Goal: Transaction & Acquisition: Purchase product/service

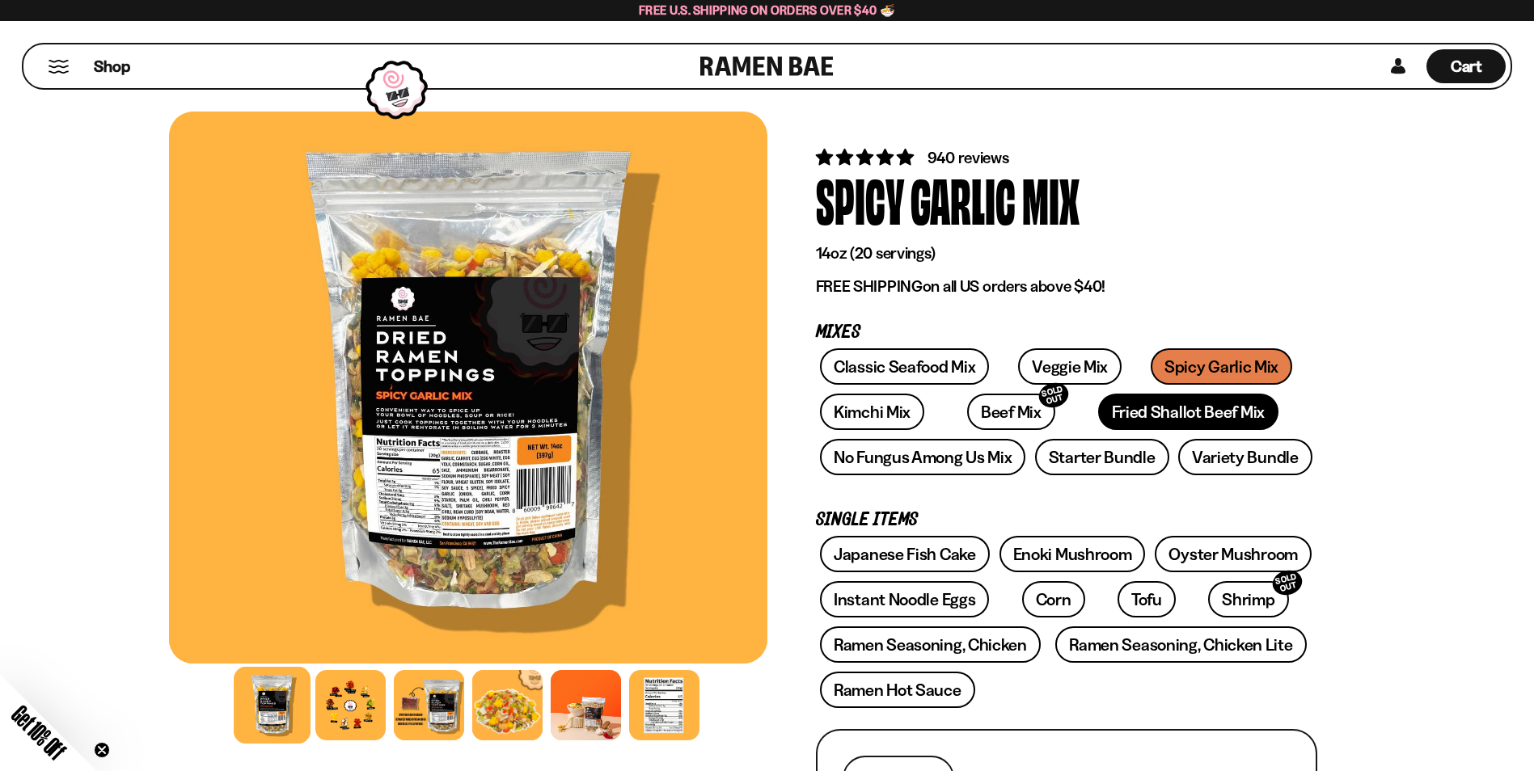
click at [1103, 406] on link "Fried Shallot Beef Mix" at bounding box center [1188, 412] width 180 height 36
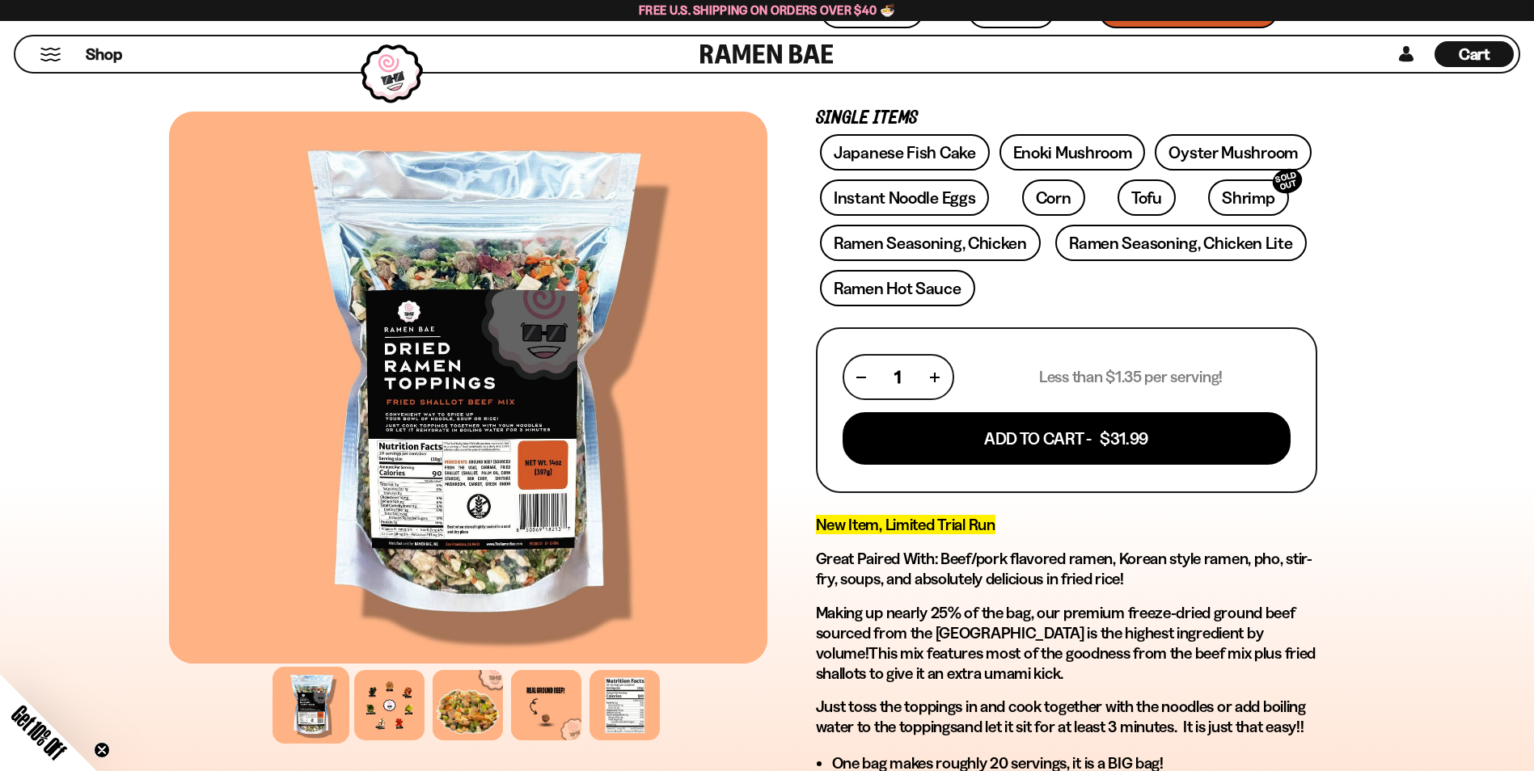
scroll to position [404, 0]
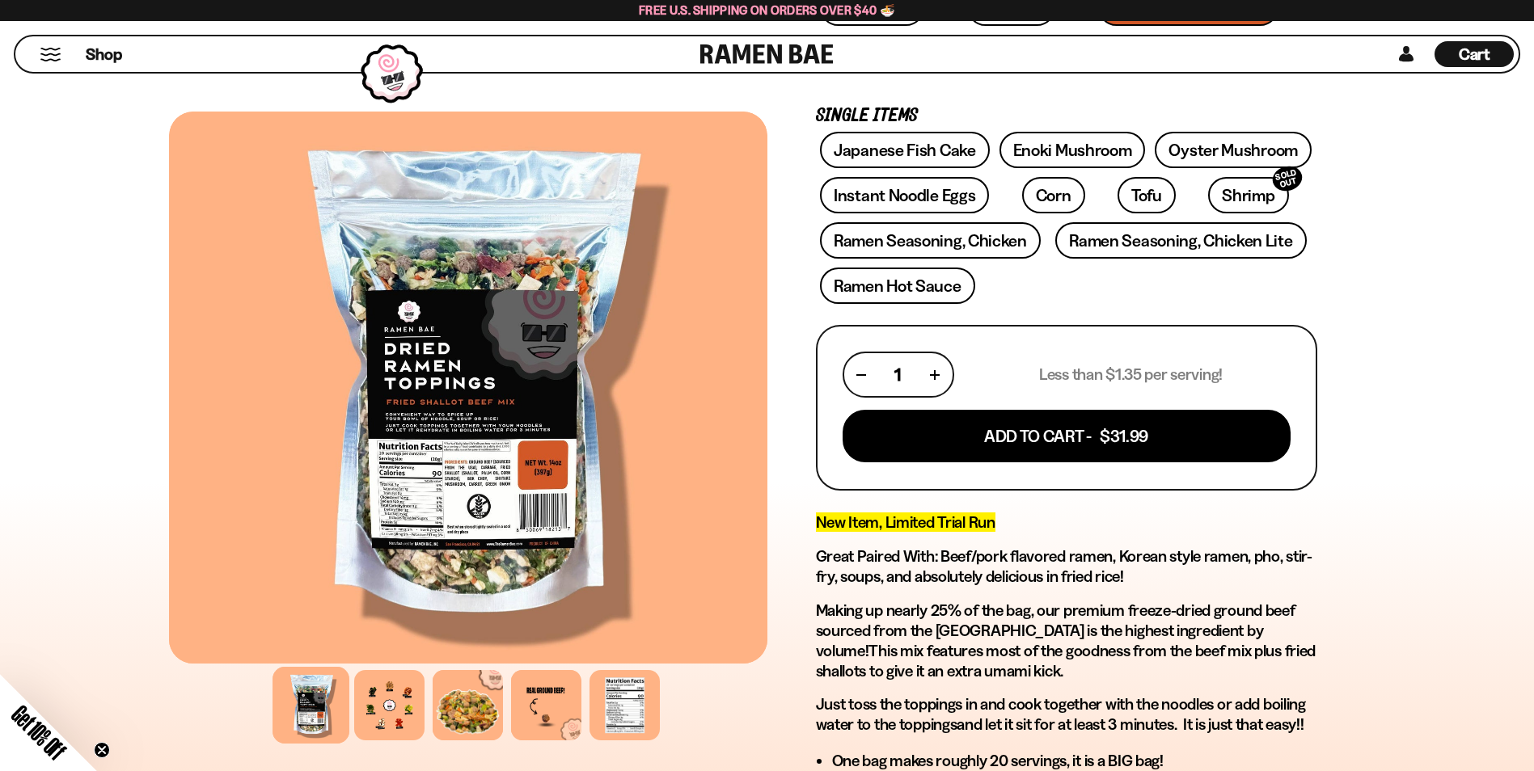
click at [453, 483] on div at bounding box center [468, 388] width 598 height 552
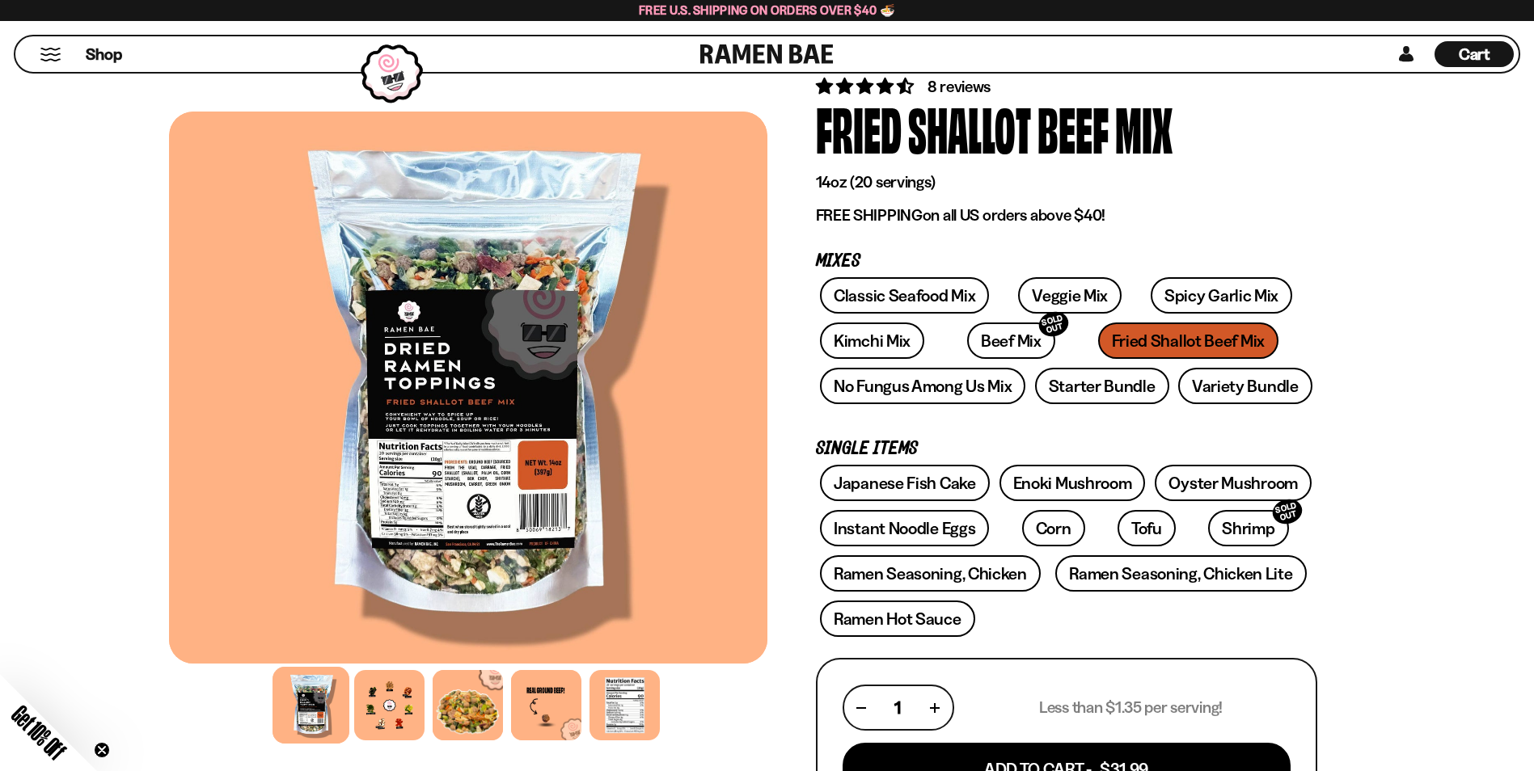
scroll to position [0, 0]
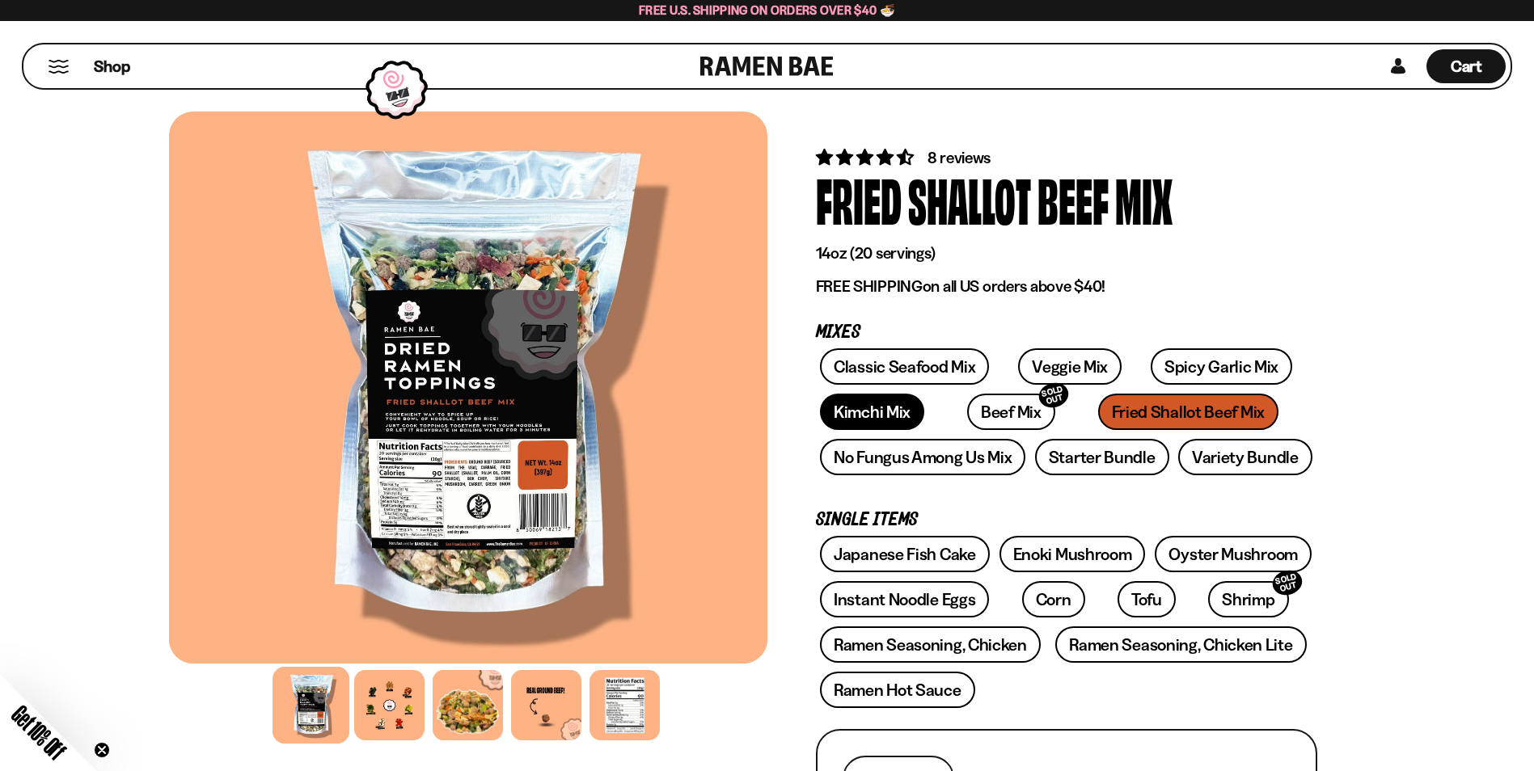
click at [883, 412] on link "Kimchi Mix" at bounding box center [872, 412] width 104 height 36
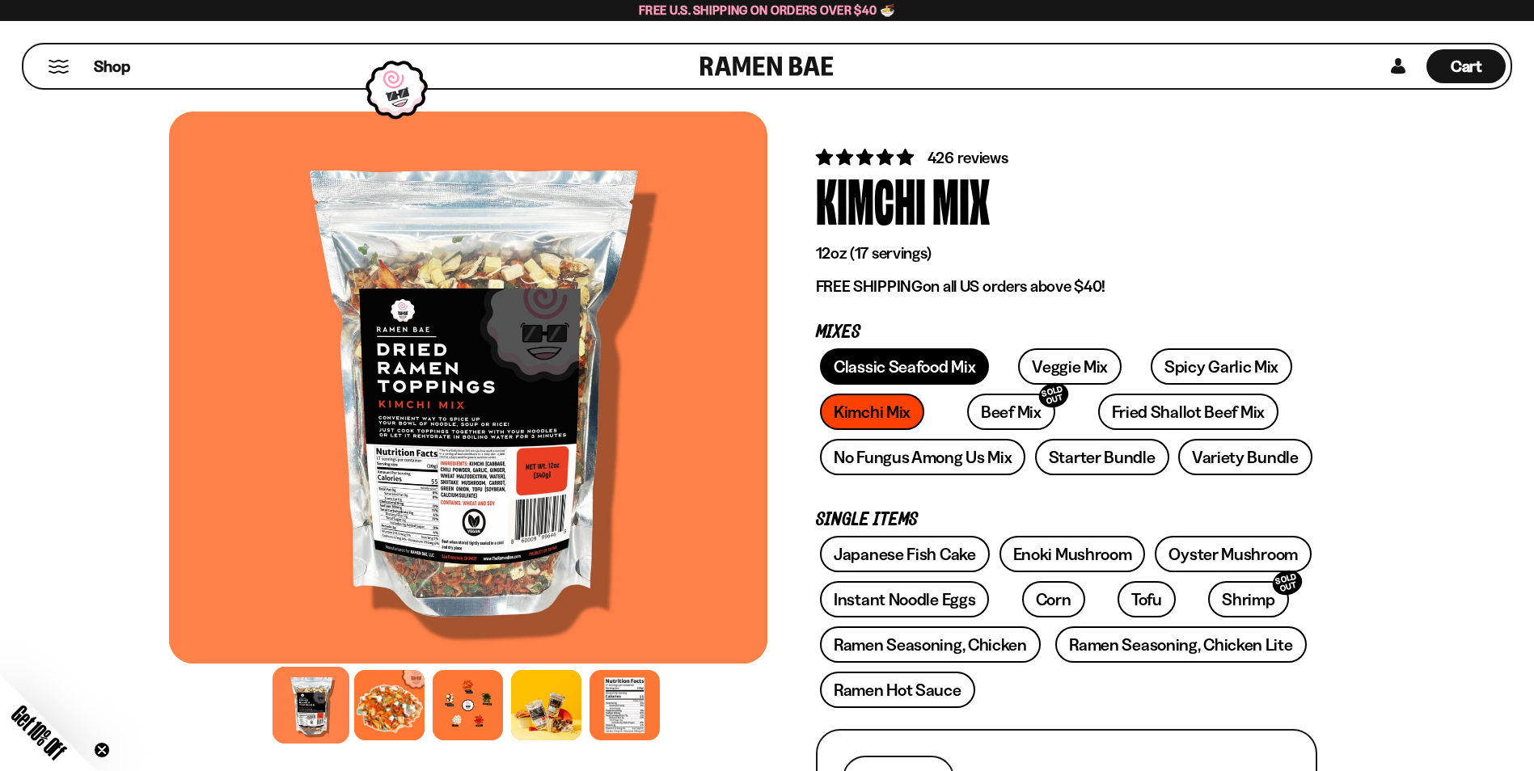
click at [900, 363] on link "Classic Seafood Mix" at bounding box center [904, 367] width 169 height 36
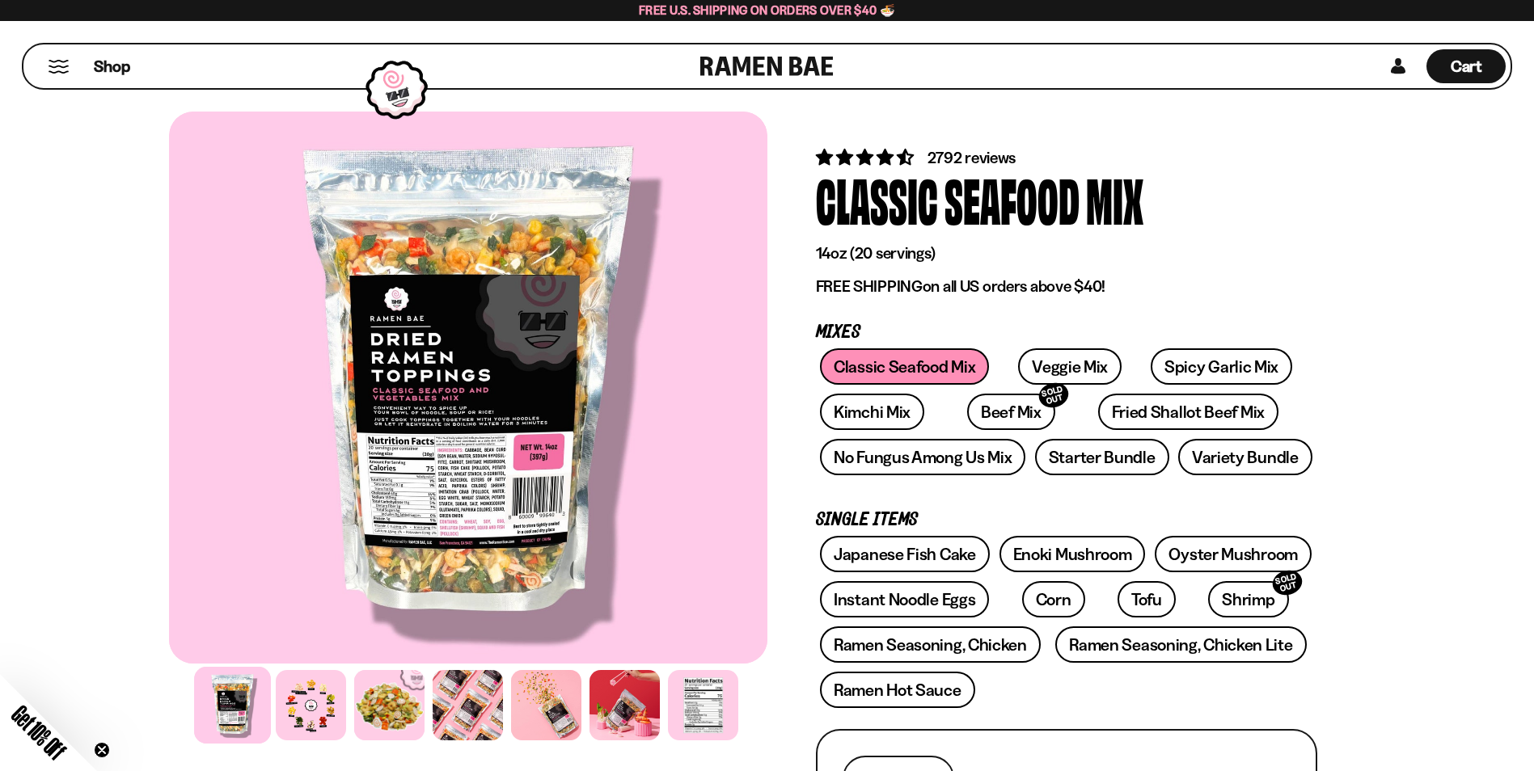
scroll to position [243, 0]
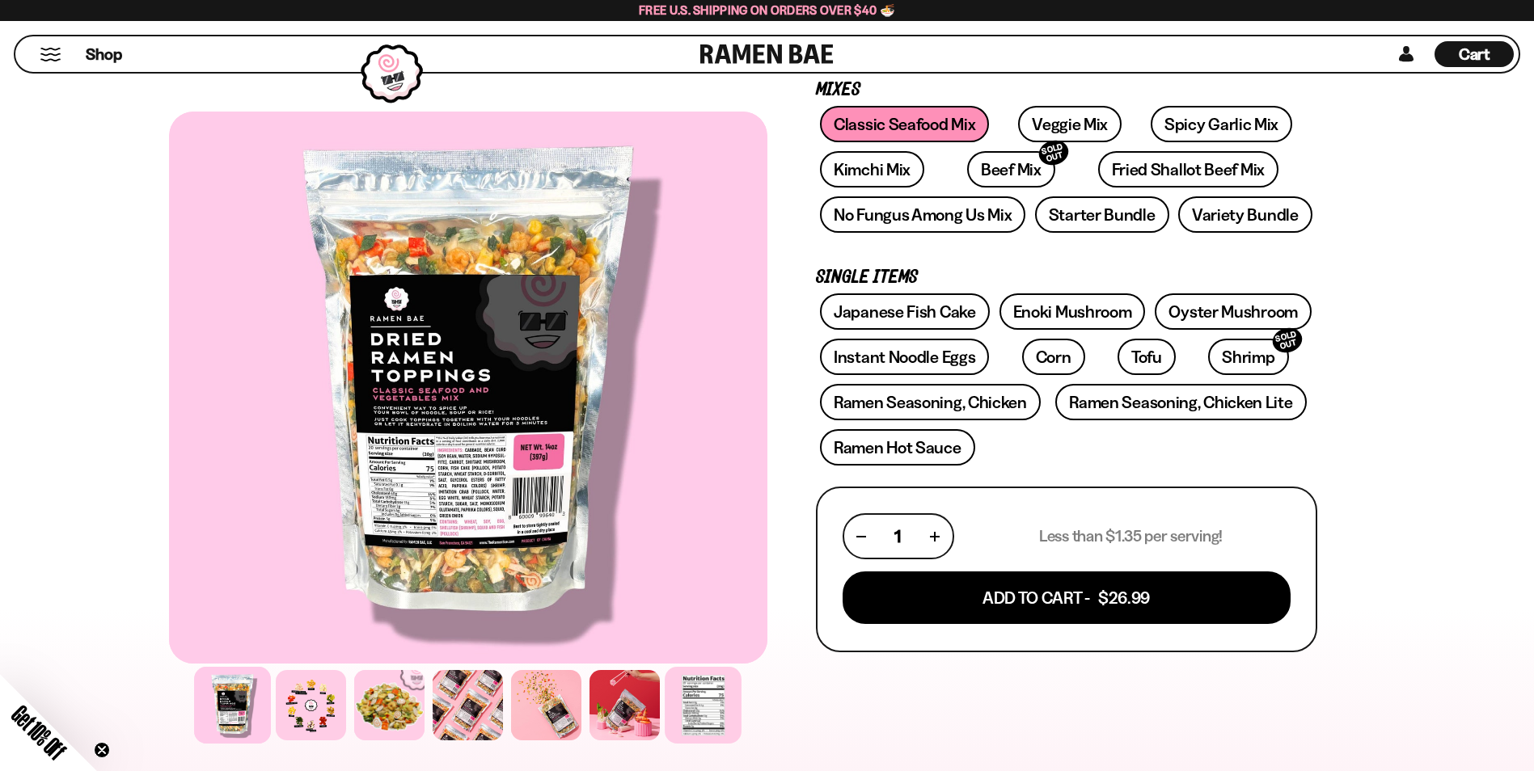
click at [707, 689] on div at bounding box center [703, 705] width 77 height 77
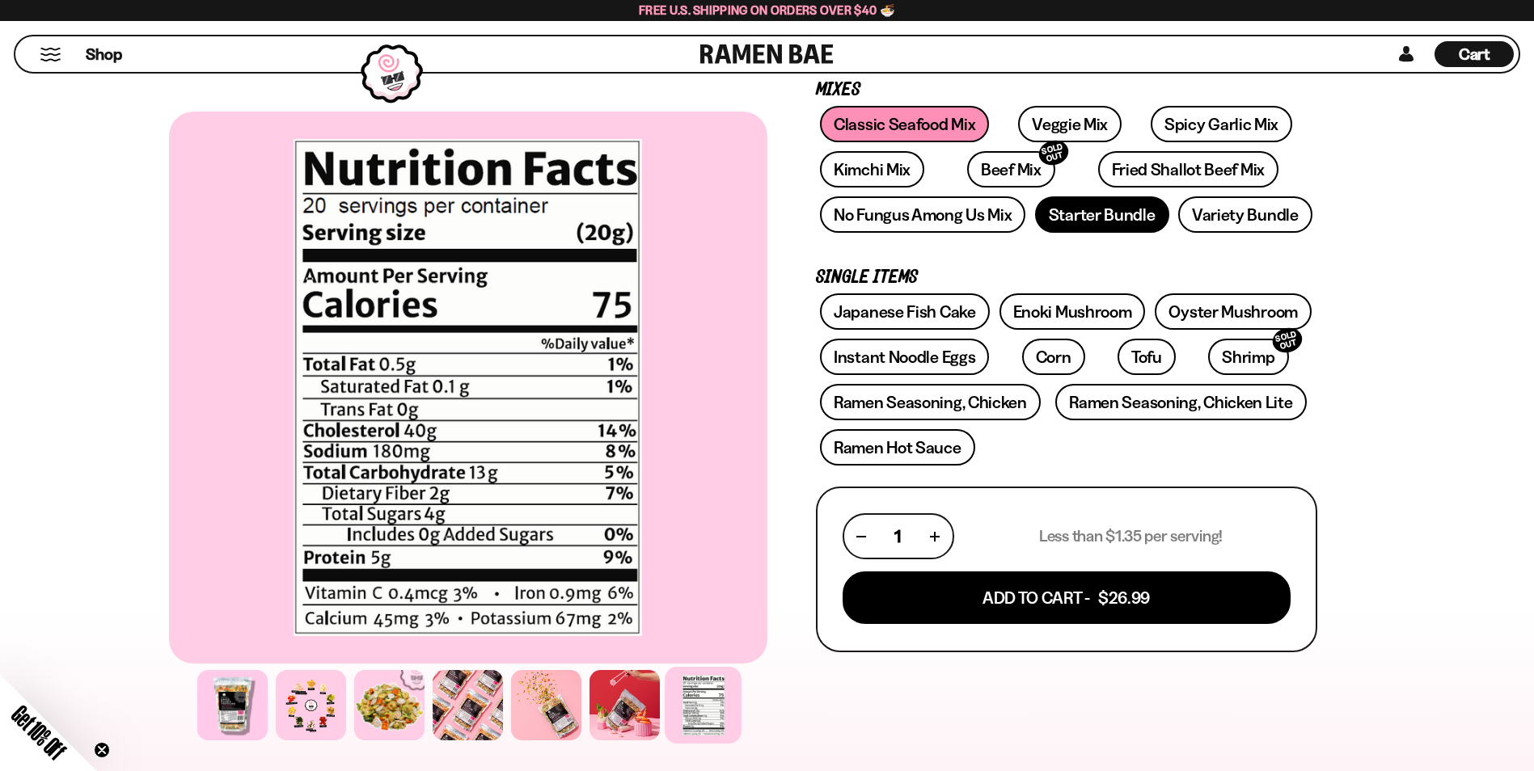
click at [1108, 212] on link "Starter Bundle" at bounding box center [1102, 214] width 134 height 36
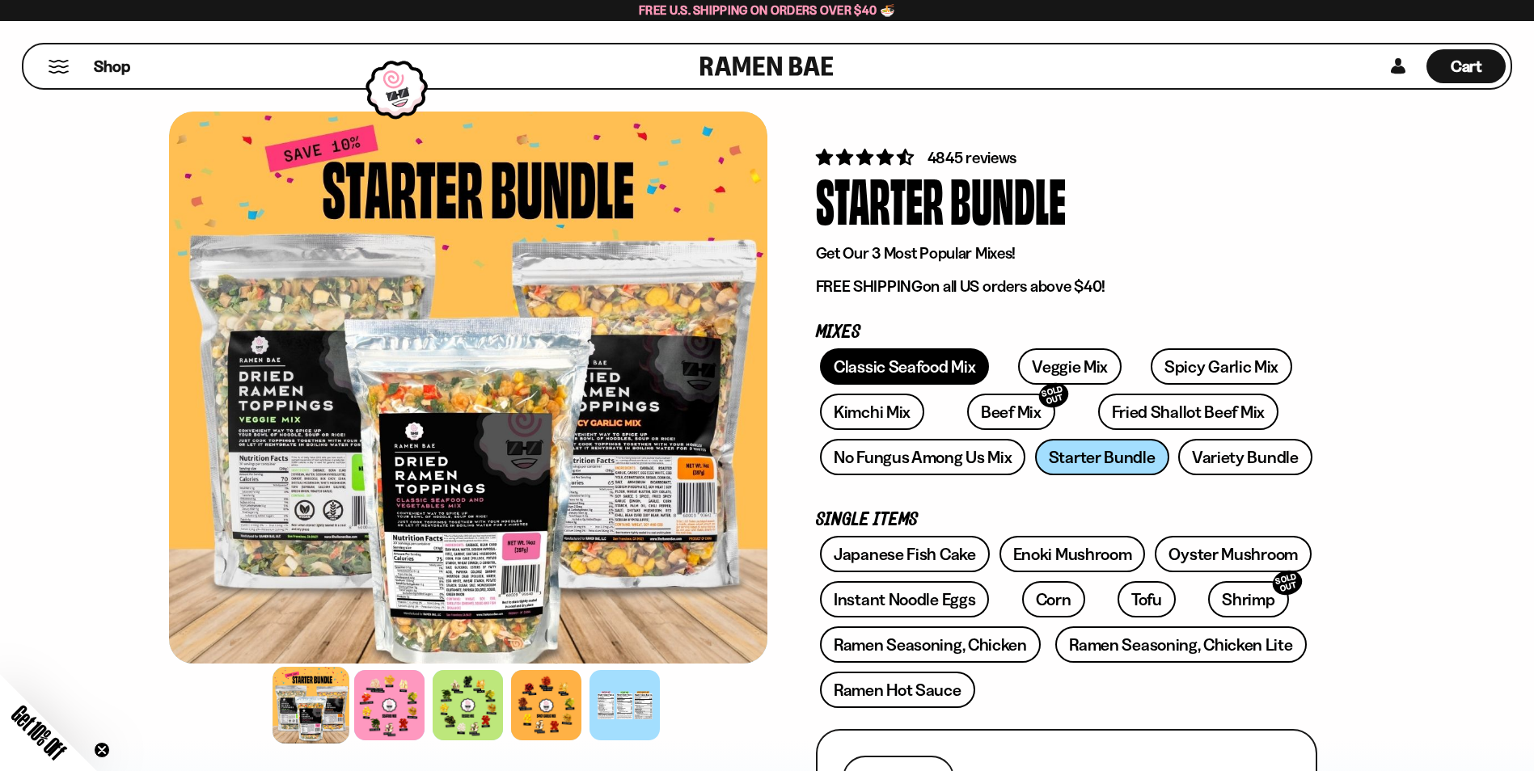
click at [939, 372] on link "Classic Seafood Mix" at bounding box center [904, 367] width 169 height 36
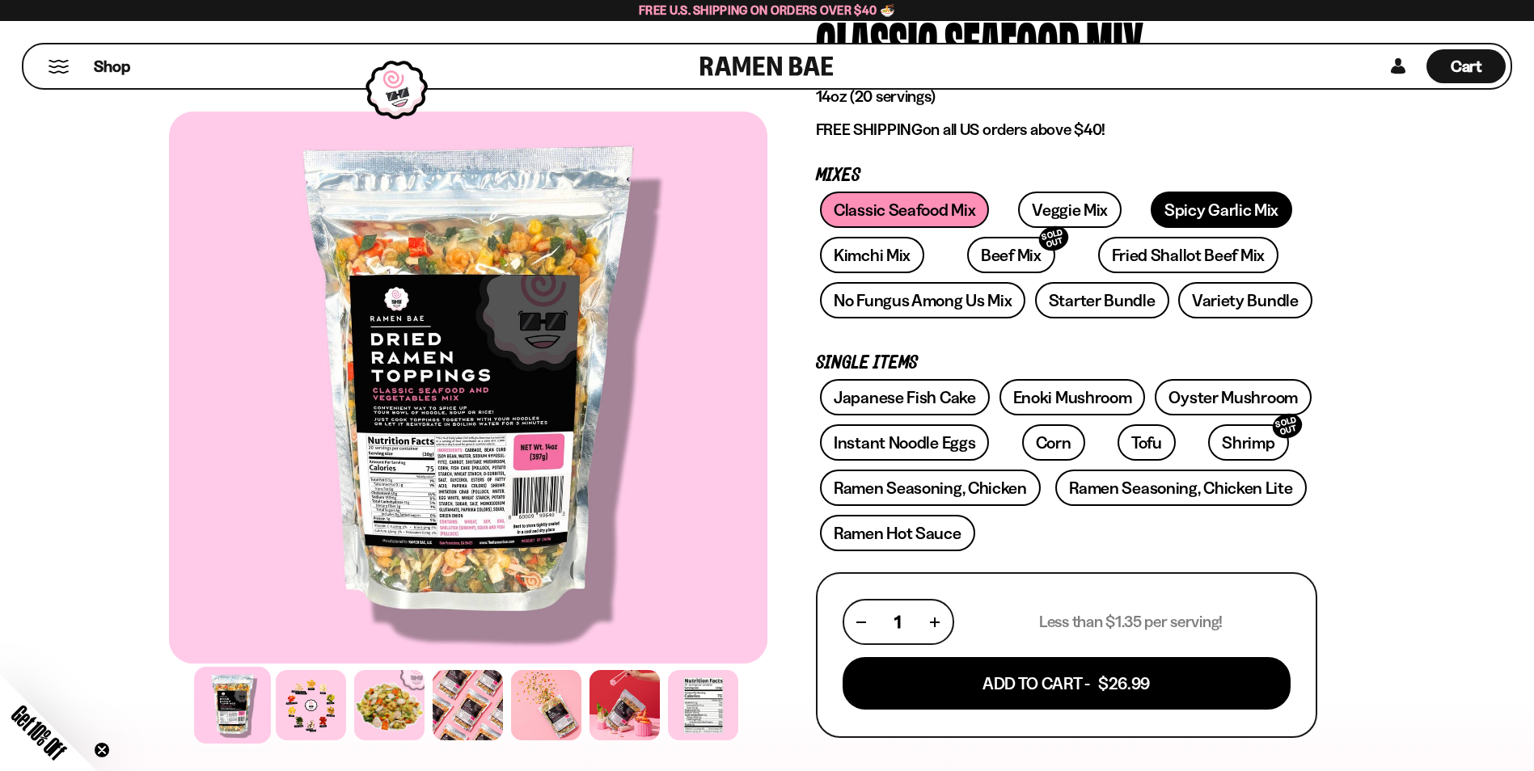
scroll to position [243, 0]
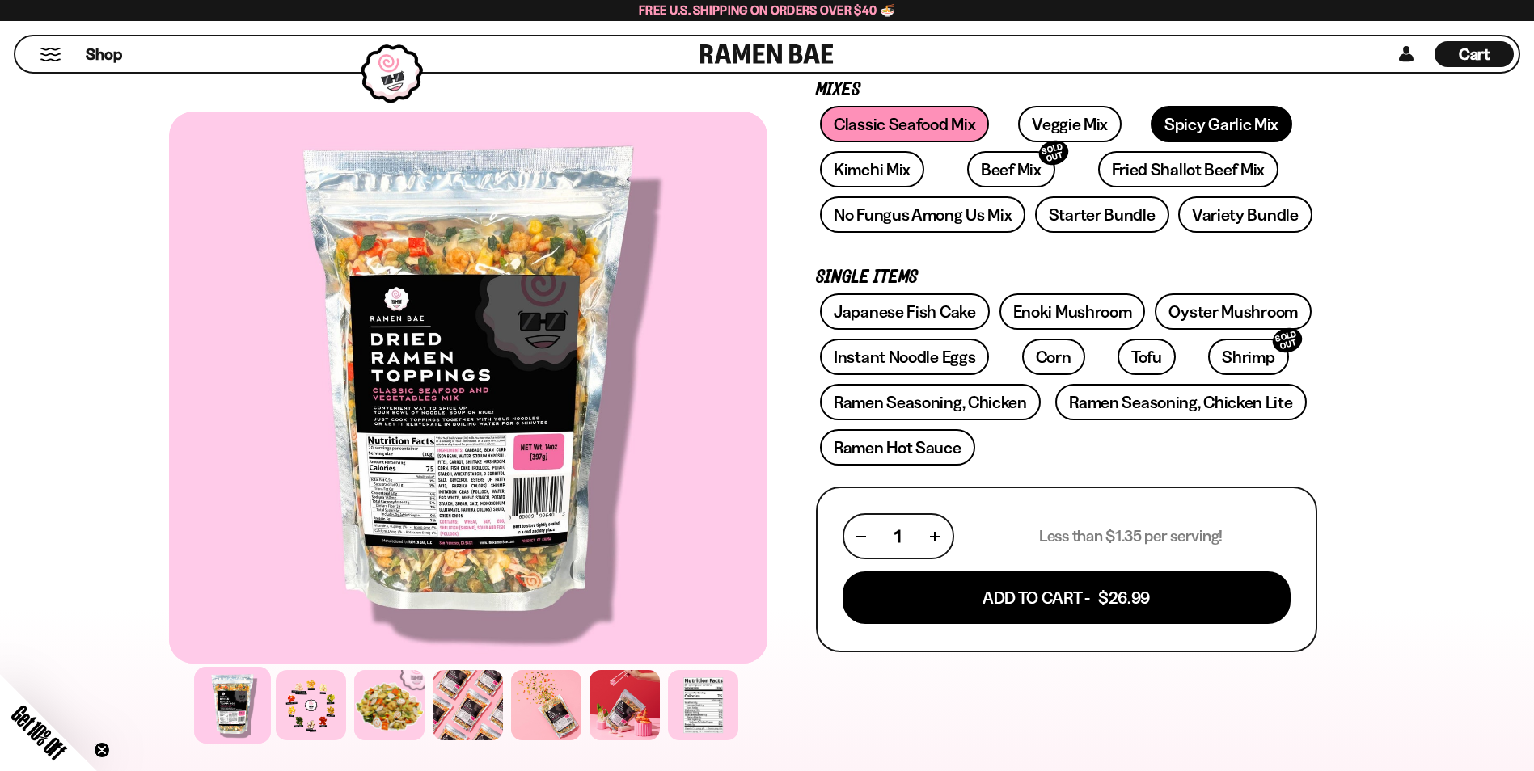
click at [1215, 116] on link "Spicy Garlic Mix" at bounding box center [1222, 124] width 142 height 36
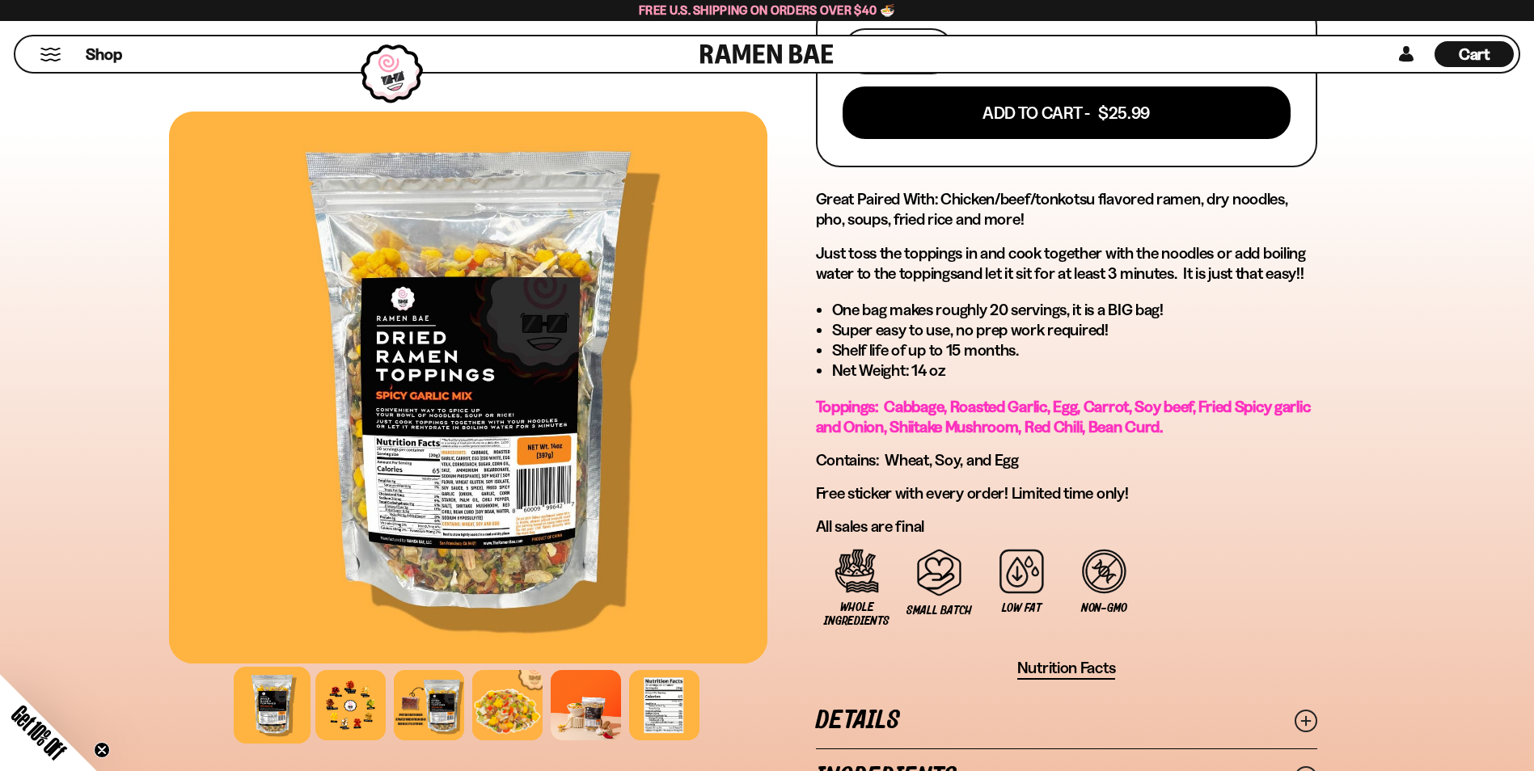
scroll to position [647, 0]
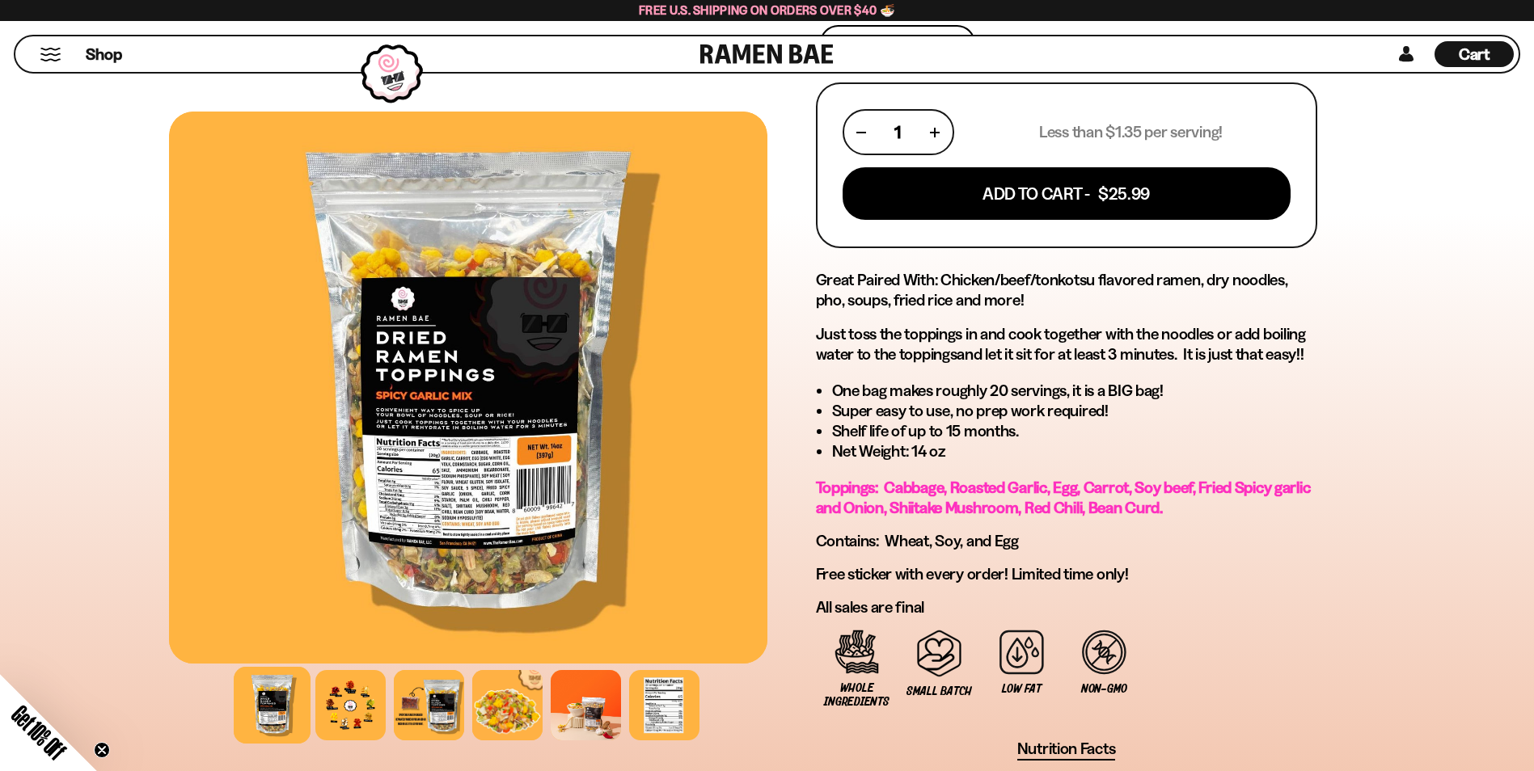
click at [264, 699] on div at bounding box center [272, 705] width 77 height 77
click at [348, 704] on div at bounding box center [350, 705] width 77 height 77
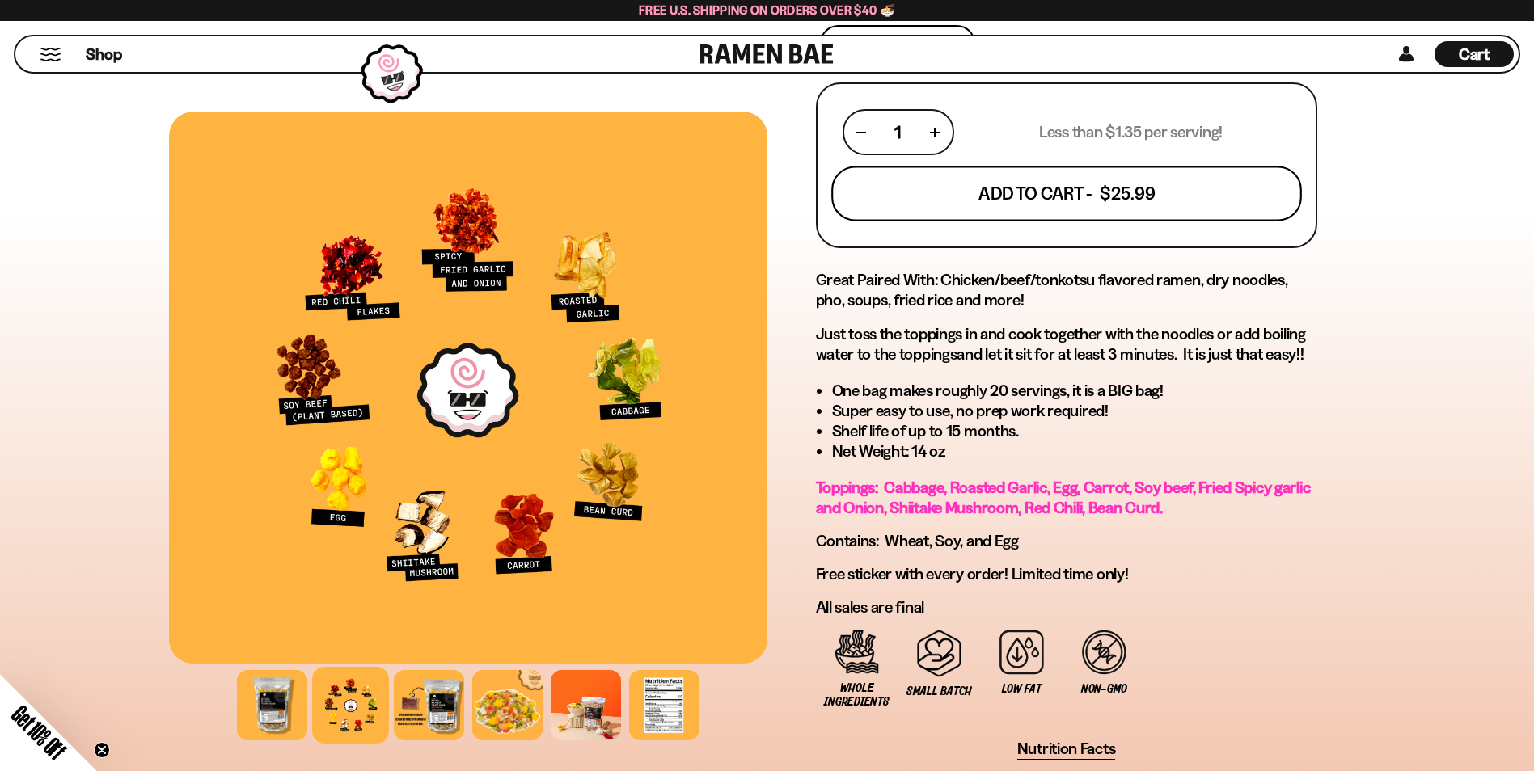
click at [975, 180] on button "Add To Cart - $25.99" at bounding box center [1066, 194] width 471 height 55
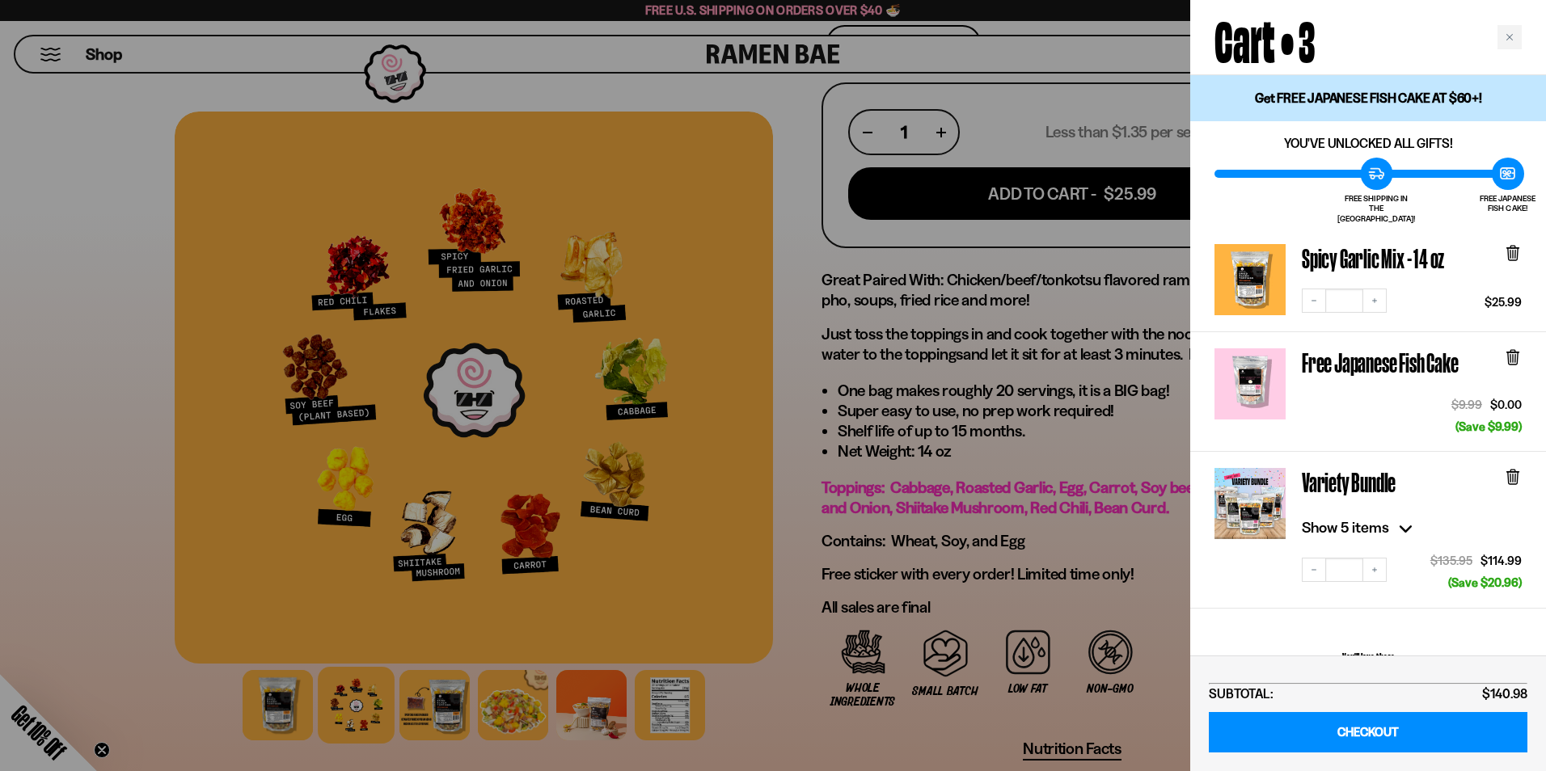
click at [1383, 355] on div "Free Japanese Fish Cake" at bounding box center [1384, 367] width 164 height 36
drag, startPoint x: 1383, startPoint y: 355, endPoint x: 1355, endPoint y: 387, distance: 42.5
click at [1356, 387] on div "$9.99 $0.00 (Save $9.99)" at bounding box center [1404, 406] width 236 height 58
click at [732, 86] on div at bounding box center [773, 385] width 1546 height 771
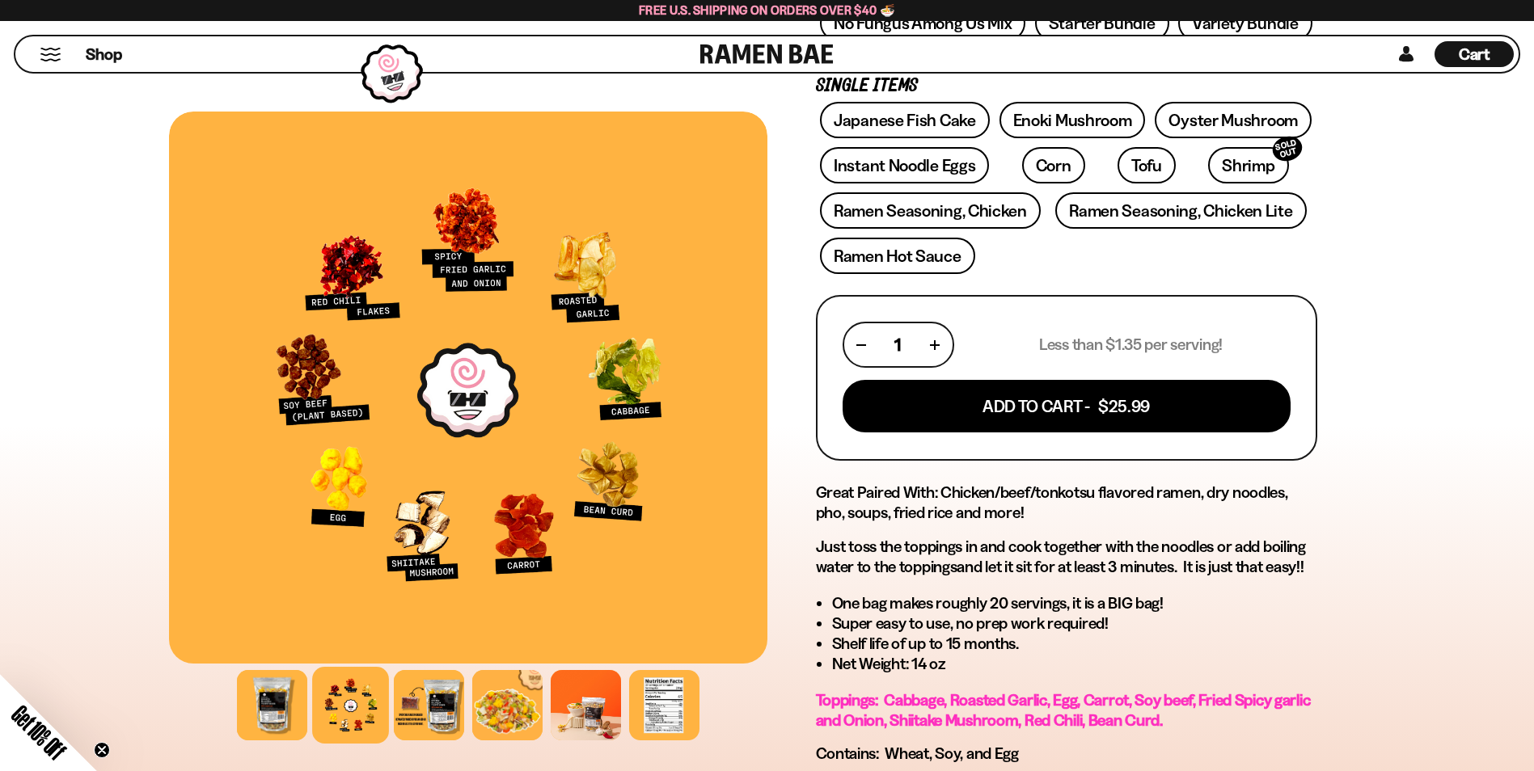
scroll to position [243, 0]
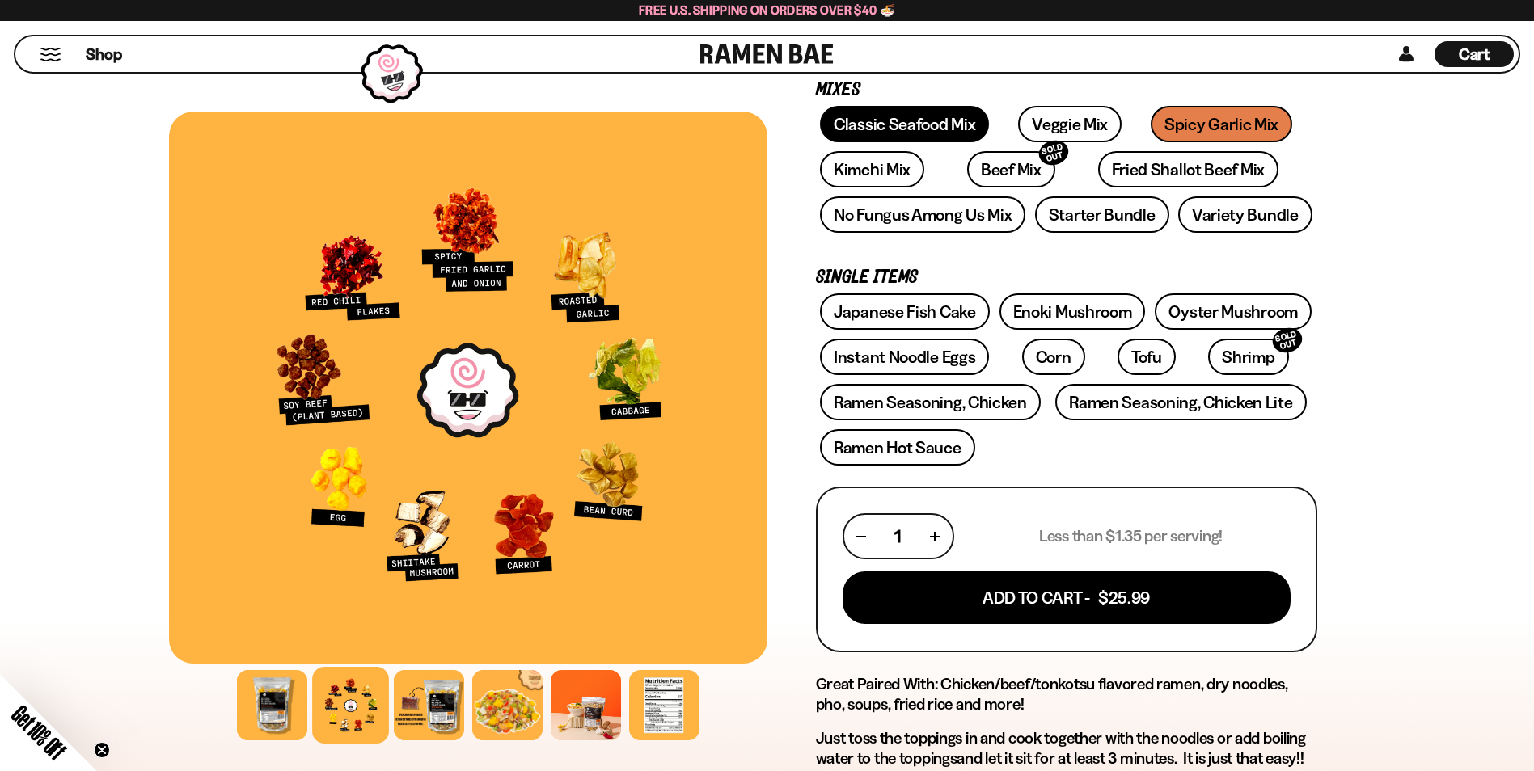
click at [924, 120] on link "Classic Seafood Mix" at bounding box center [904, 124] width 169 height 36
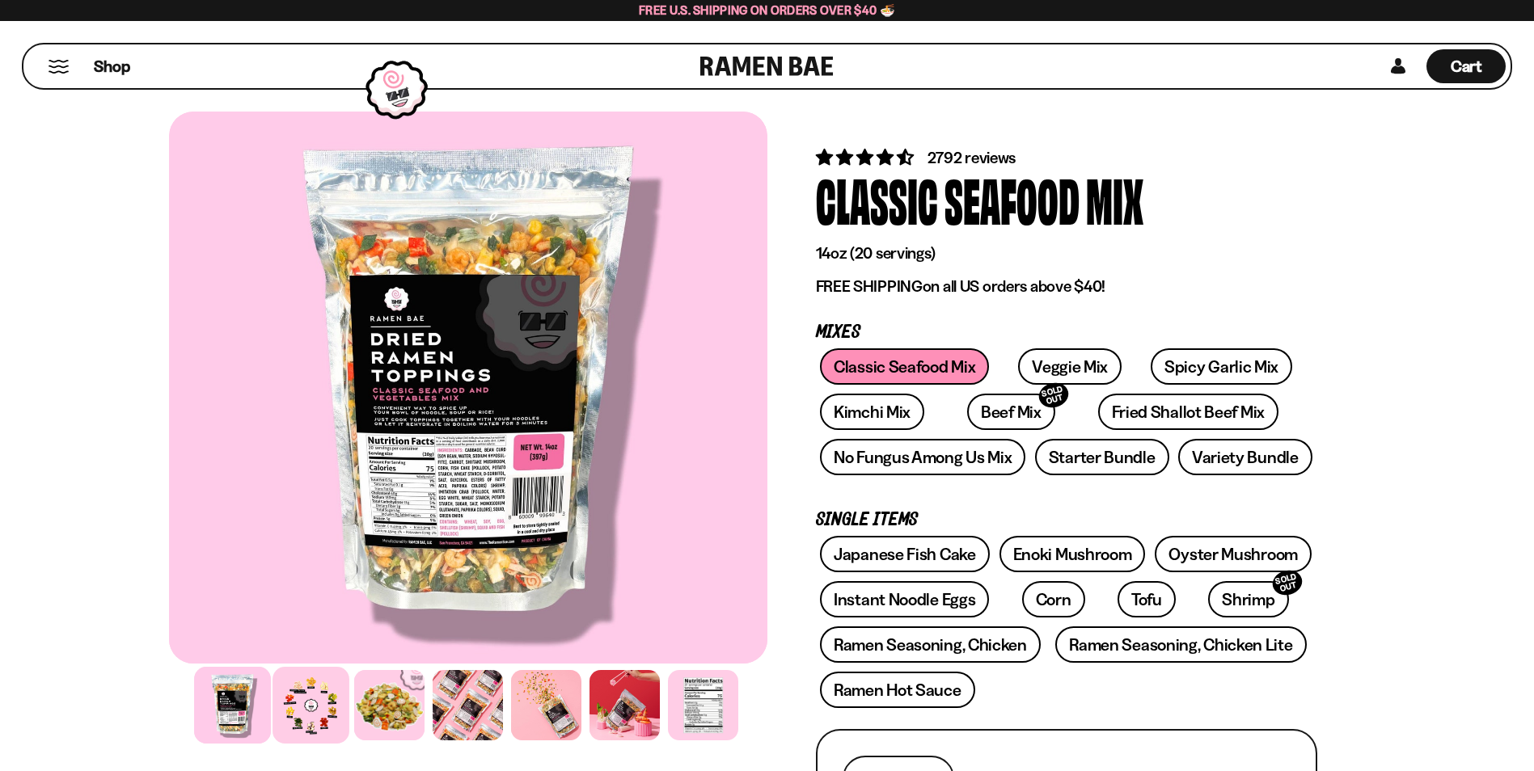
click at [298, 708] on div at bounding box center [311, 705] width 77 height 77
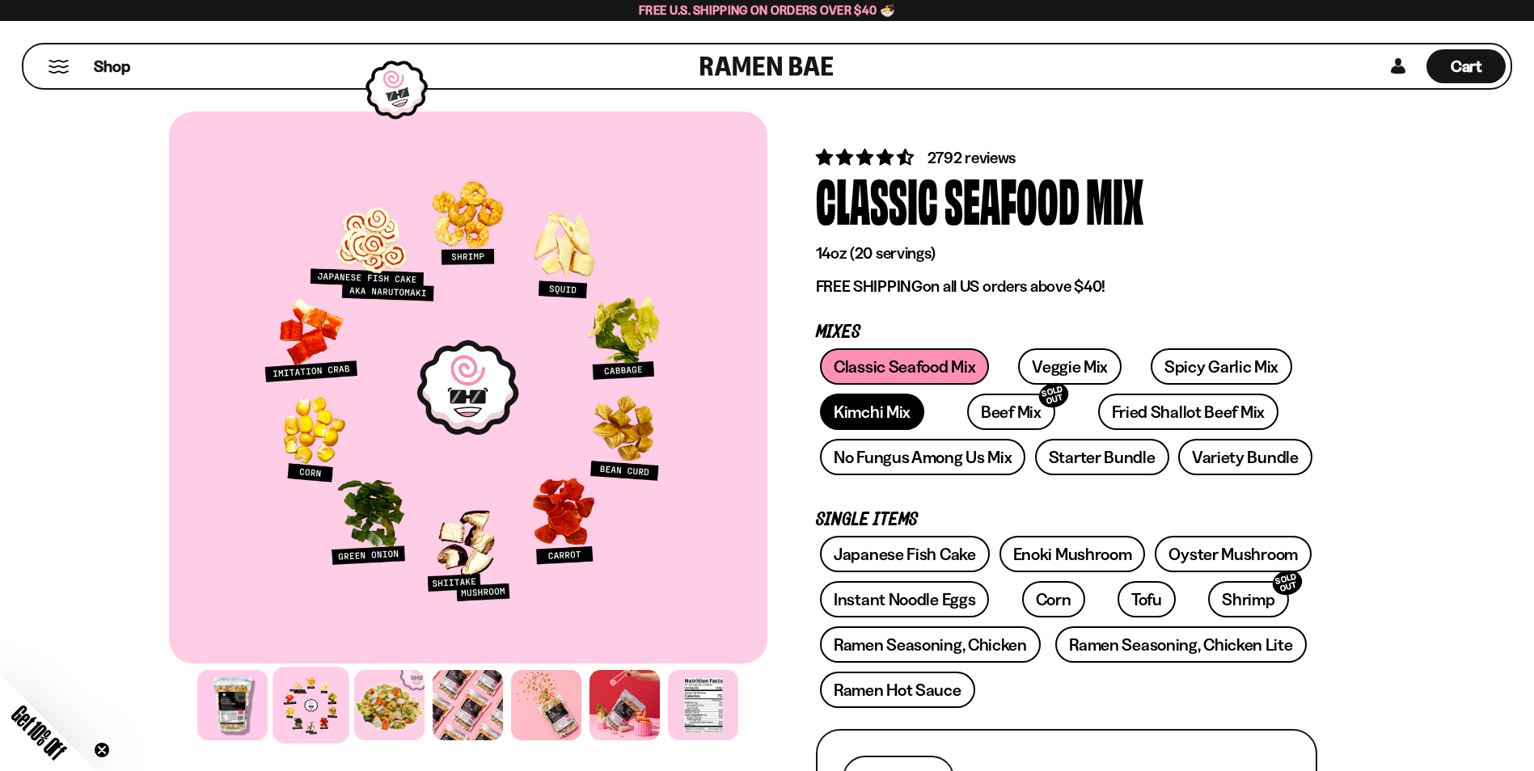
click at [862, 412] on link "Kimchi Mix" at bounding box center [872, 412] width 104 height 36
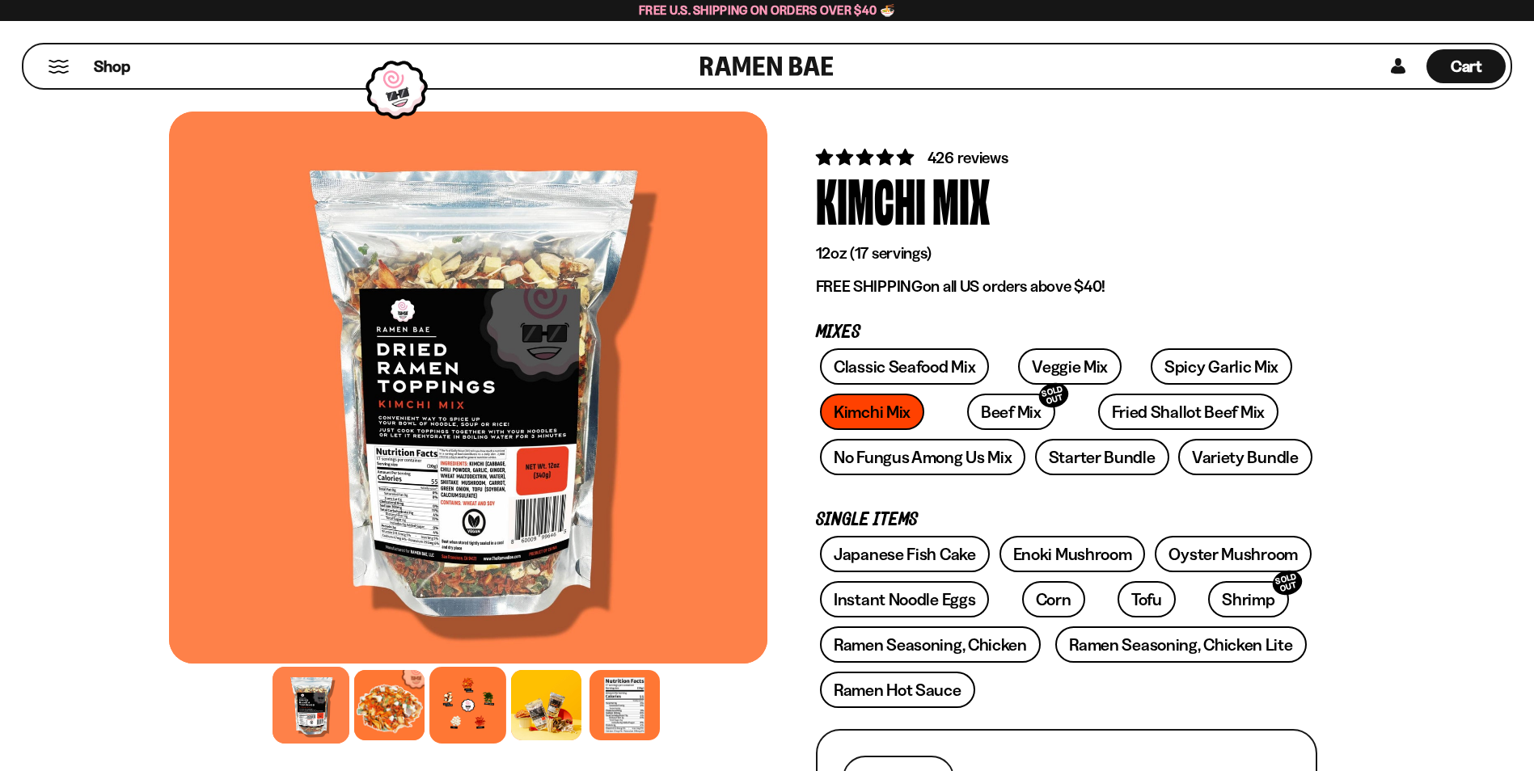
click at [457, 699] on div at bounding box center [467, 705] width 77 height 77
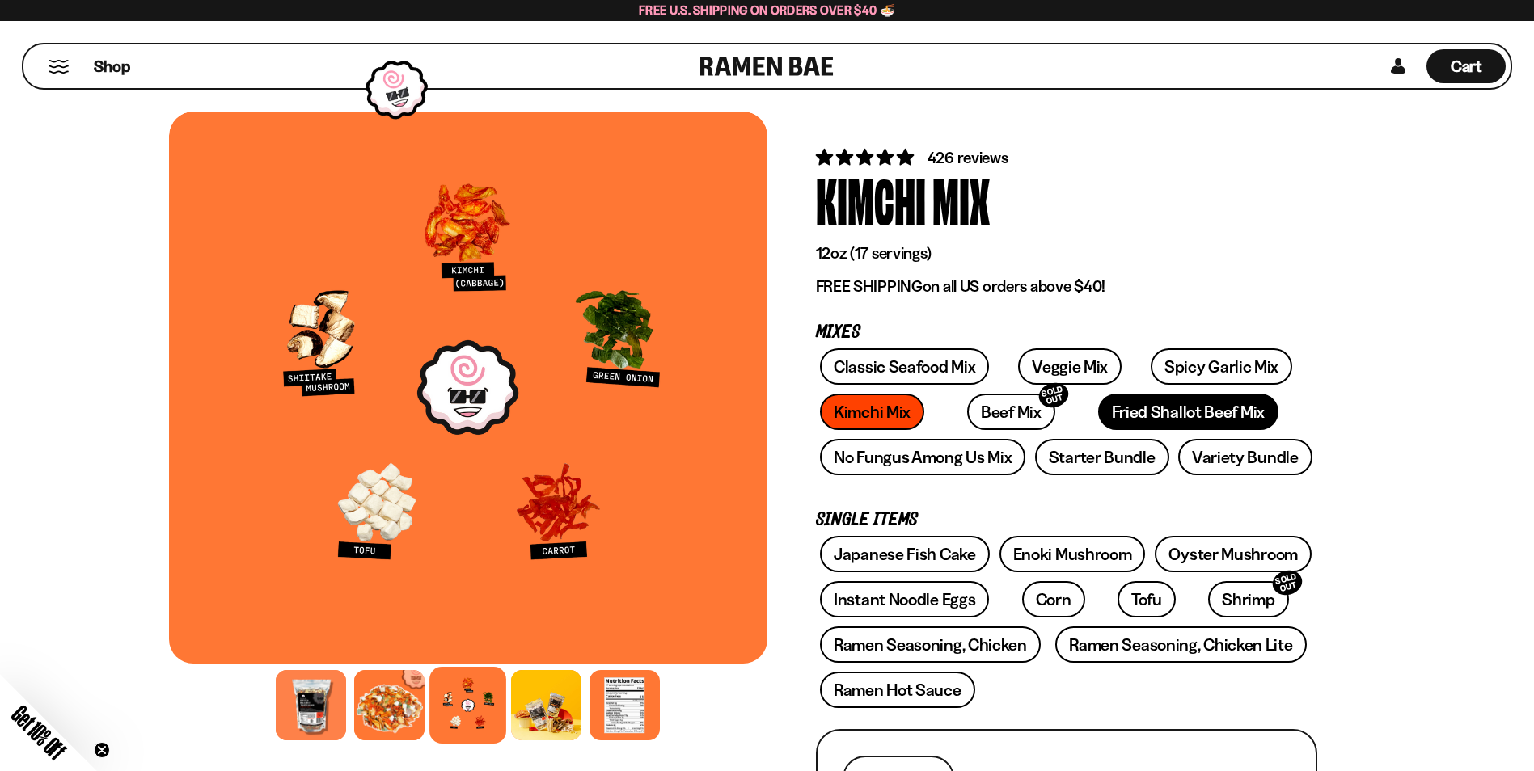
click at [1129, 415] on link "Fried Shallot Beef Mix" at bounding box center [1188, 412] width 180 height 36
click at [1128, 415] on link "Fried Shallot Beef Mix" at bounding box center [1188, 412] width 180 height 36
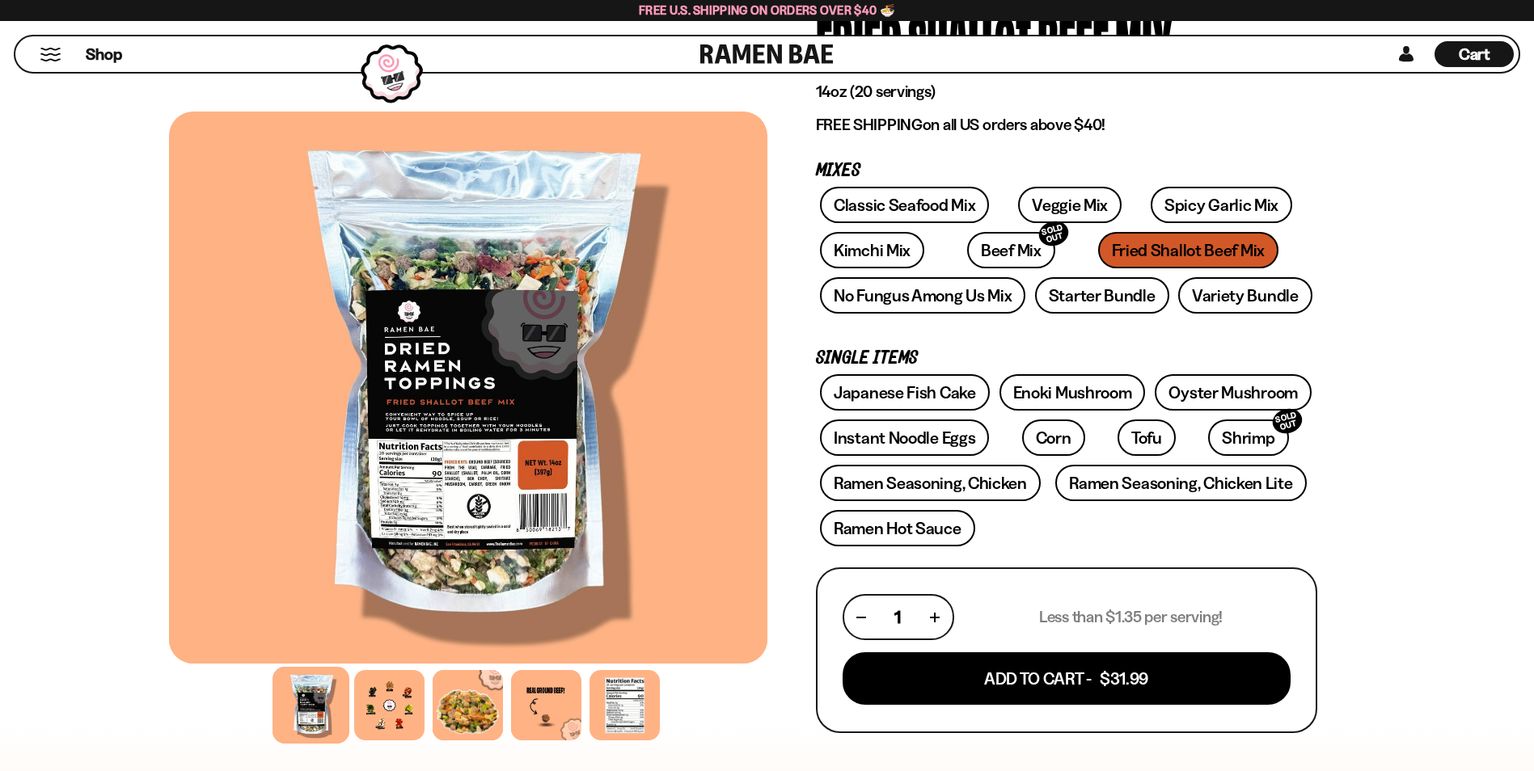
scroll to position [243, 0]
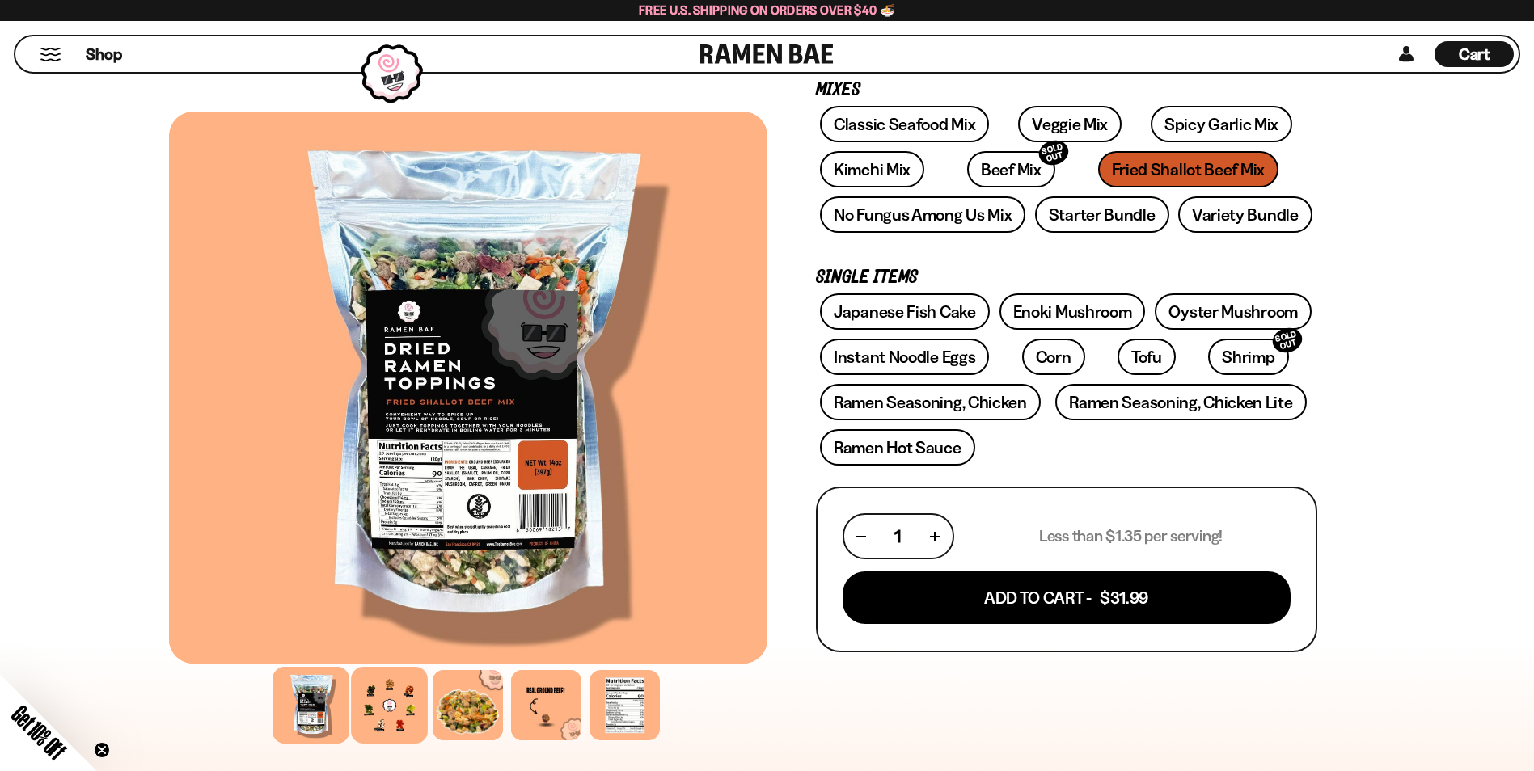
click at [395, 708] on div at bounding box center [389, 705] width 77 height 77
click at [395, 702] on div at bounding box center [389, 705] width 77 height 77
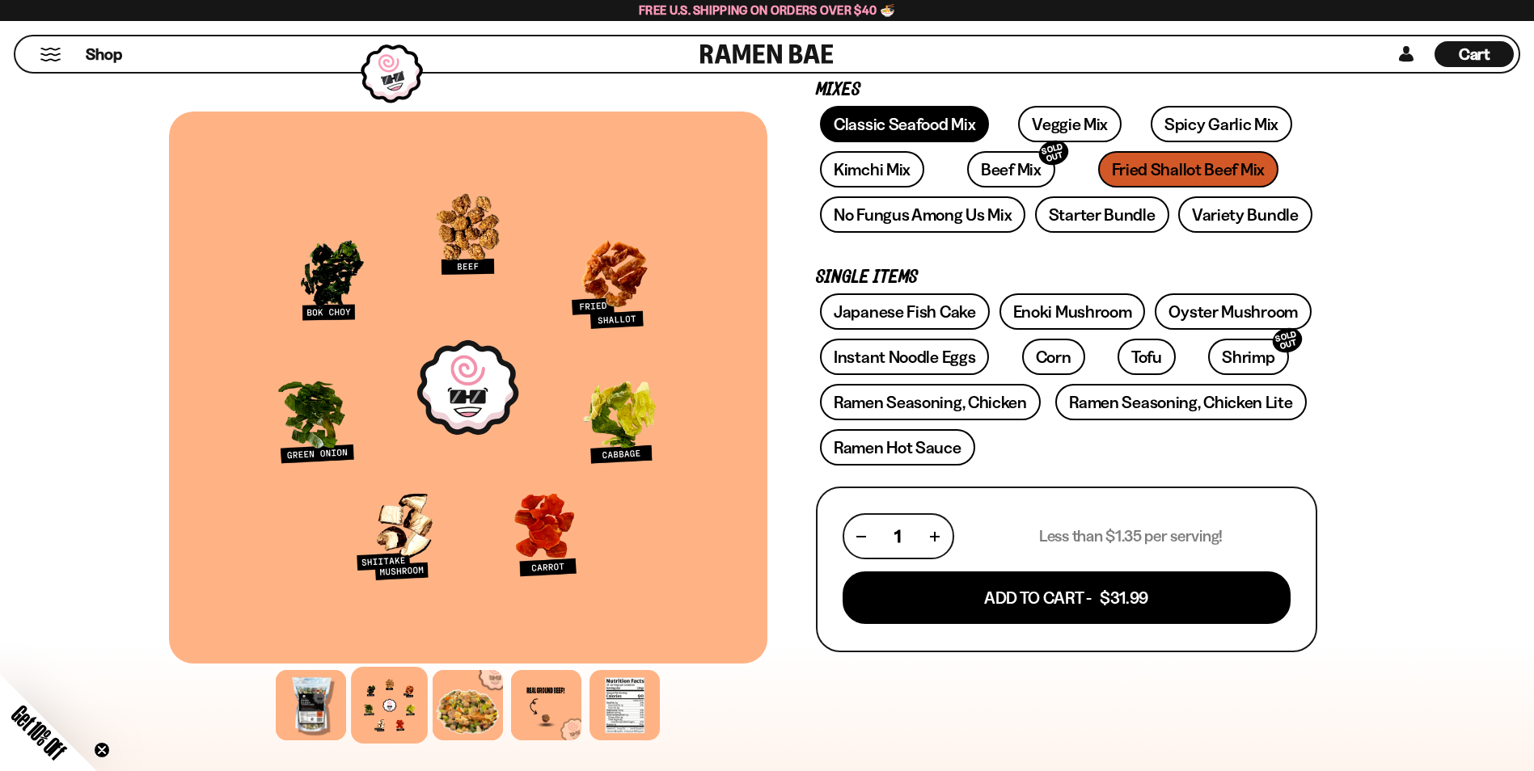
click at [880, 119] on link "Classic Seafood Mix" at bounding box center [904, 124] width 169 height 36
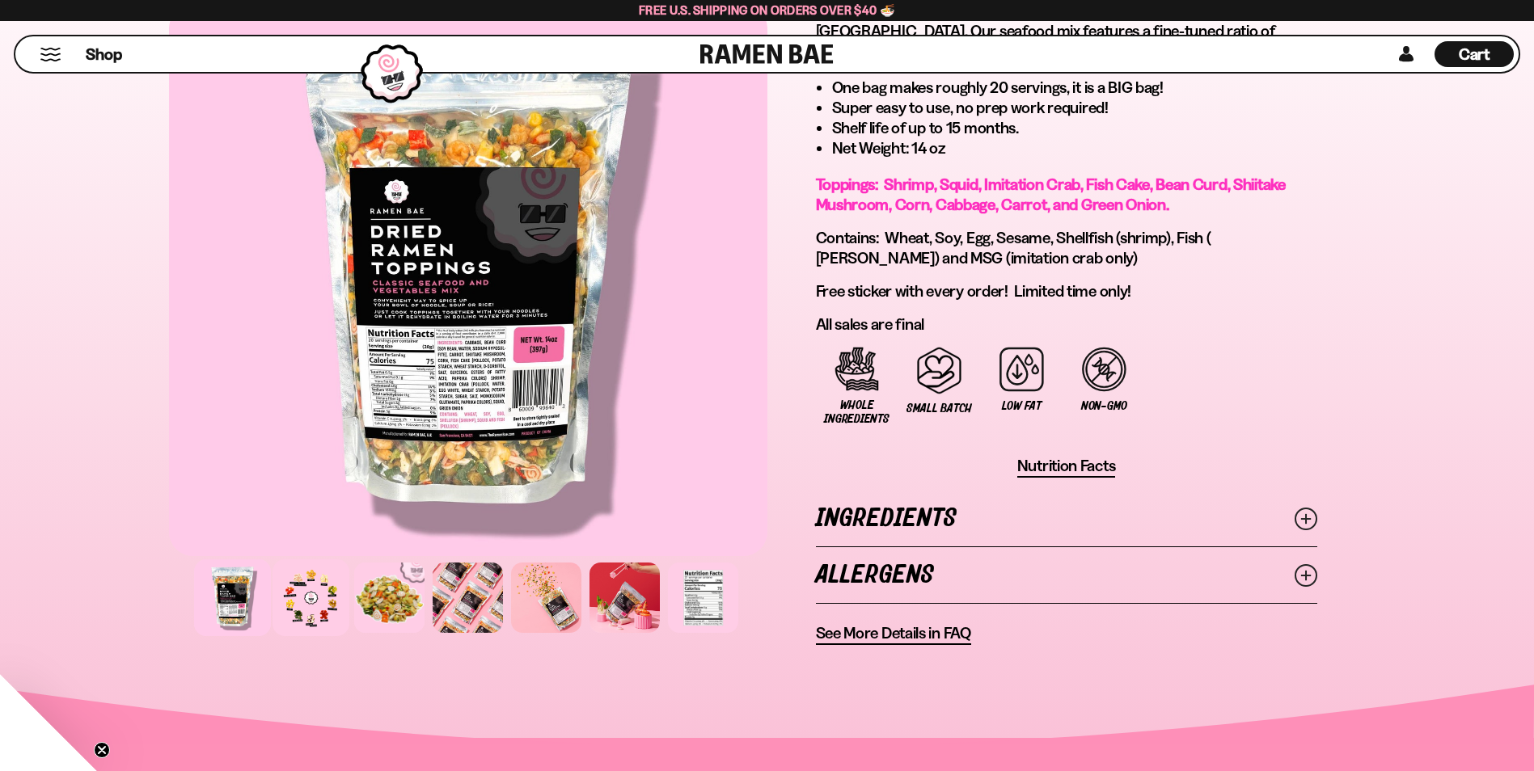
scroll to position [970, 0]
click at [312, 606] on div at bounding box center [311, 598] width 77 height 77
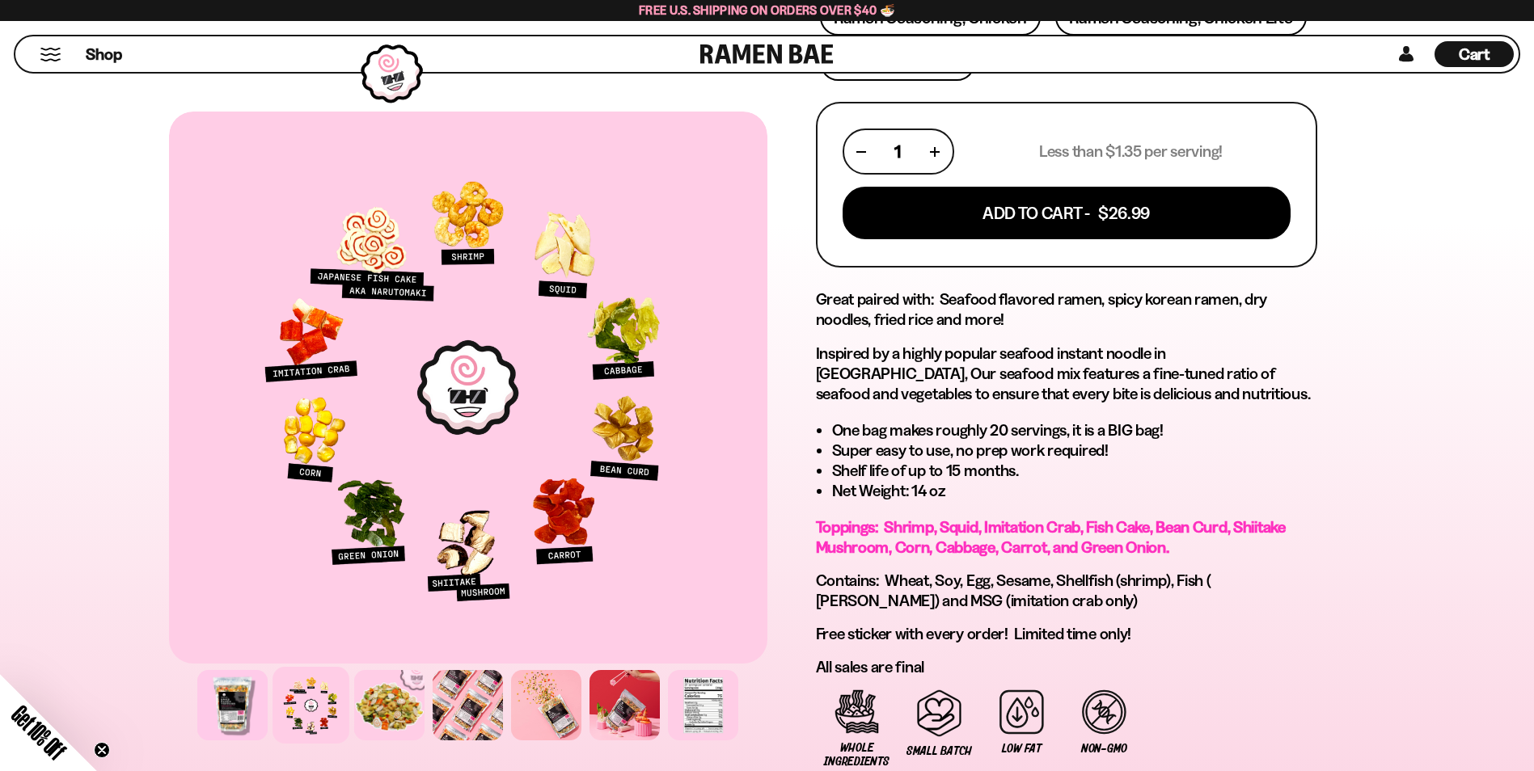
scroll to position [323, 0]
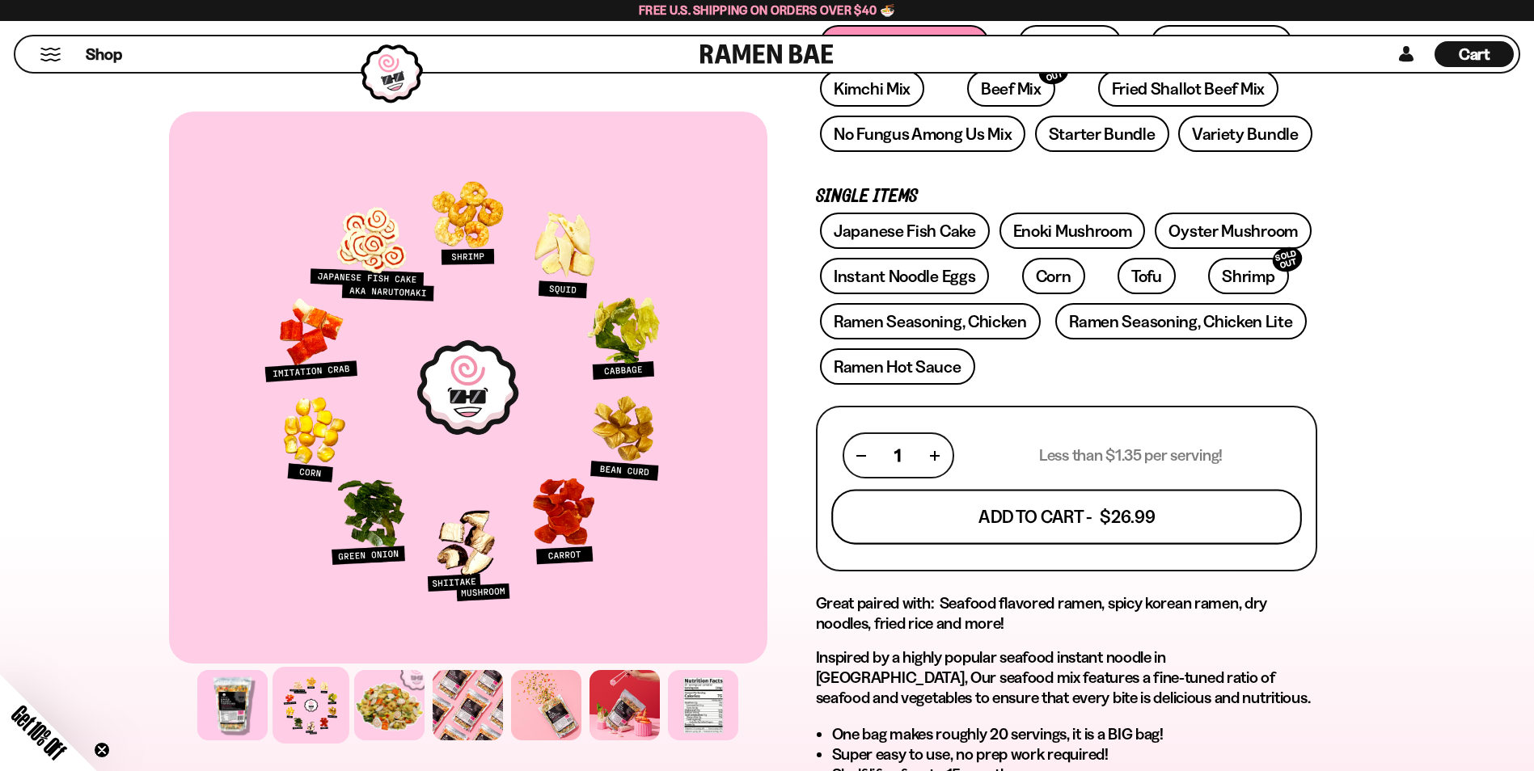
click at [1026, 506] on button "Add To Cart - $26.99" at bounding box center [1066, 517] width 471 height 55
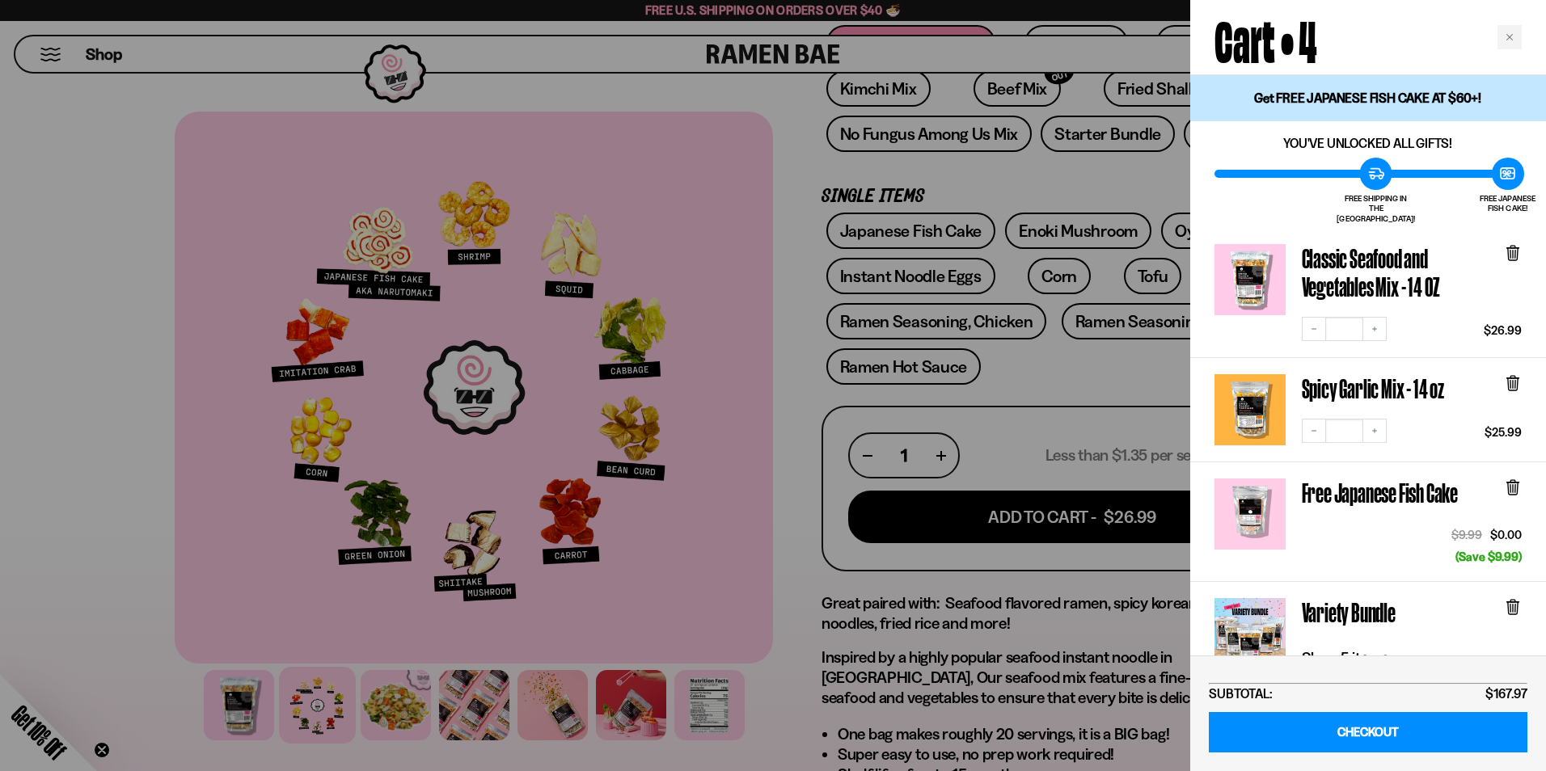
click at [657, 79] on div at bounding box center [773, 385] width 1546 height 771
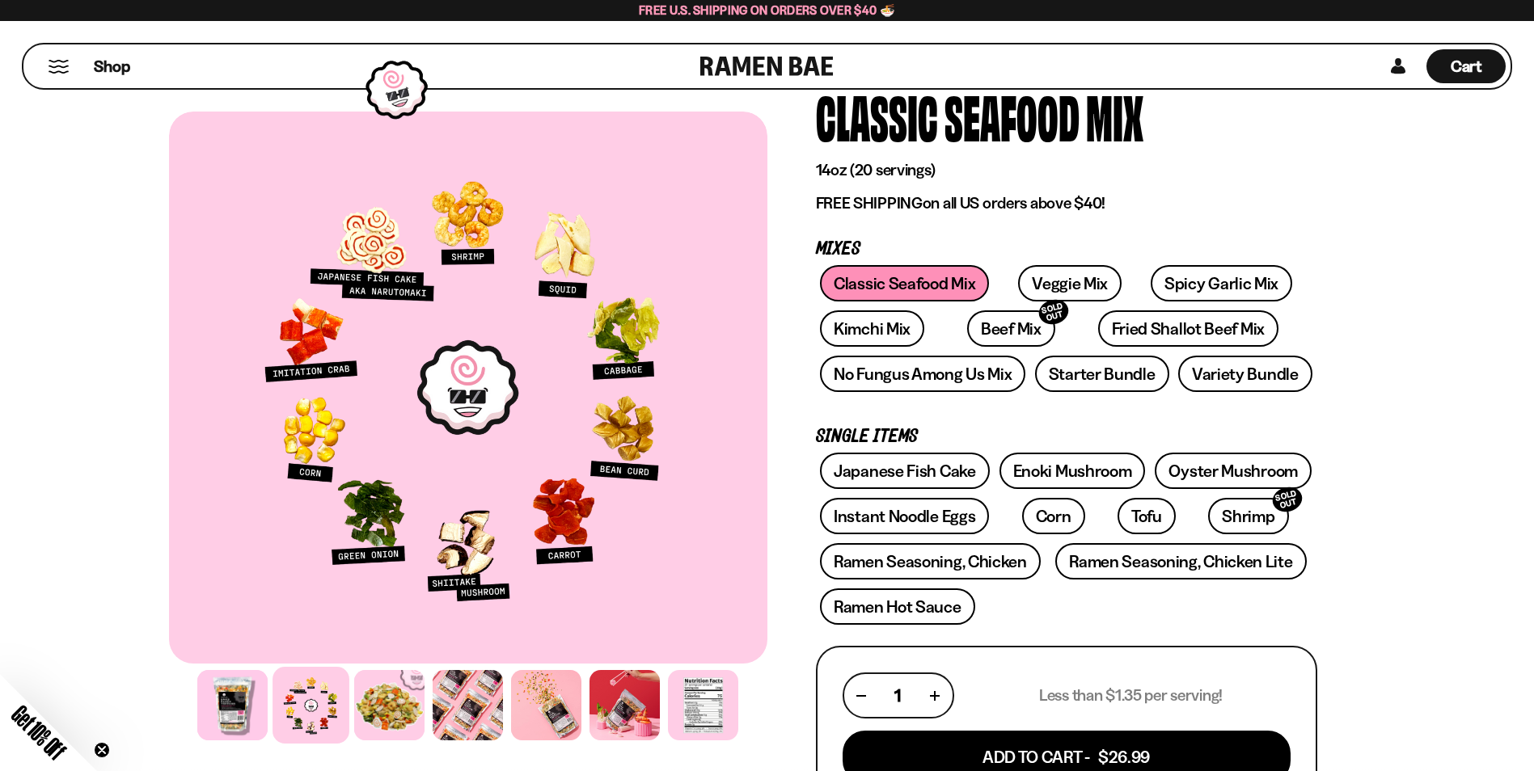
scroll to position [81, 0]
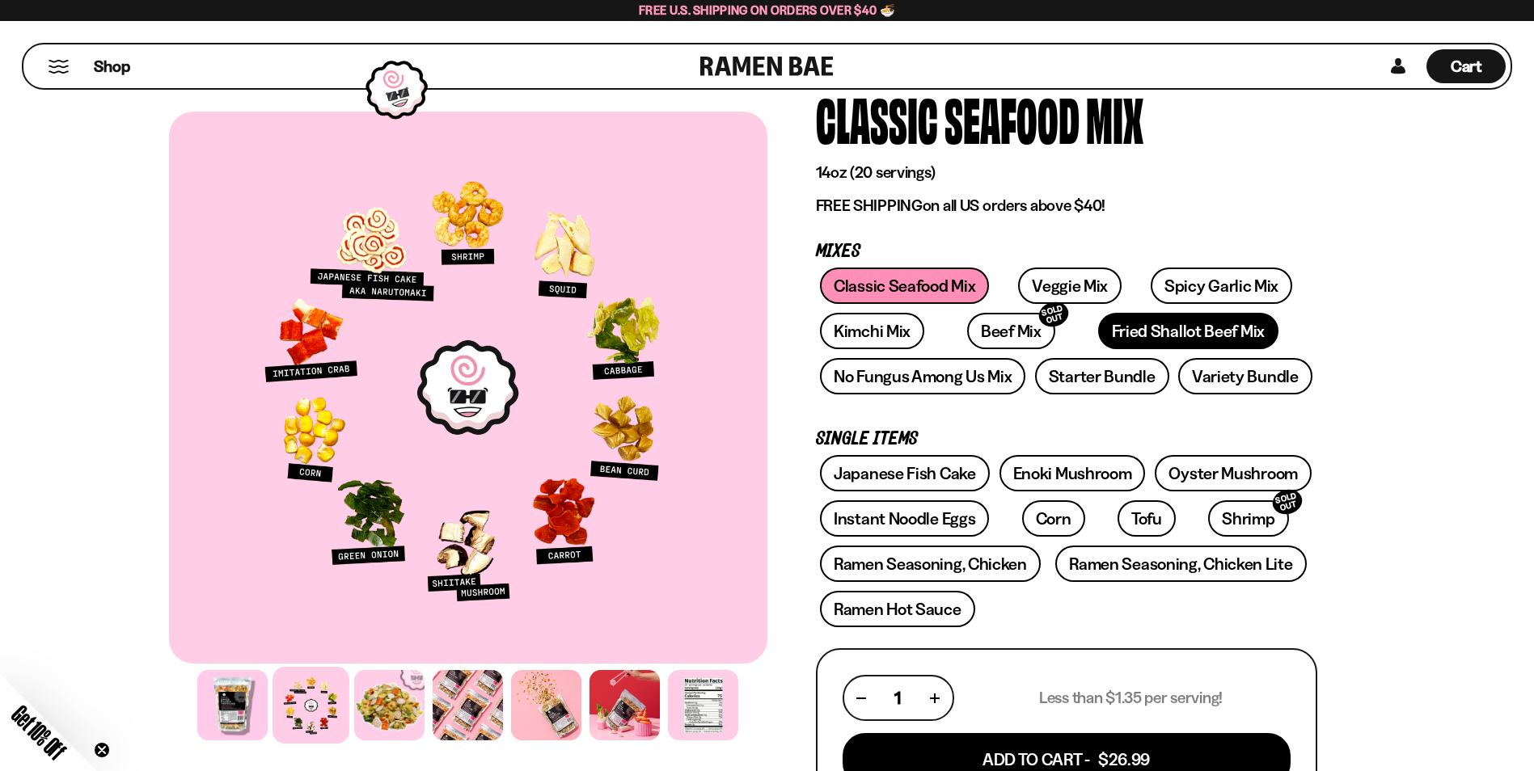
click at [1111, 336] on link "Fried Shallot Beef Mix" at bounding box center [1188, 331] width 180 height 36
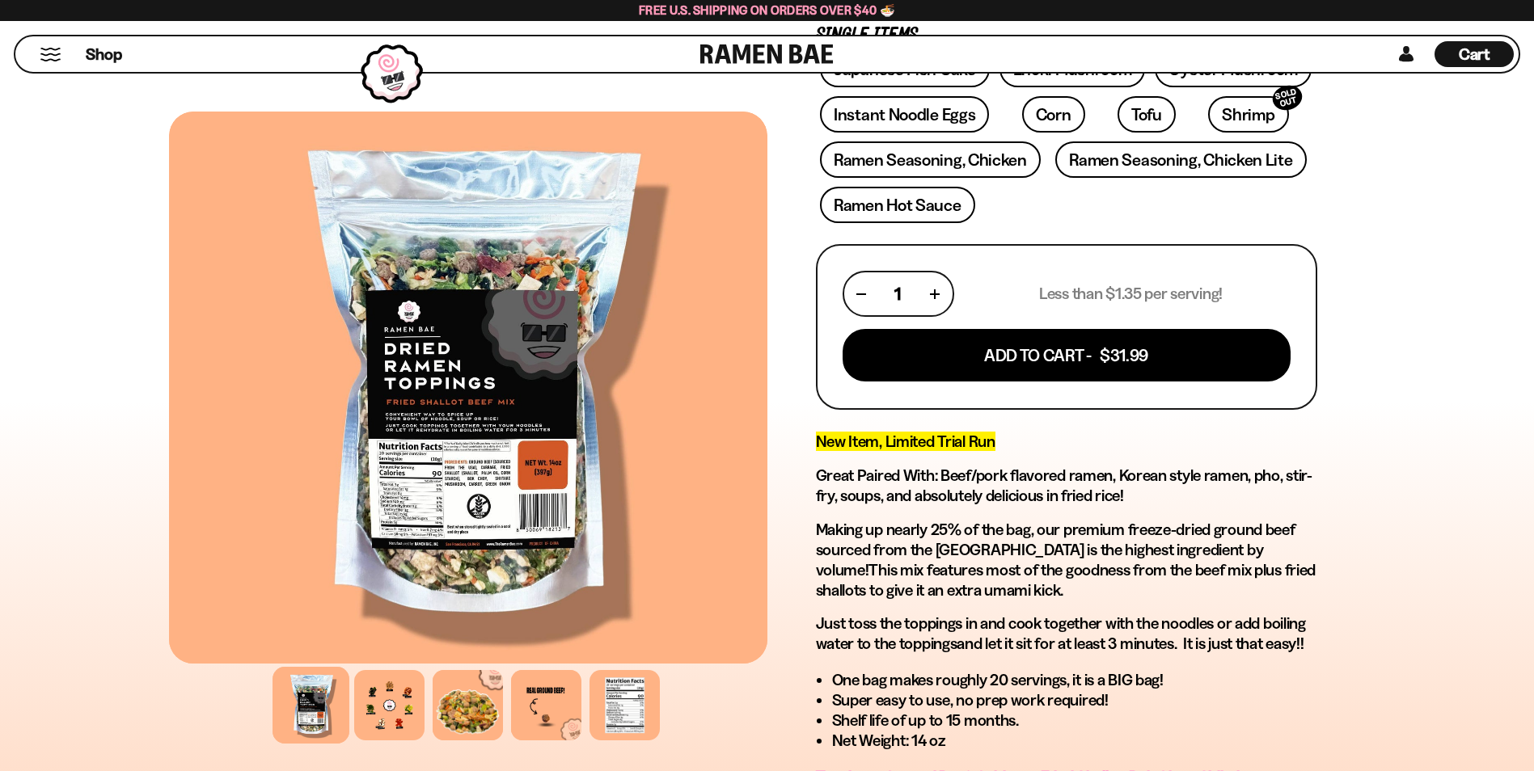
scroll to position [485, 0]
click at [399, 692] on div at bounding box center [389, 705] width 77 height 77
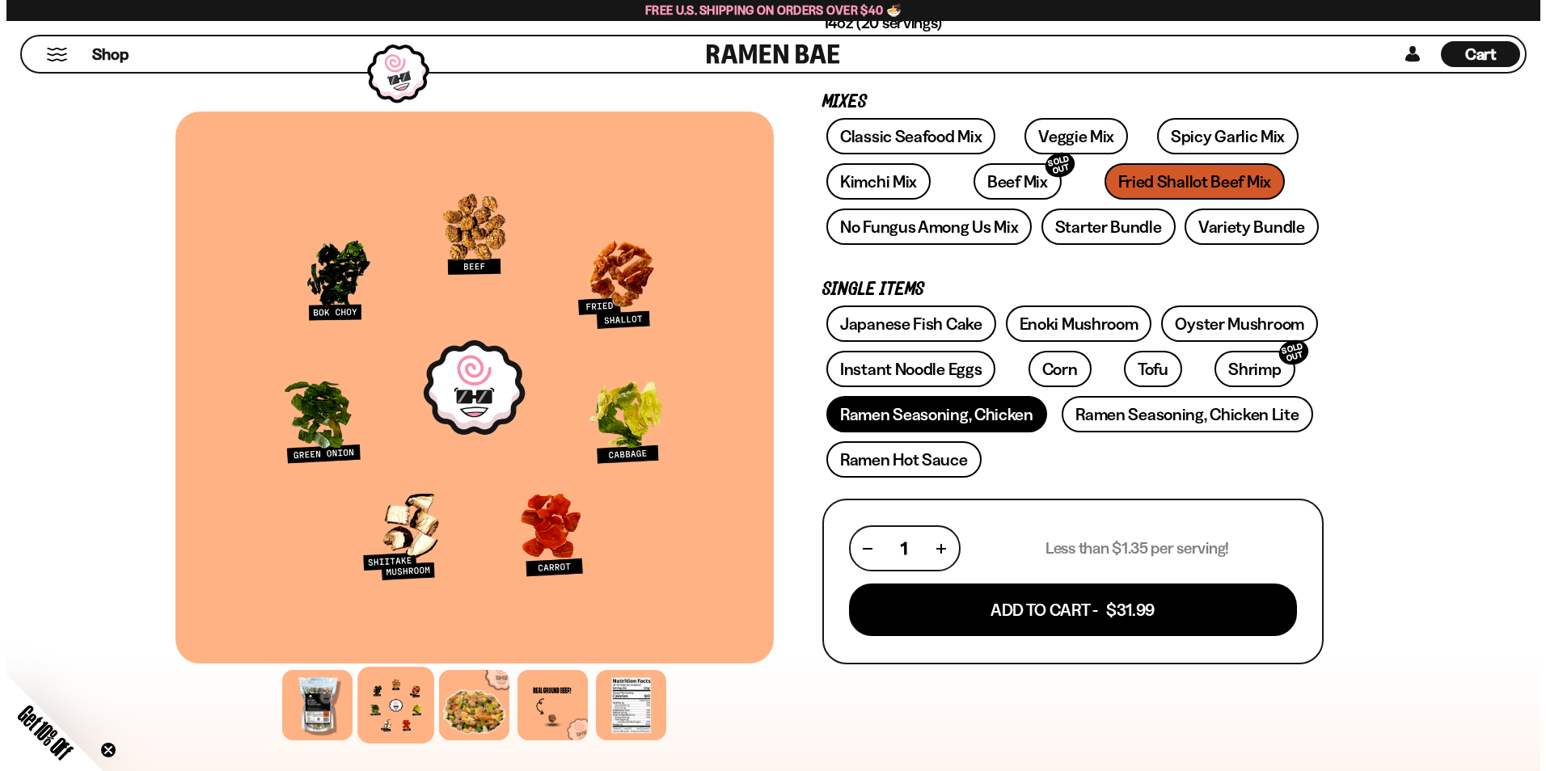
scroll to position [323, 0]
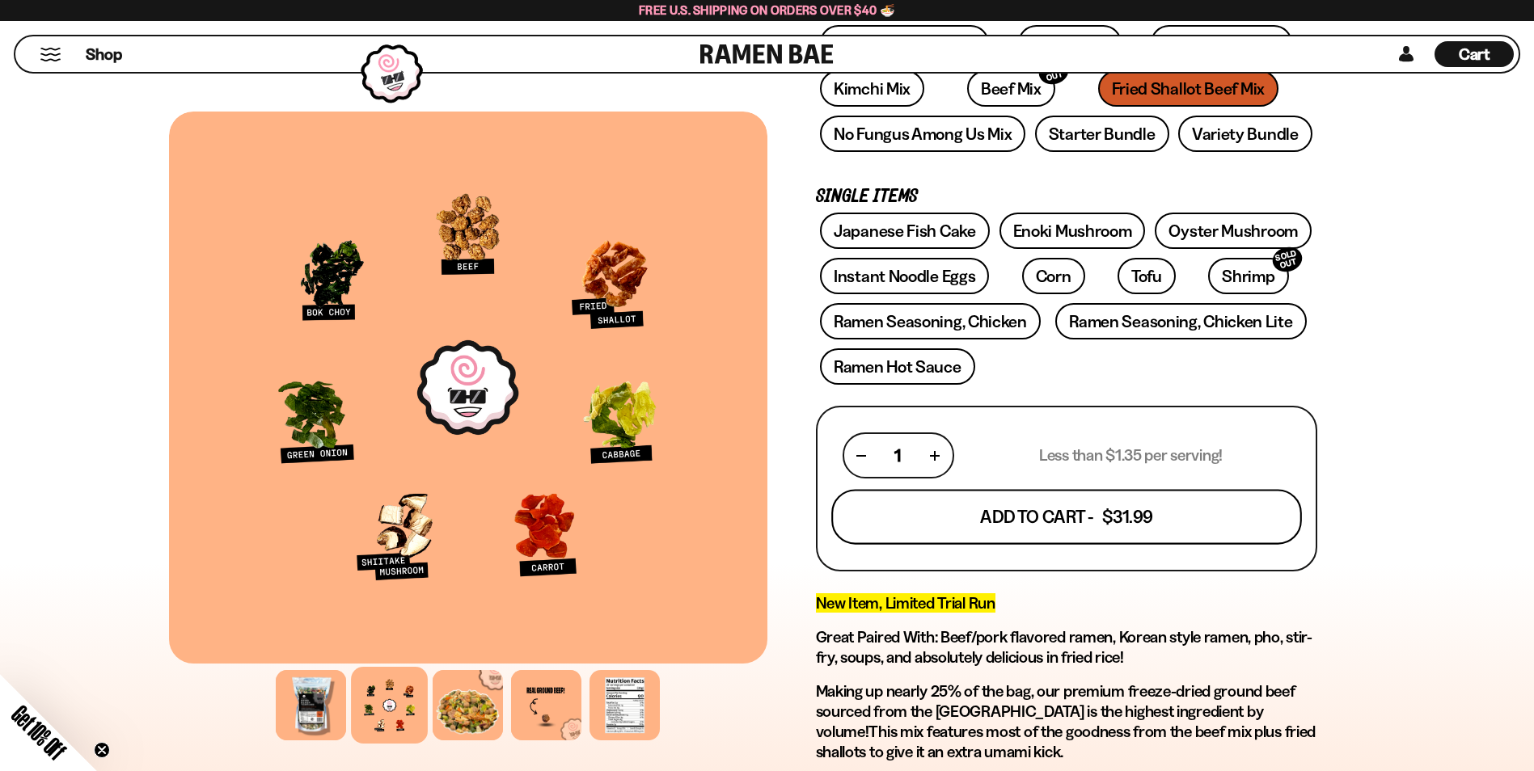
click at [1025, 522] on button "Add To Cart - $31.99" at bounding box center [1066, 517] width 471 height 55
click at [0, 0] on div at bounding box center [0, 0] width 0 height 0
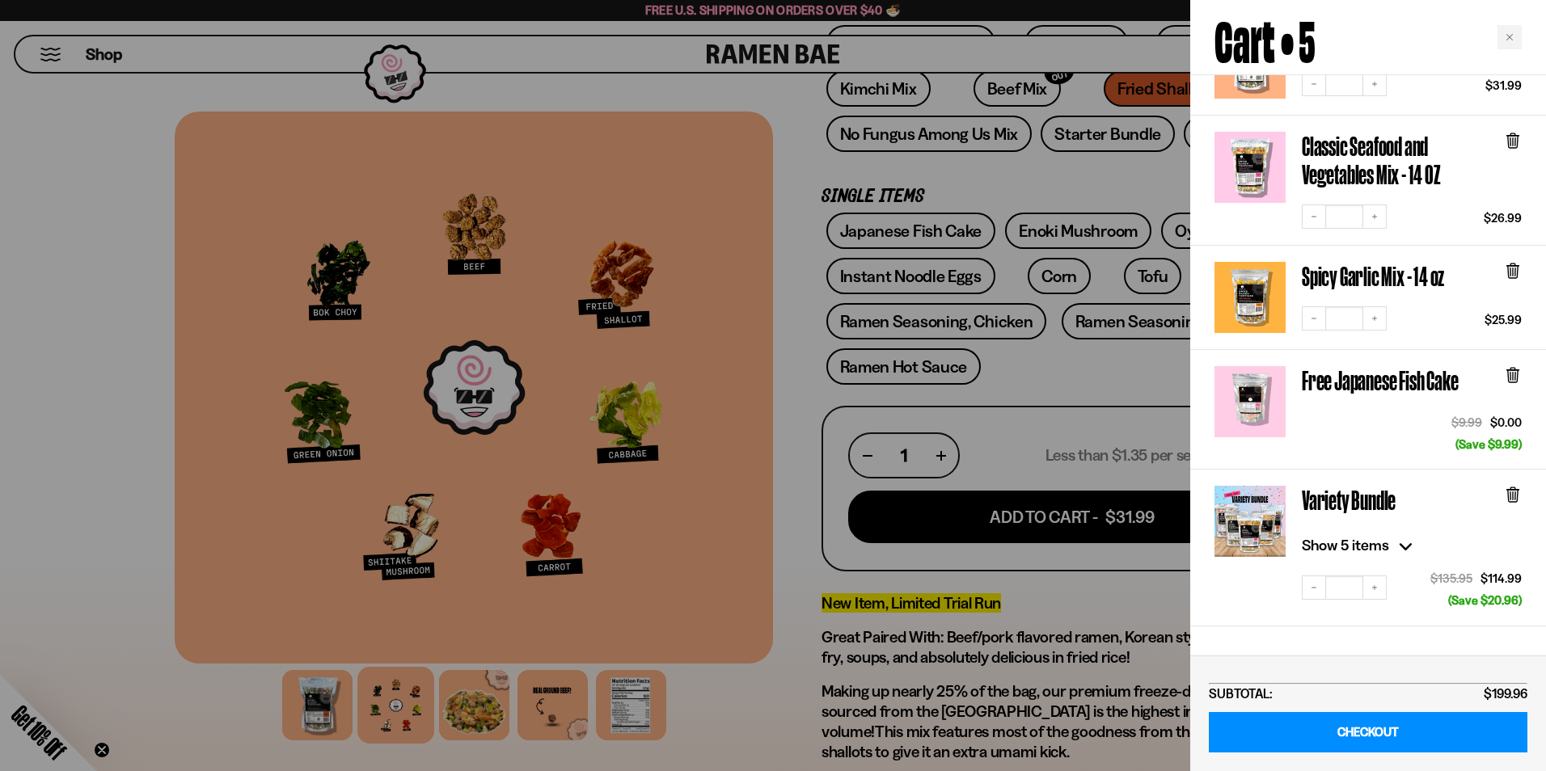
scroll to position [243, 0]
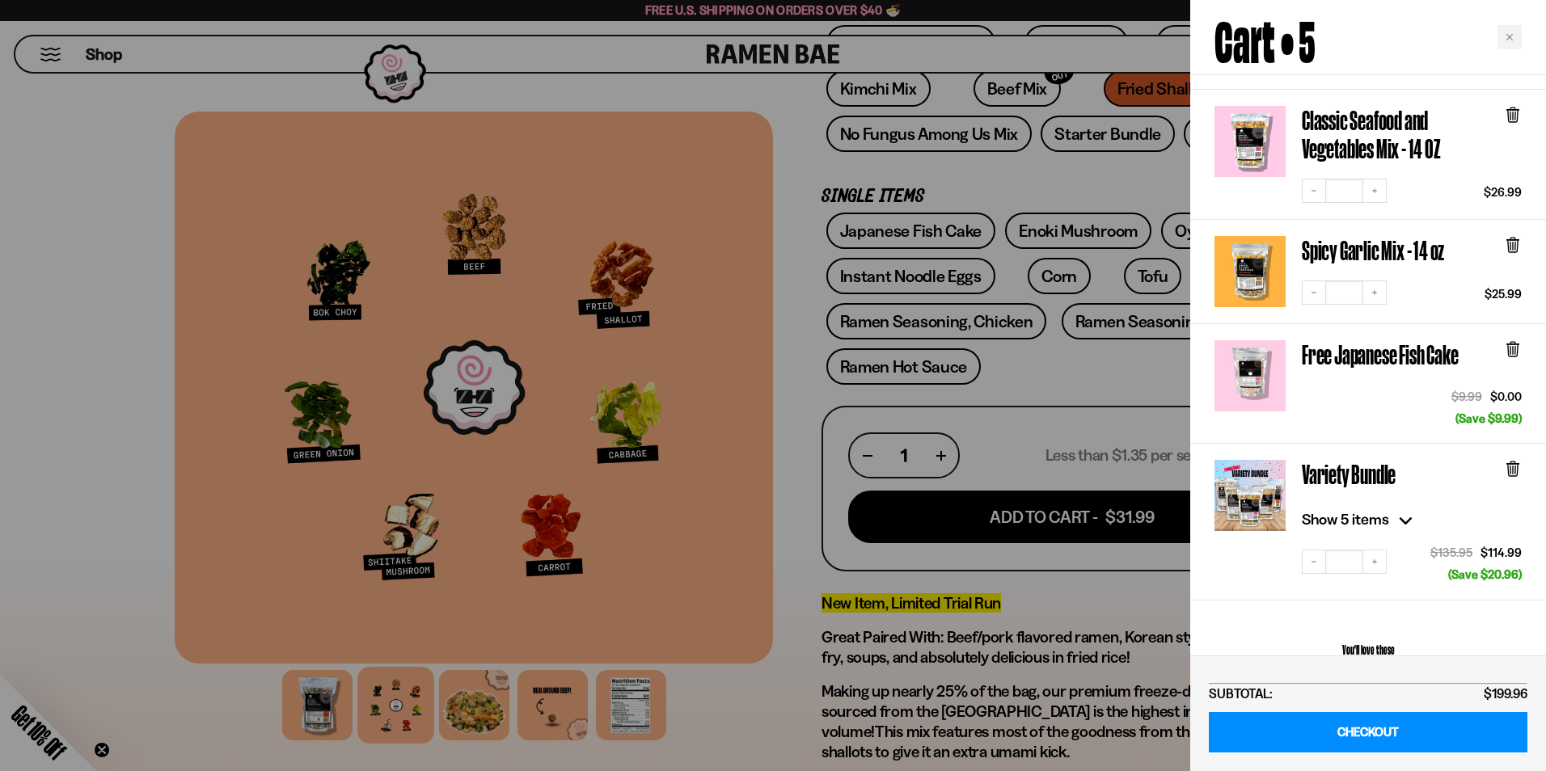
click at [1510, 464] on icon at bounding box center [1513, 470] width 10 height 12
click at [1510, 460] on div "Variety Bundle Show 5 items" at bounding box center [1412, 496] width 220 height 73
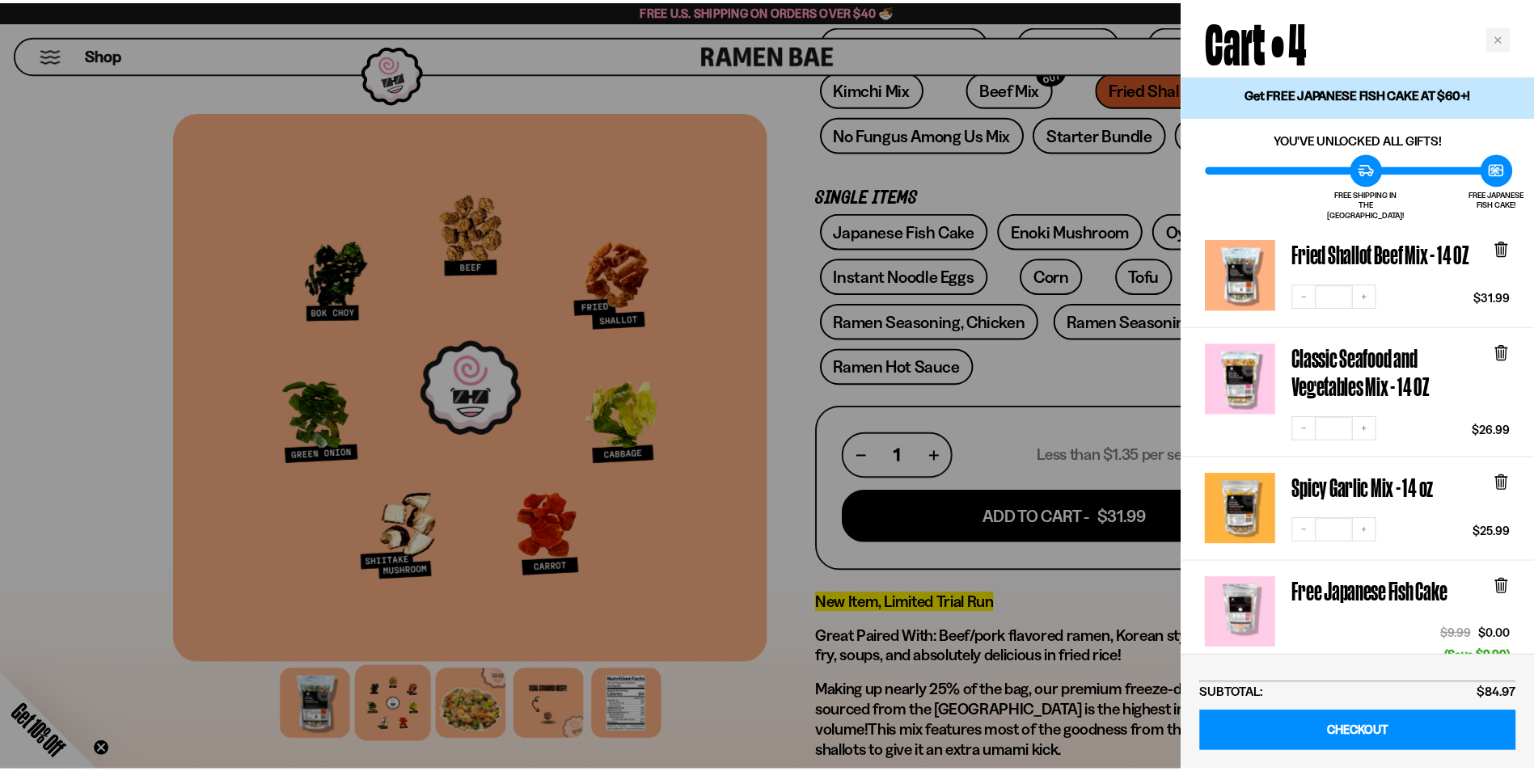
scroll to position [0, 0]
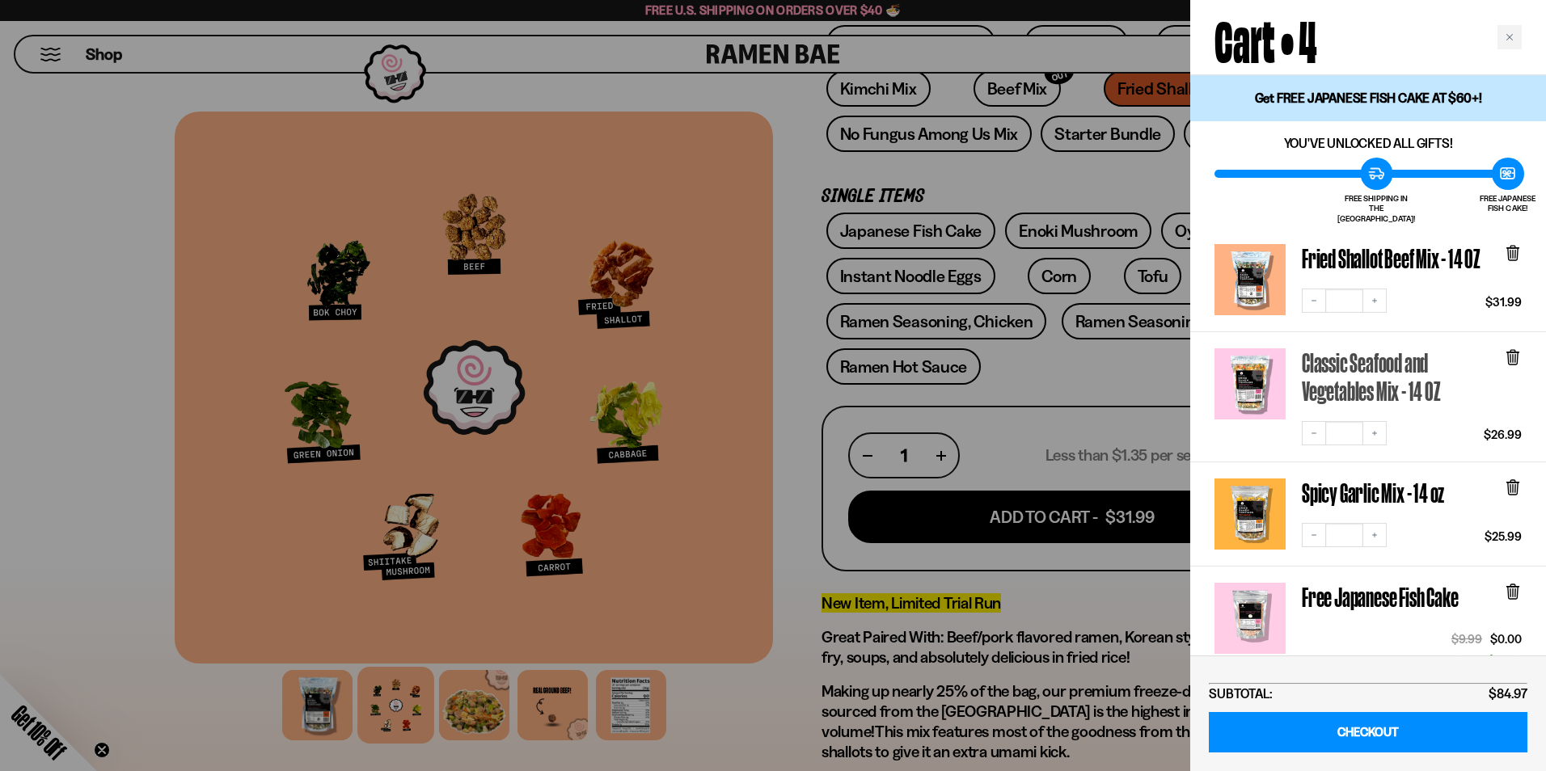
click at [1506, 351] on icon at bounding box center [1513, 358] width 18 height 18
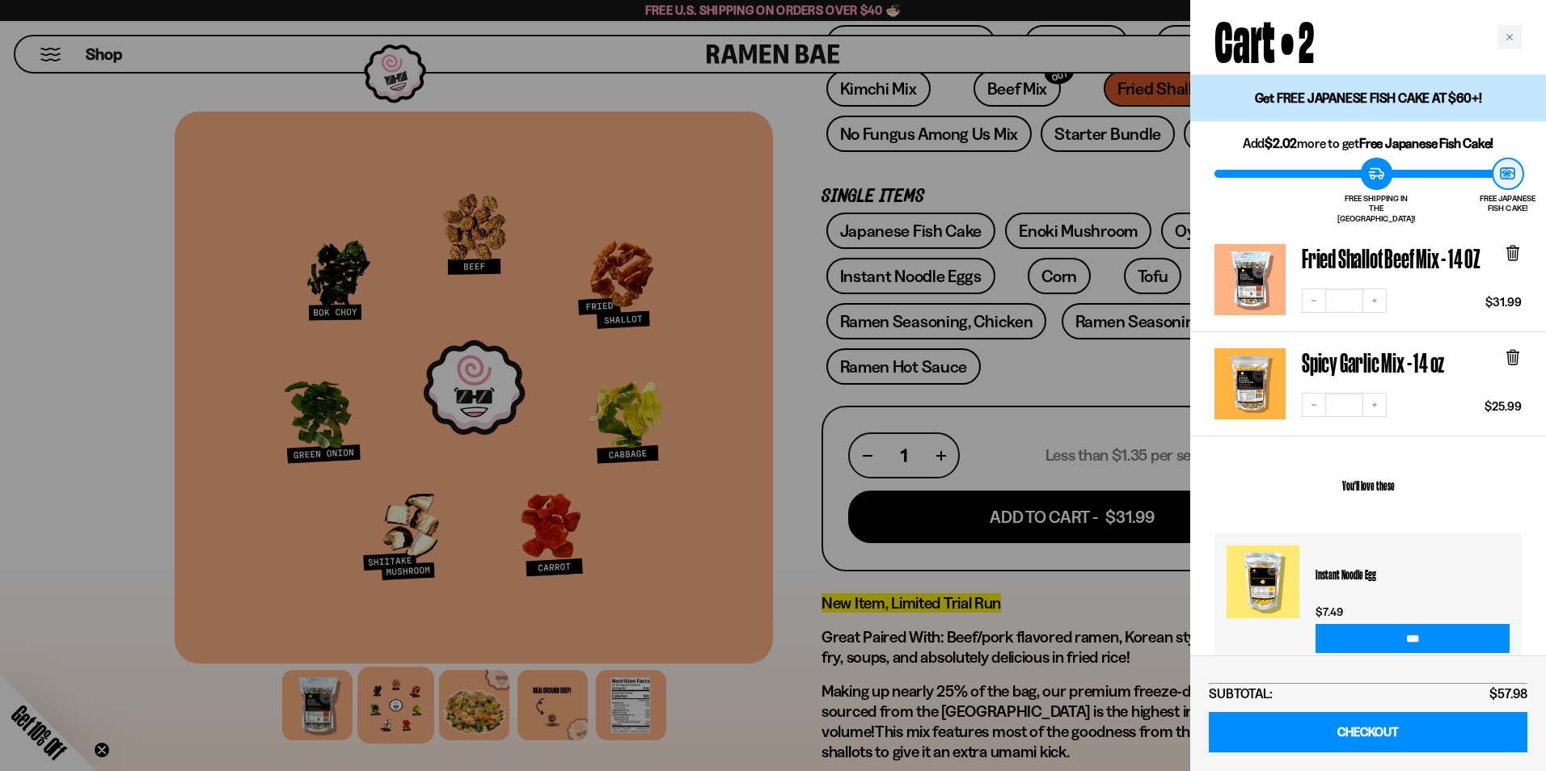
click at [708, 104] on div at bounding box center [773, 385] width 1546 height 771
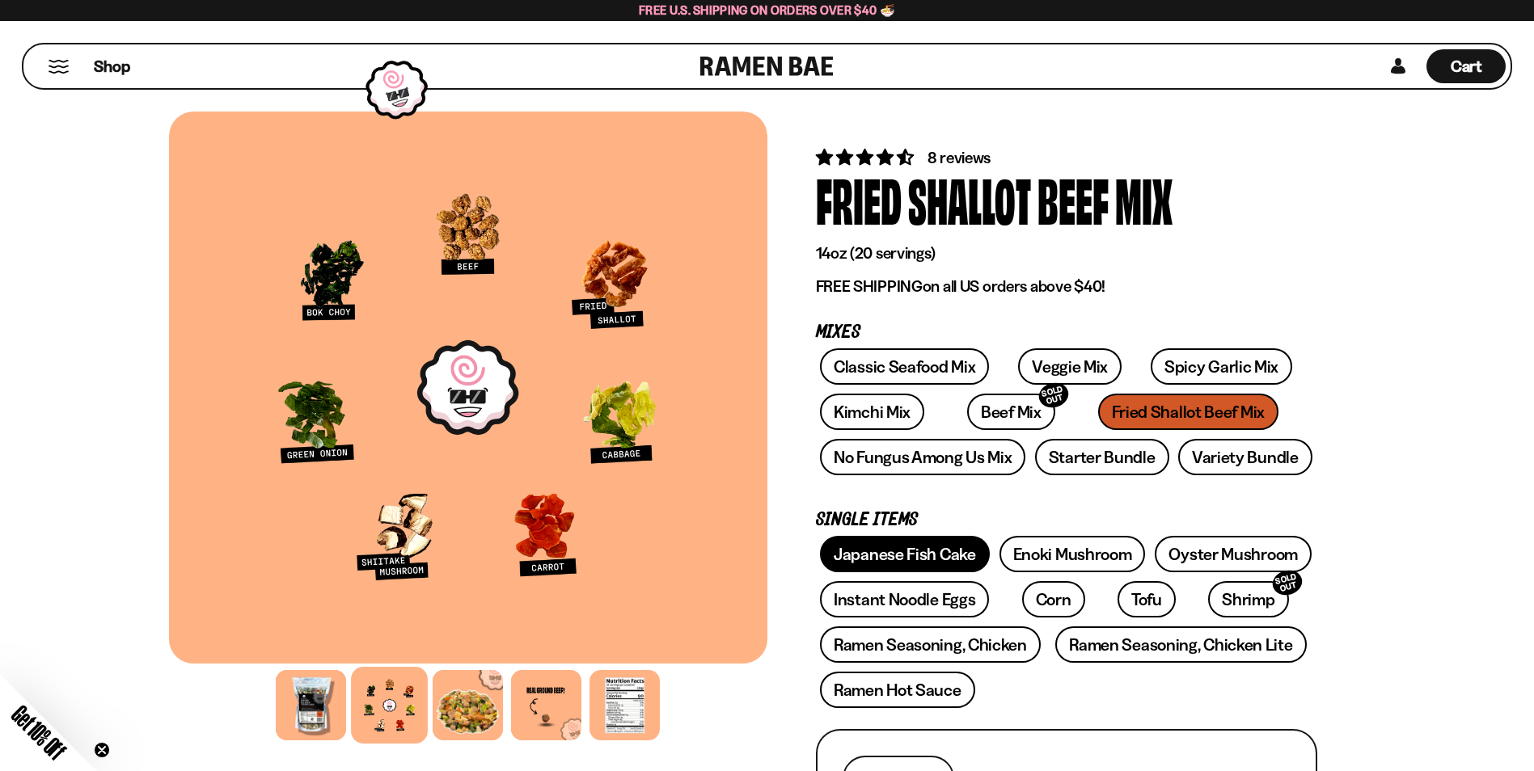
click at [859, 554] on link "Japanese Fish Cake" at bounding box center [905, 554] width 170 height 36
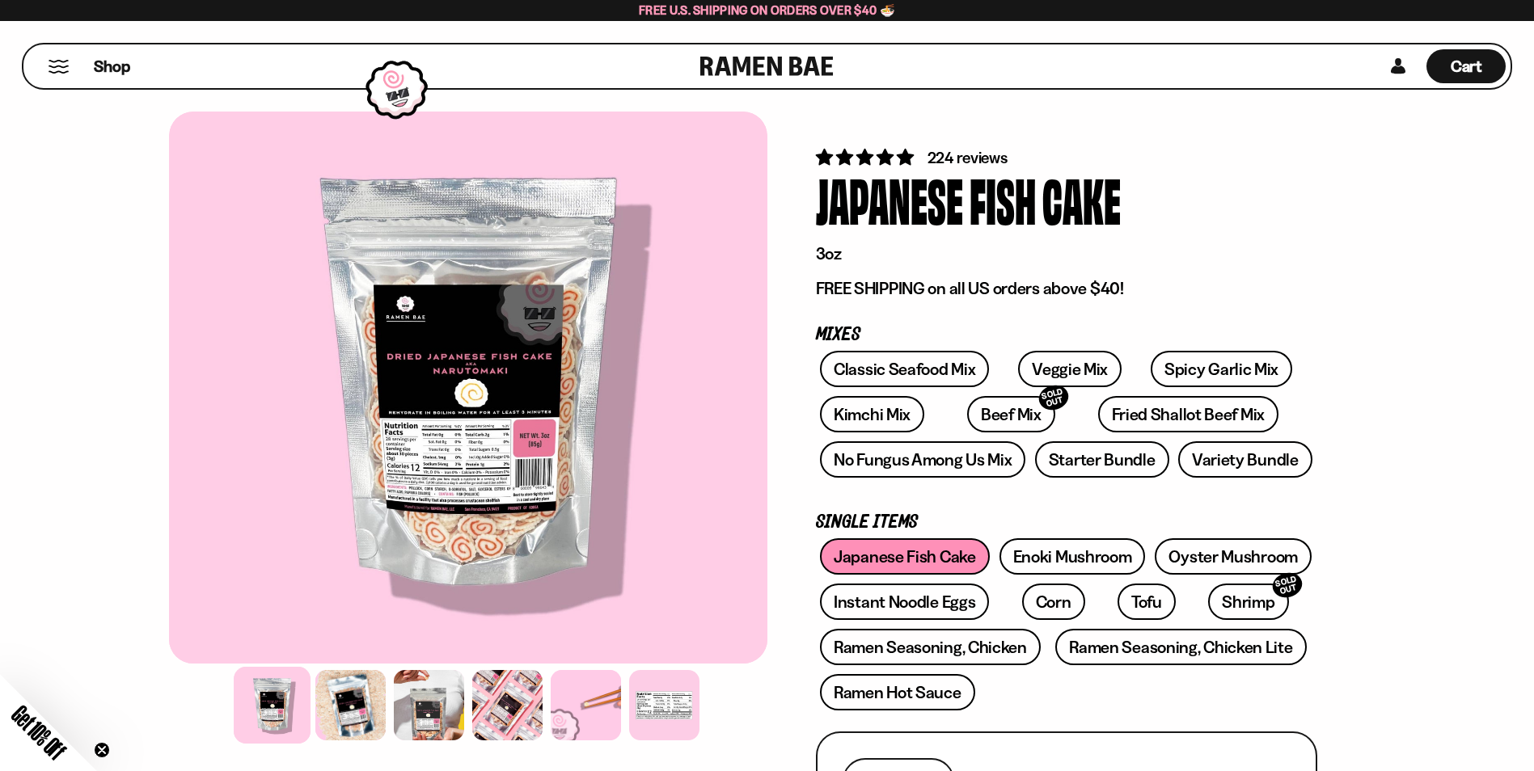
click at [1148, 153] on div "224 reviews" at bounding box center [1066, 157] width 501 height 23
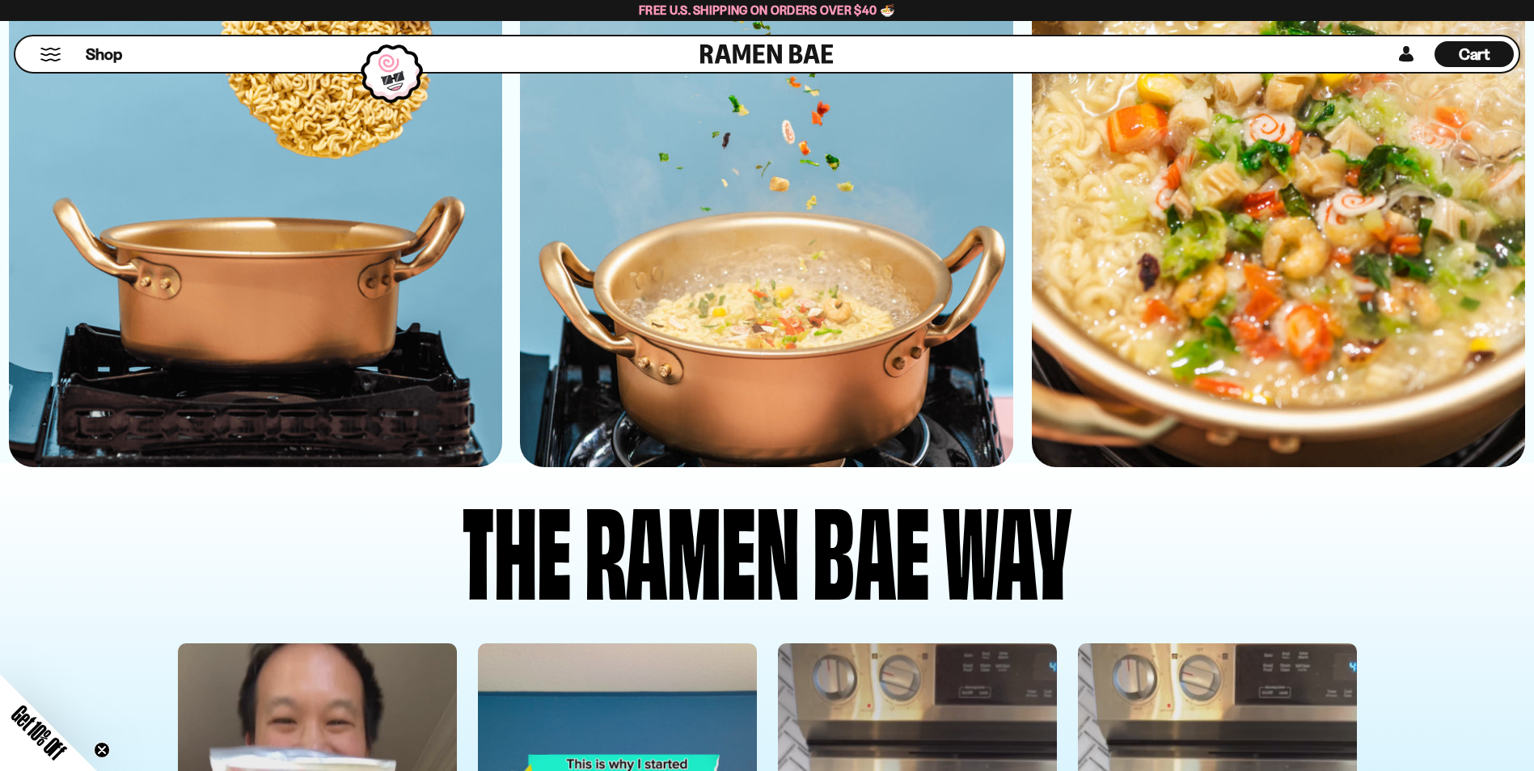
scroll to position [4083, 0]
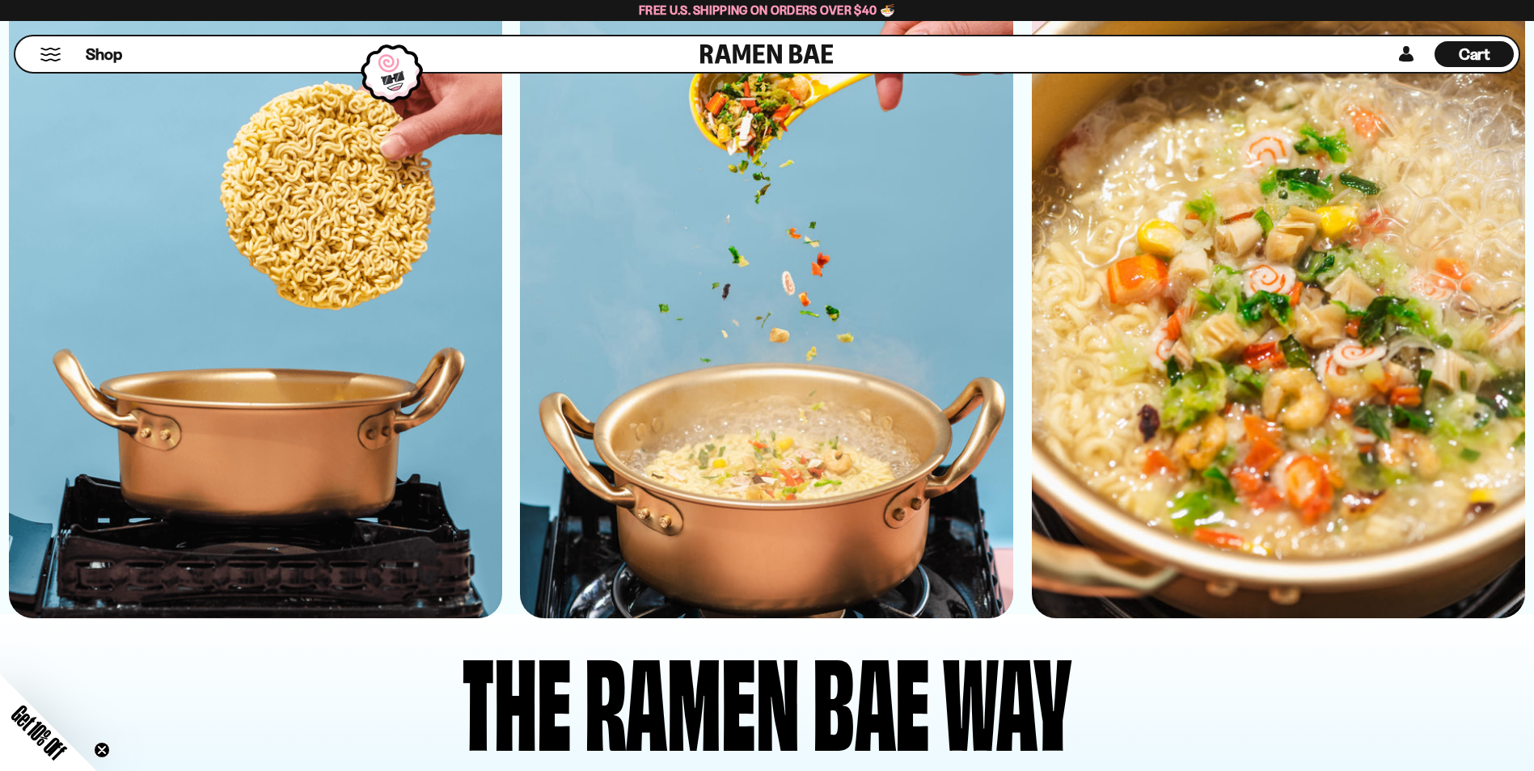
click at [1494, 51] on div "Cart D0381C2F-513E-4F90-8A41-6F0A75DCBAAA" at bounding box center [1473, 54] width 79 height 26
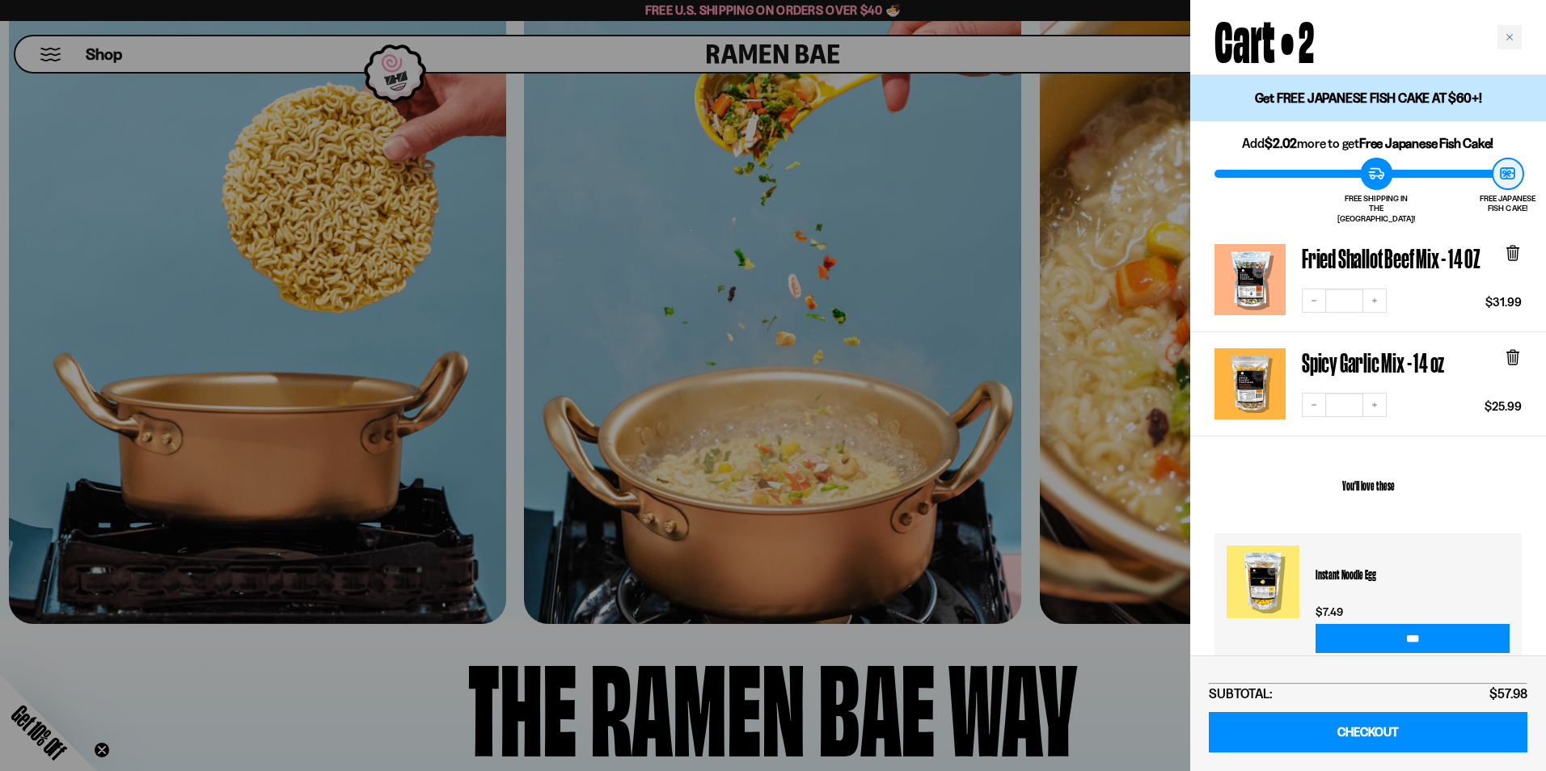
click at [1516, 248] on icon at bounding box center [1513, 254] width 10 height 12
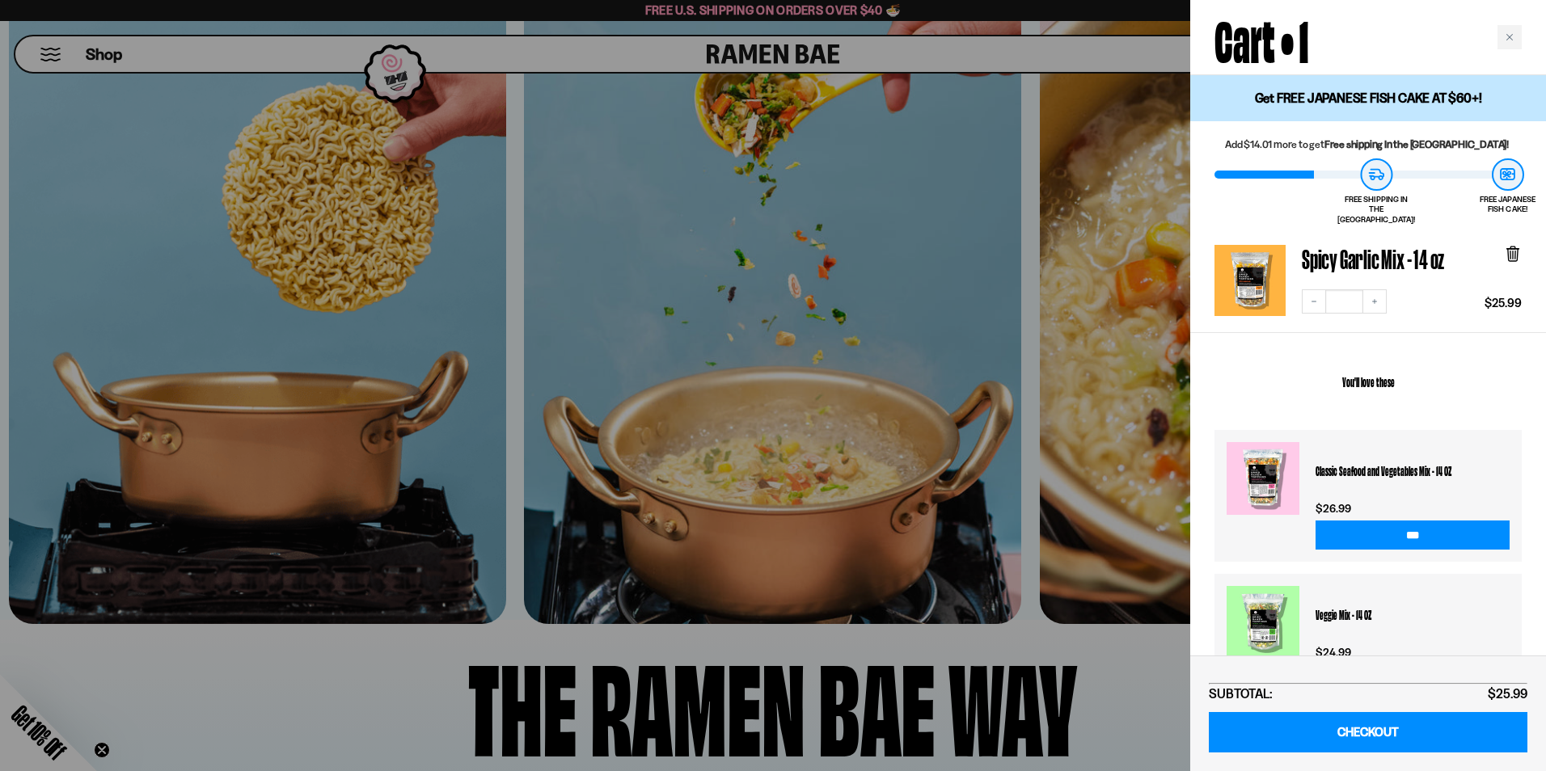
click at [1517, 352] on h2 "You'll love these" at bounding box center [1368, 381] width 307 height 73
click at [894, 280] on div at bounding box center [773, 385] width 1546 height 771
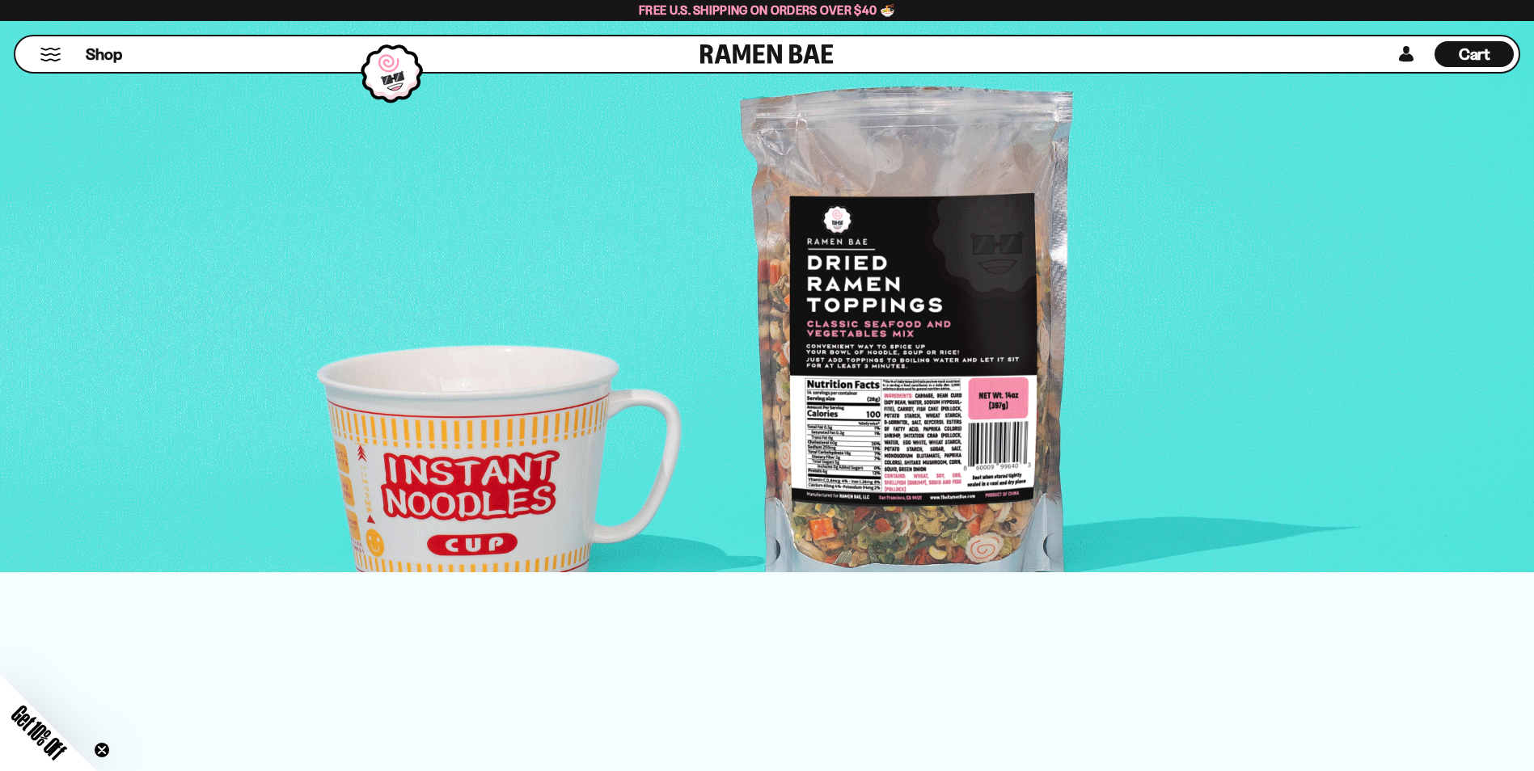
scroll to position [2951, 0]
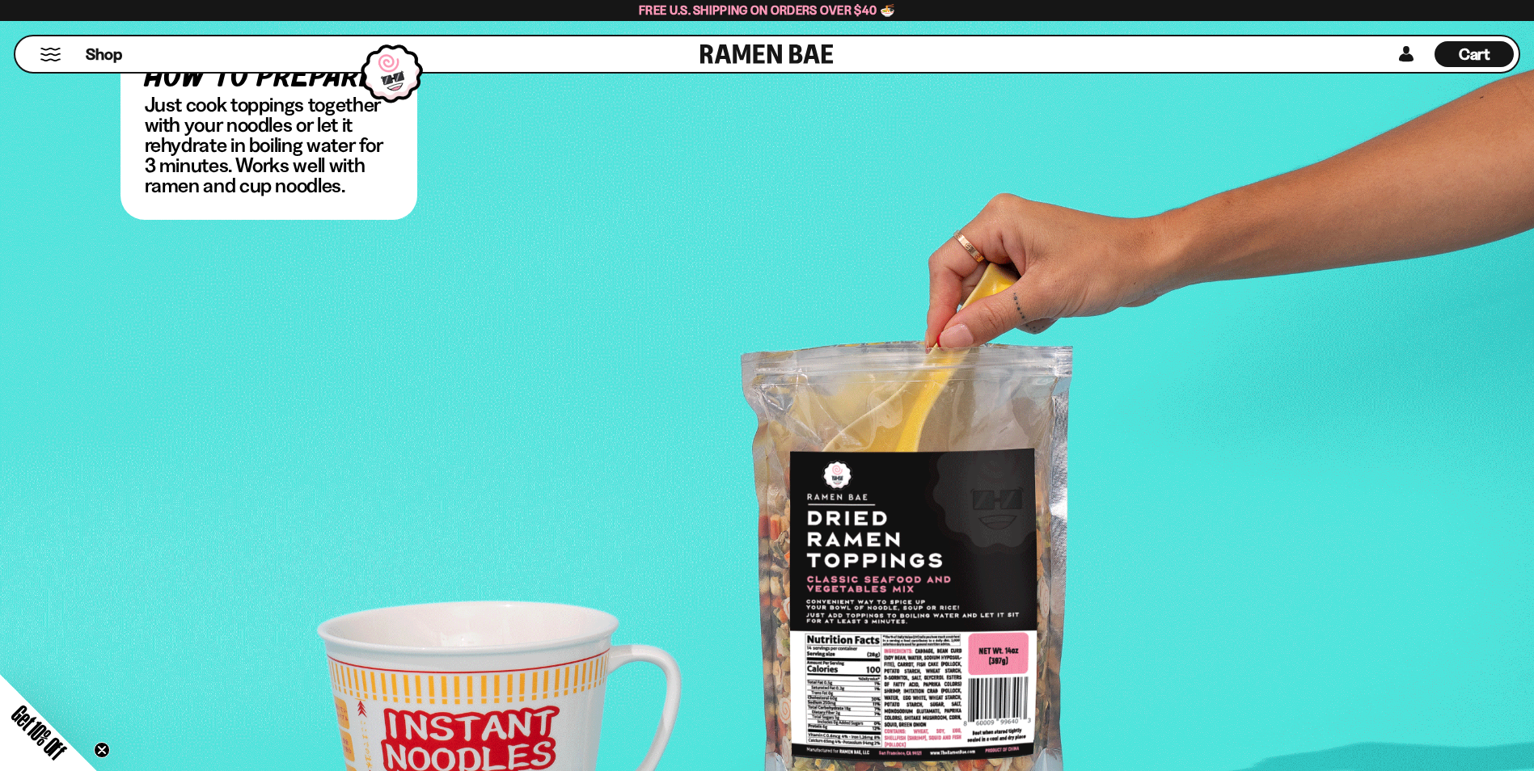
click at [57, 57] on button "Mobile Menu Trigger" at bounding box center [51, 55] width 22 height 14
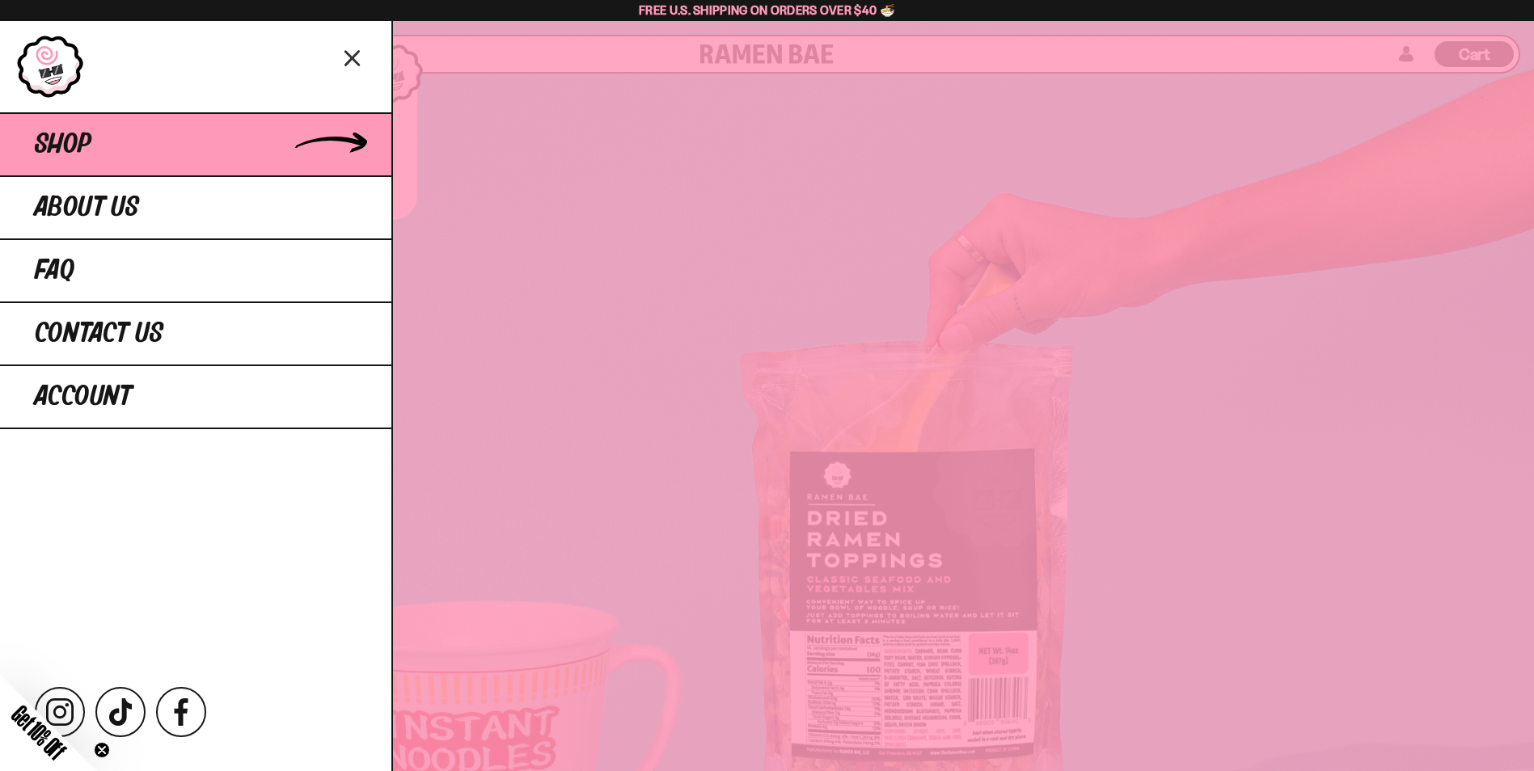
click at [89, 147] on span "Shop" at bounding box center [63, 144] width 57 height 29
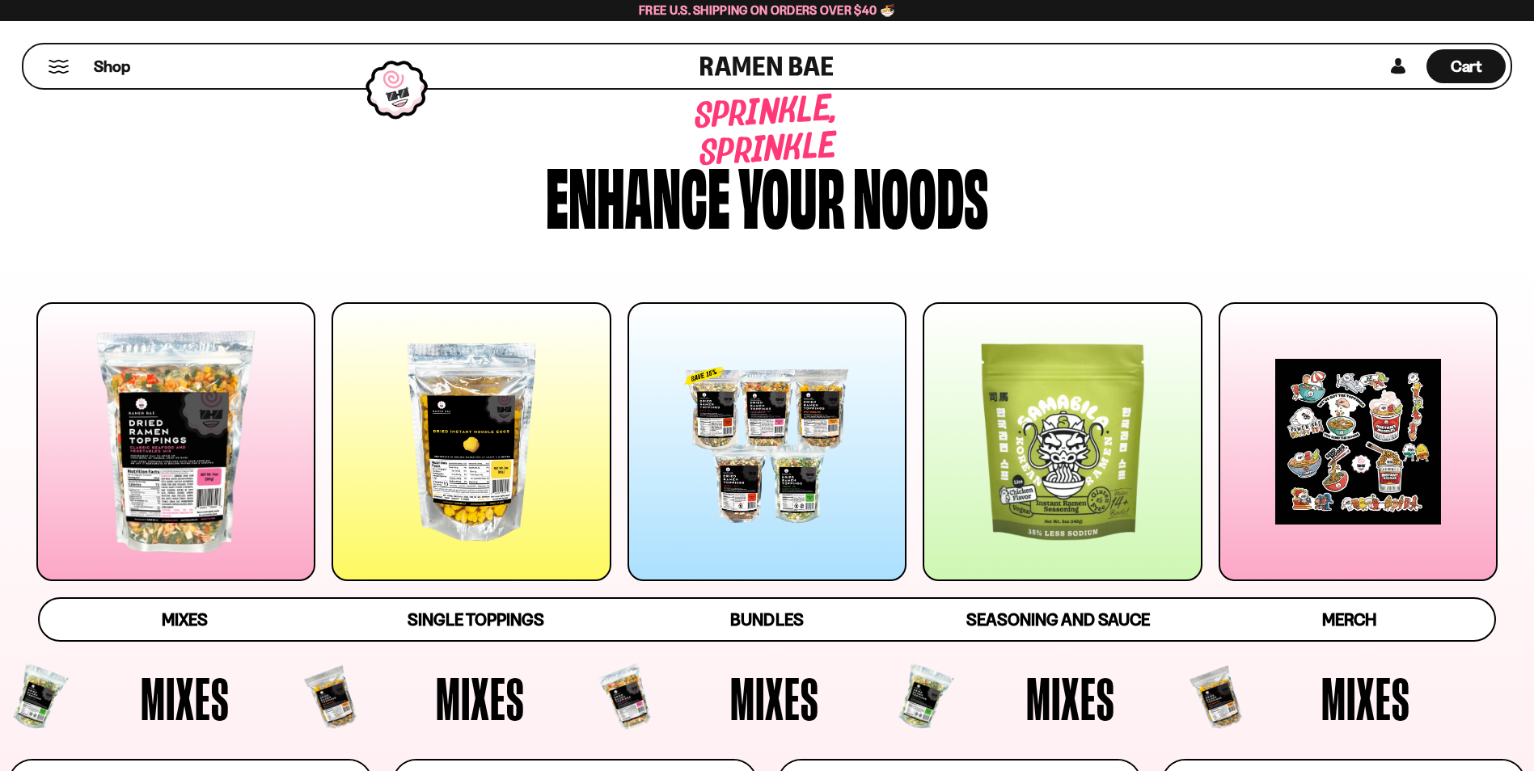
click at [231, 532] on div at bounding box center [175, 441] width 279 height 279
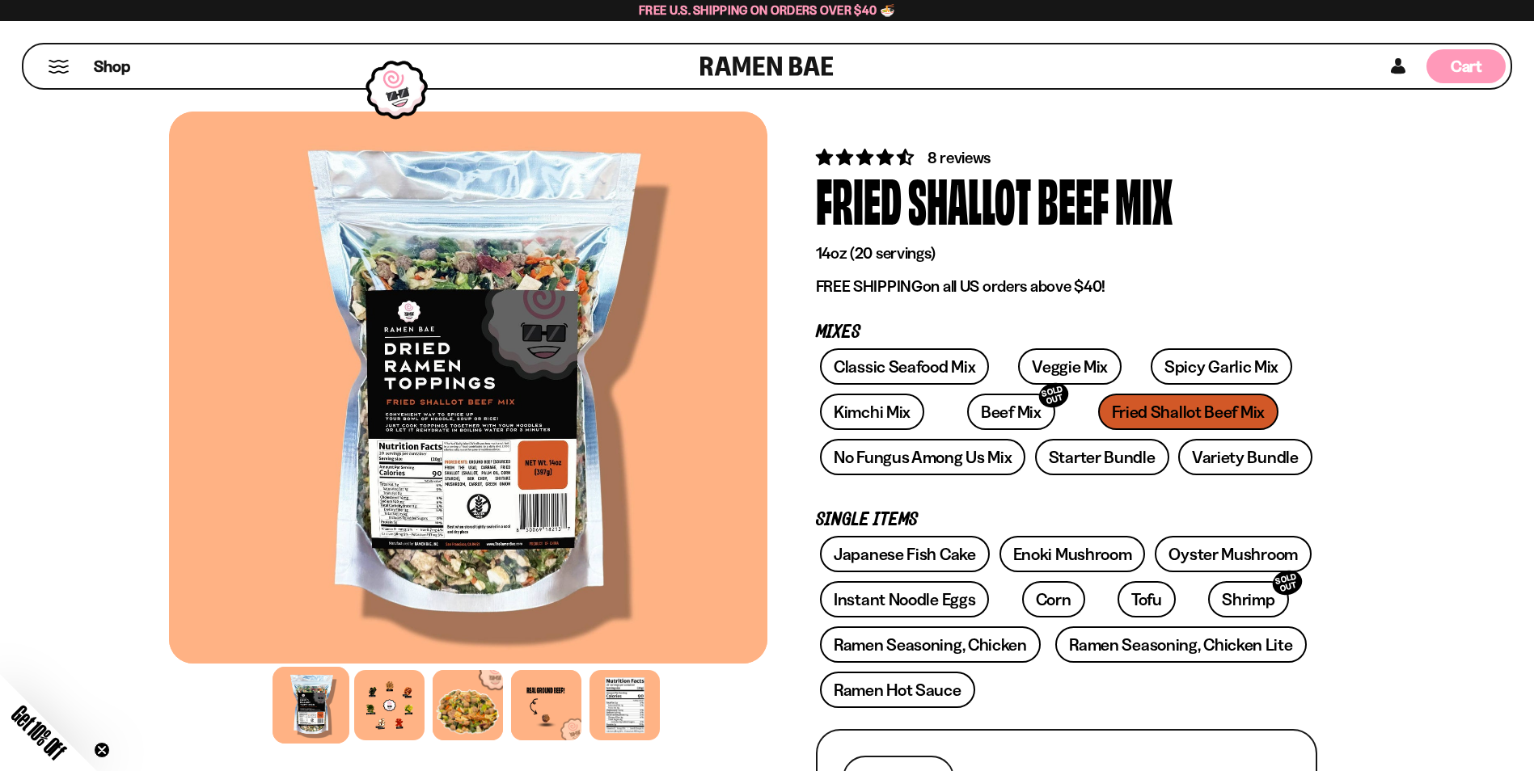
click at [1461, 61] on span "Cart" at bounding box center [1467, 66] width 32 height 19
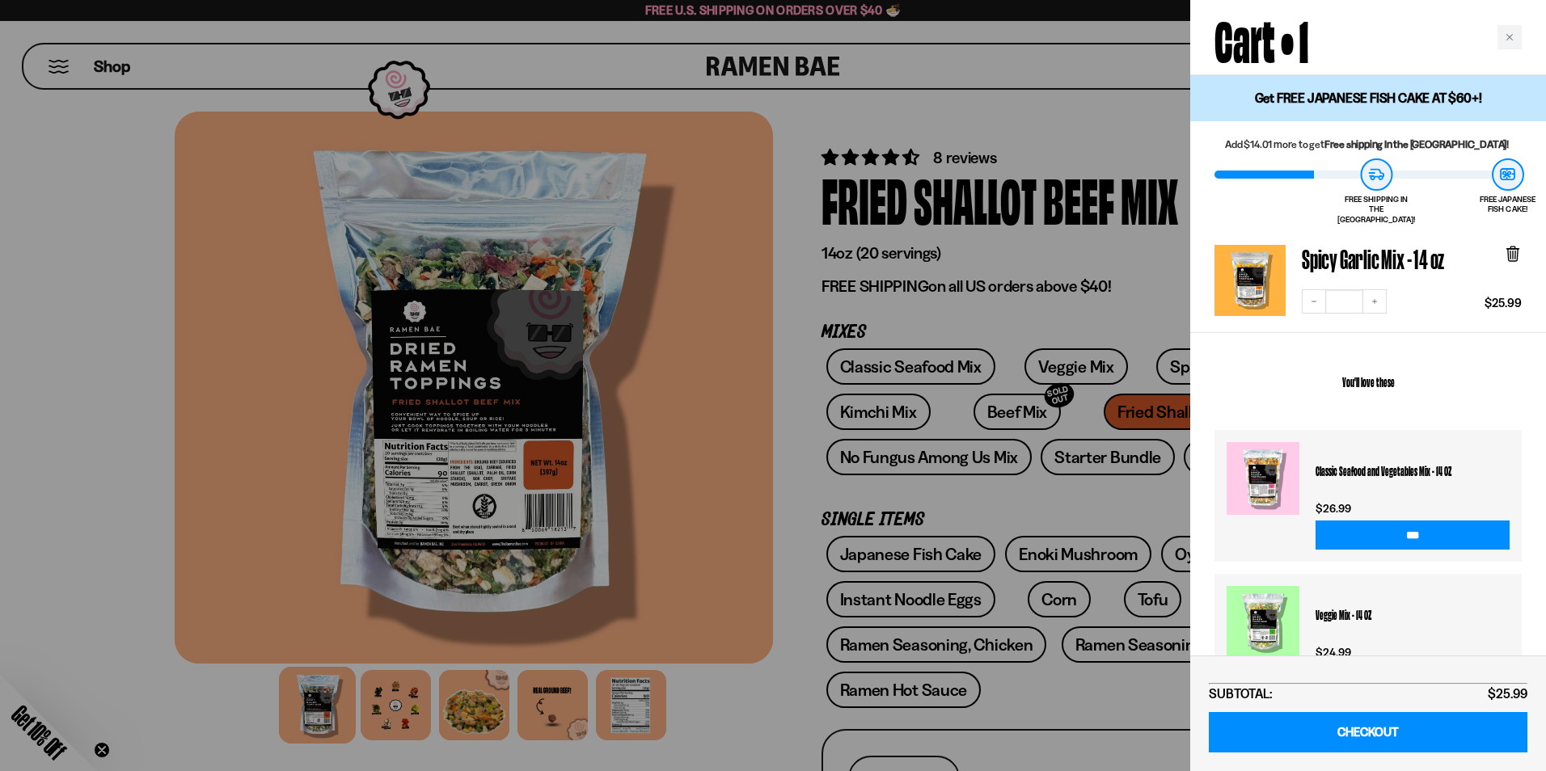
click at [687, 347] on div at bounding box center [773, 385] width 1546 height 771
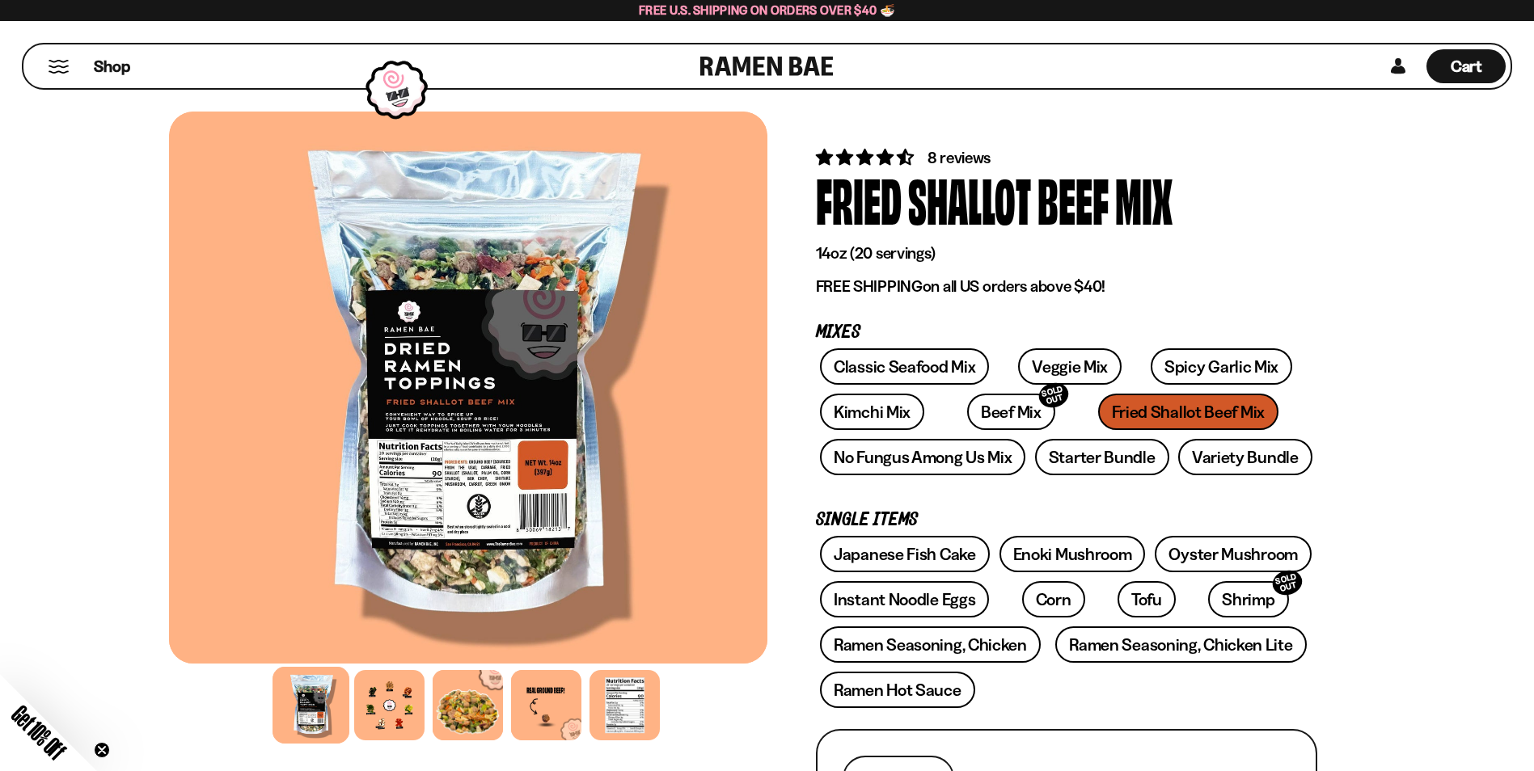
click at [1124, 409] on div "Classic Seafood Mix Veggie Mix Spicy Garlic Mix Kimchi Mix Beef Mix SOLD OUT" at bounding box center [1066, 417] width 501 height 136
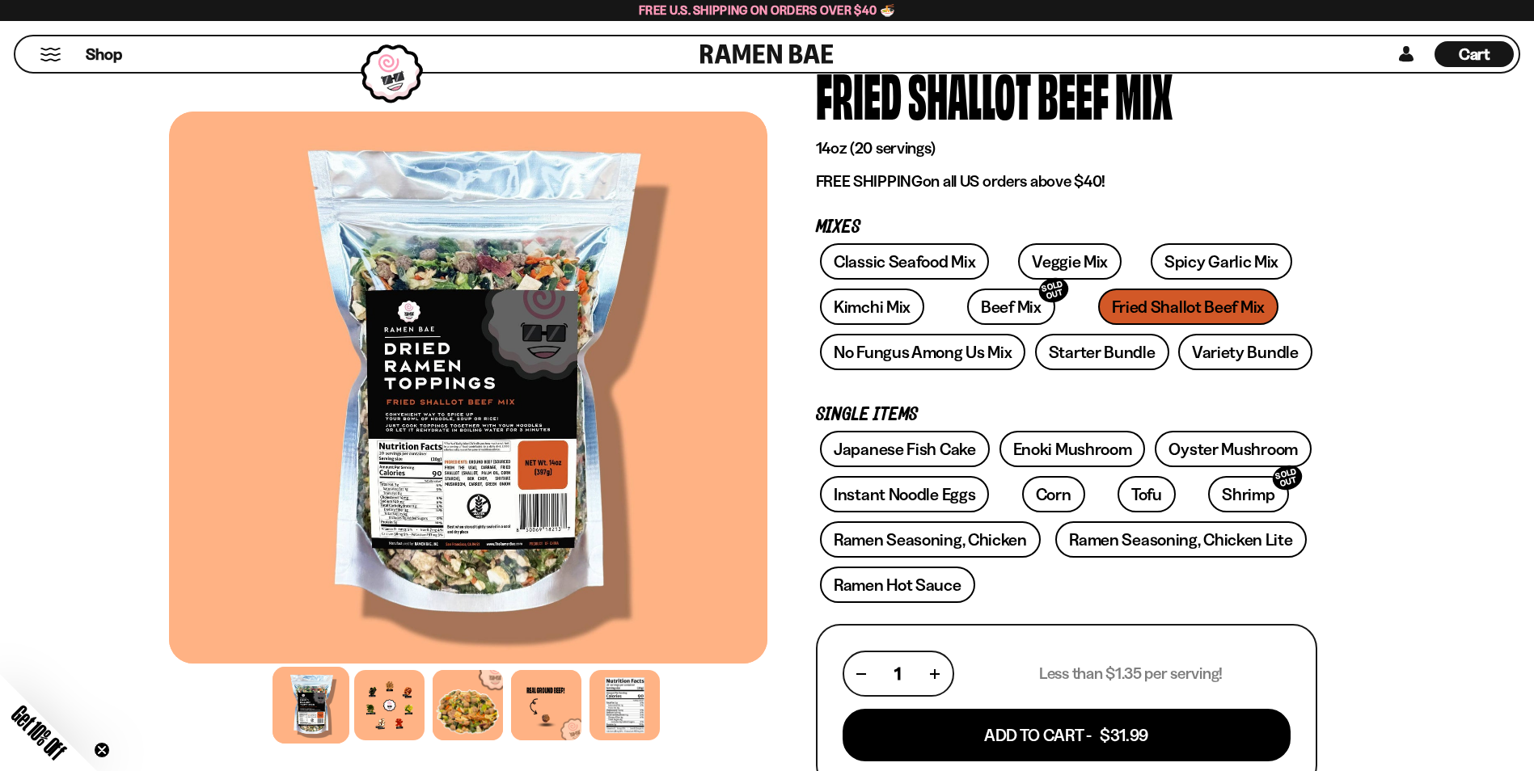
scroll to position [162, 0]
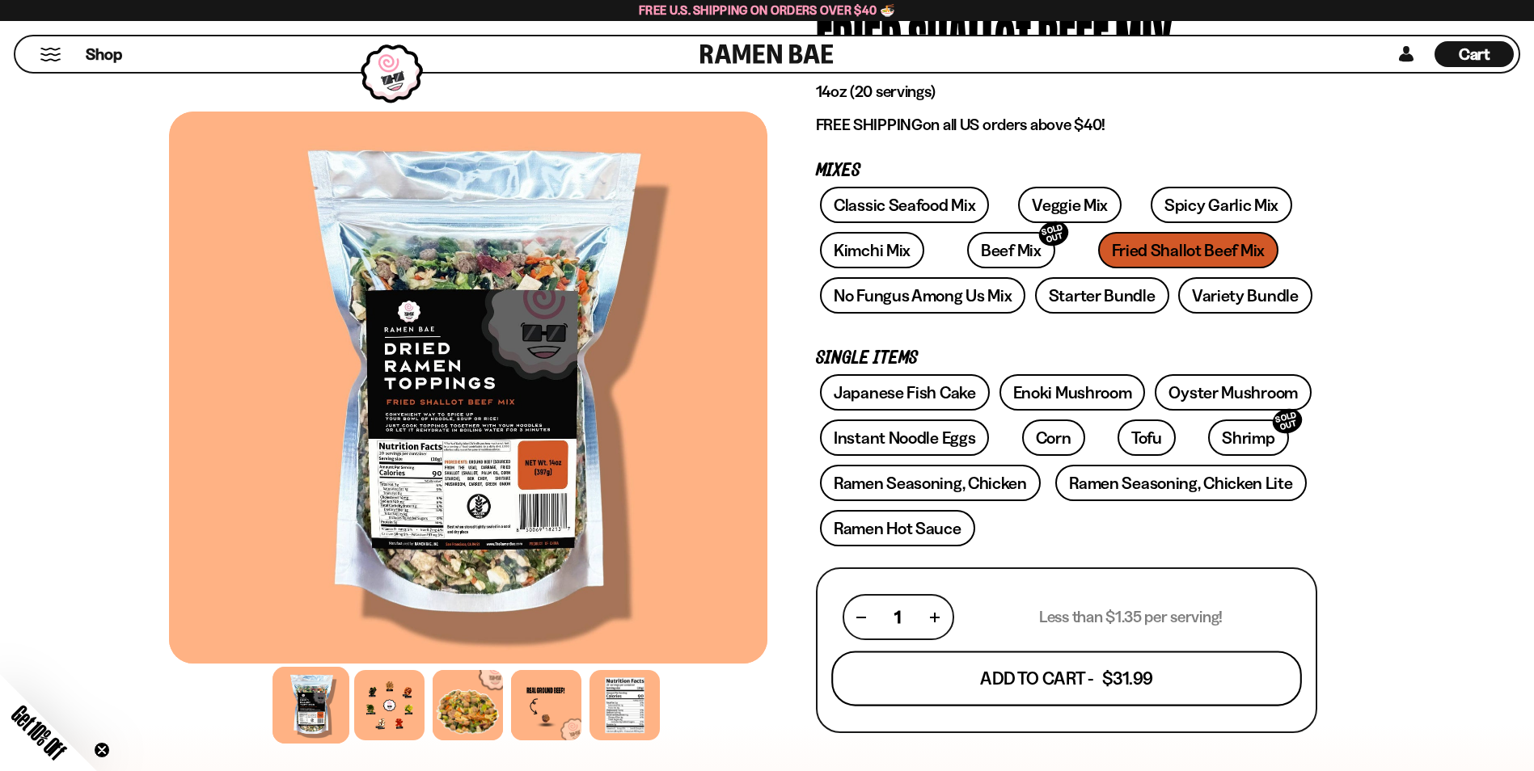
click at [1087, 688] on button "Add To Cart - $31.99" at bounding box center [1066, 679] width 471 height 55
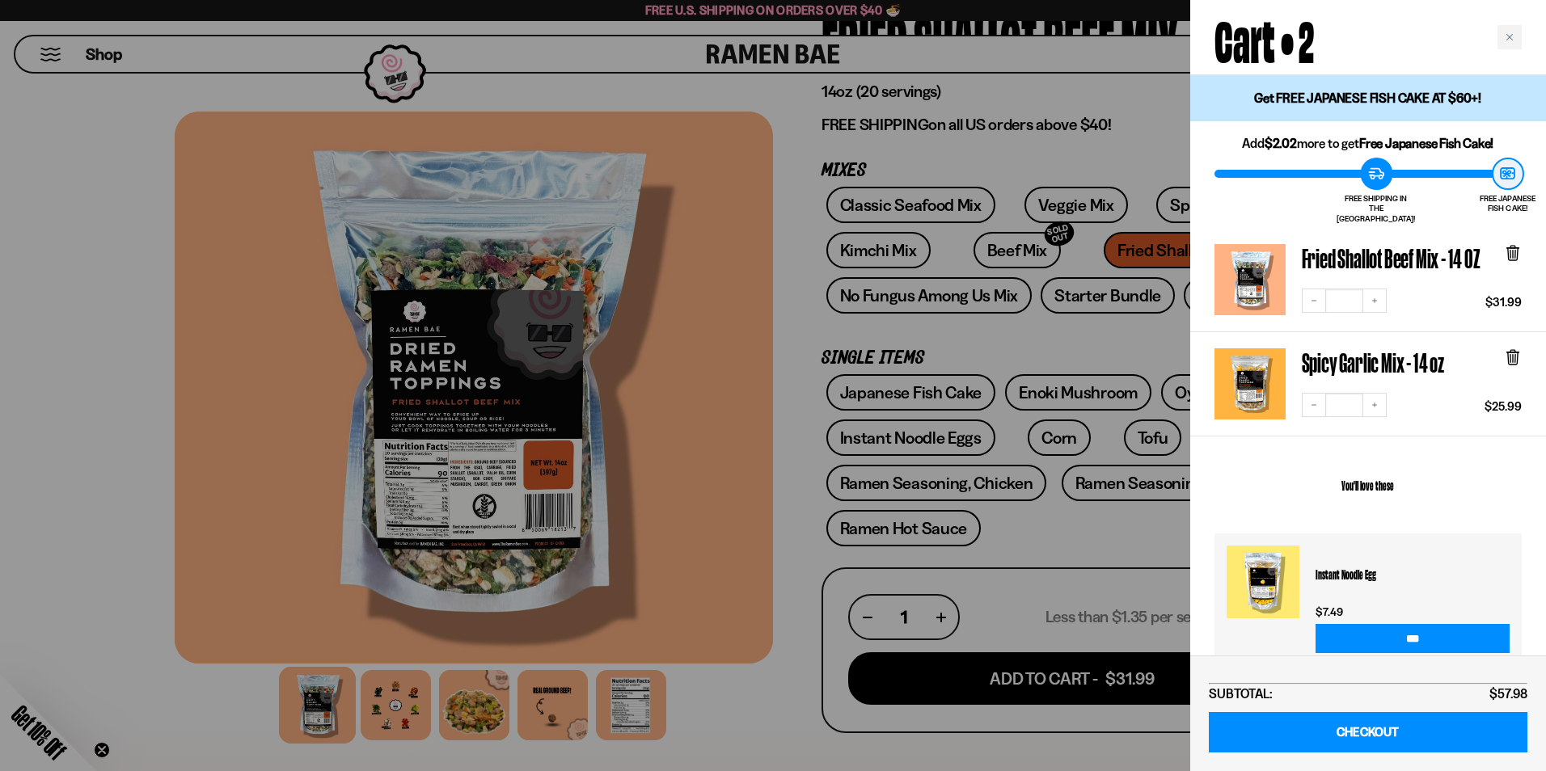
click at [756, 372] on div at bounding box center [773, 385] width 1546 height 771
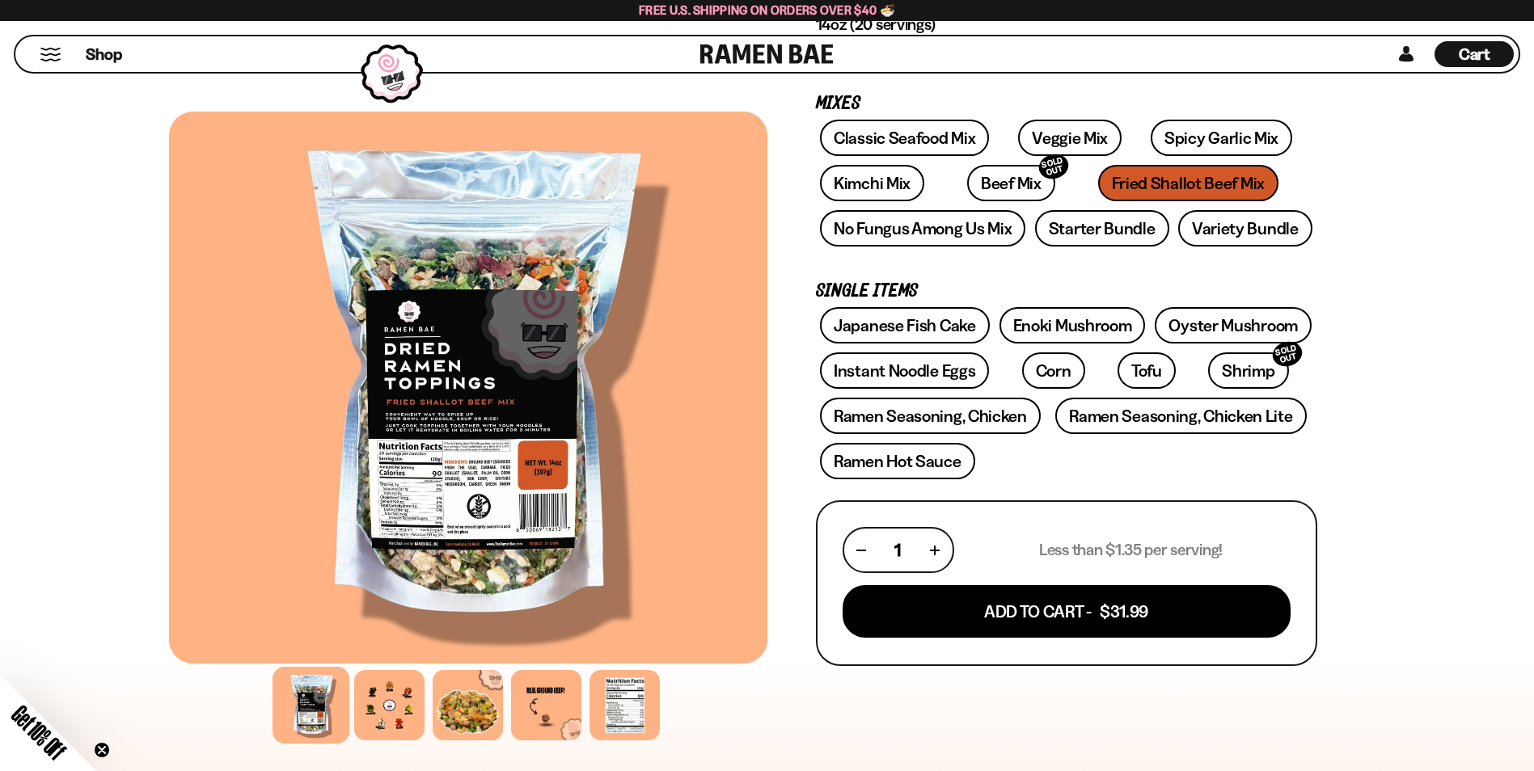
scroll to position [81, 0]
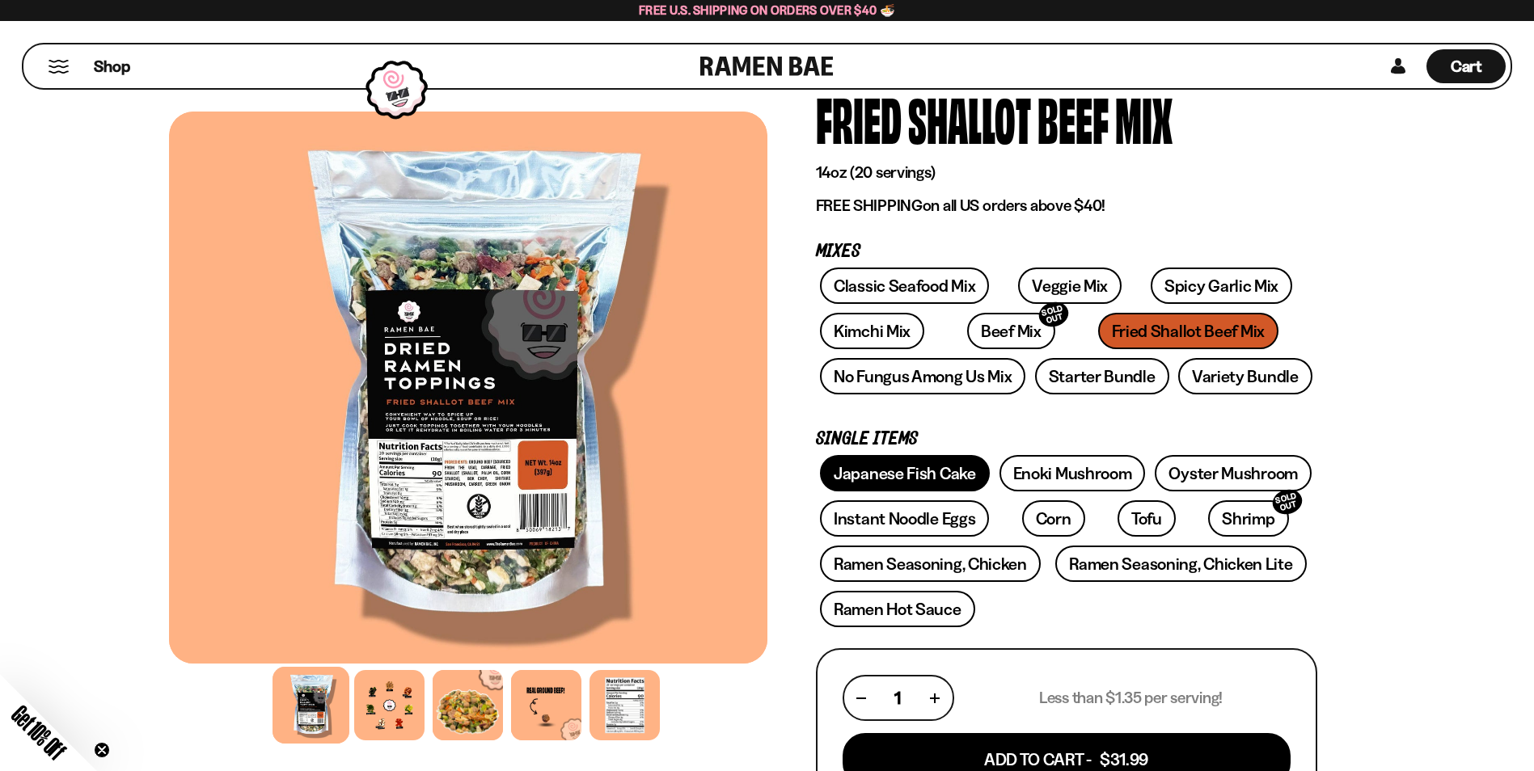
click at [961, 475] on link "Japanese Fish Cake" at bounding box center [905, 473] width 170 height 36
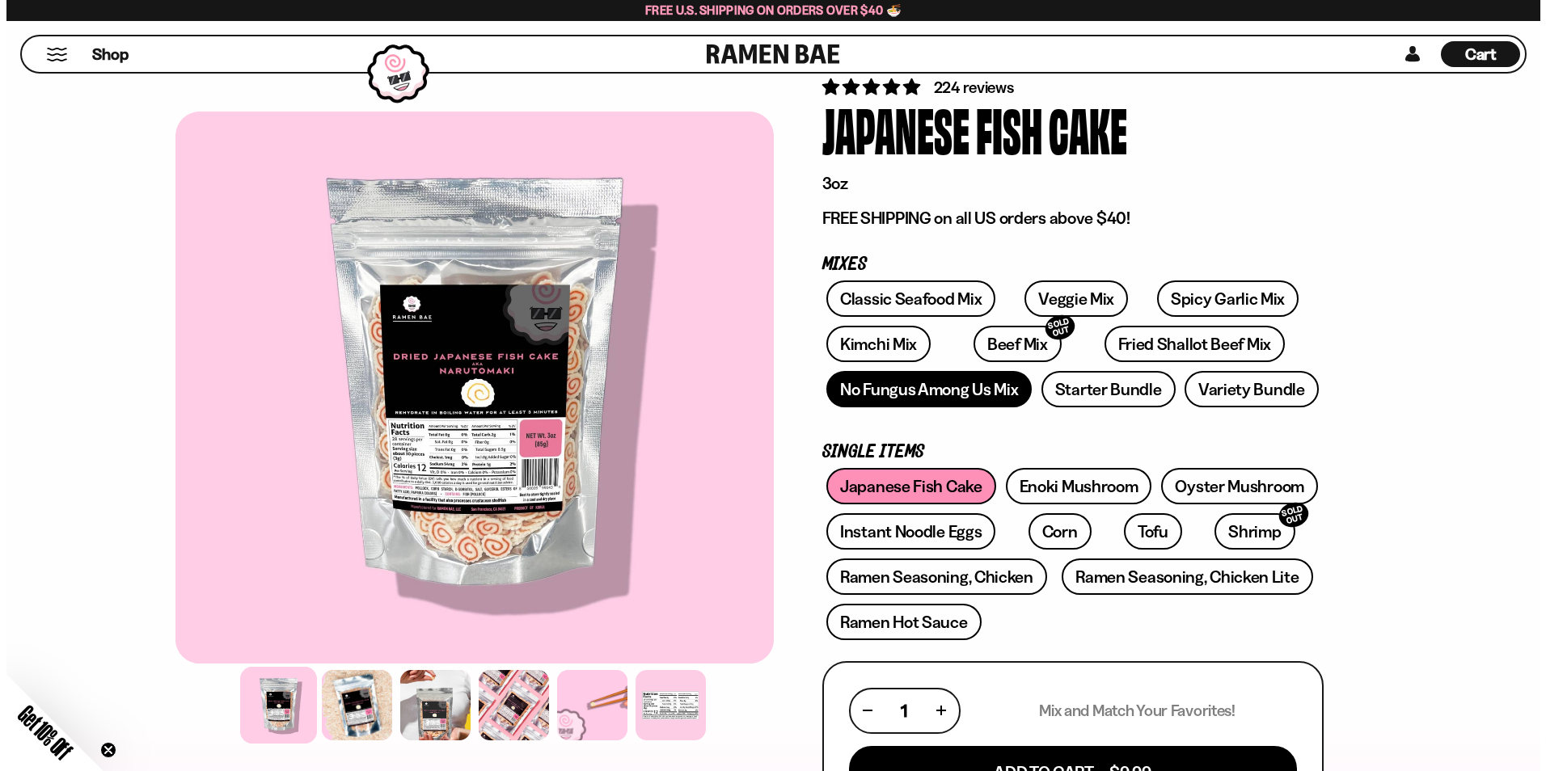
scroll to position [243, 0]
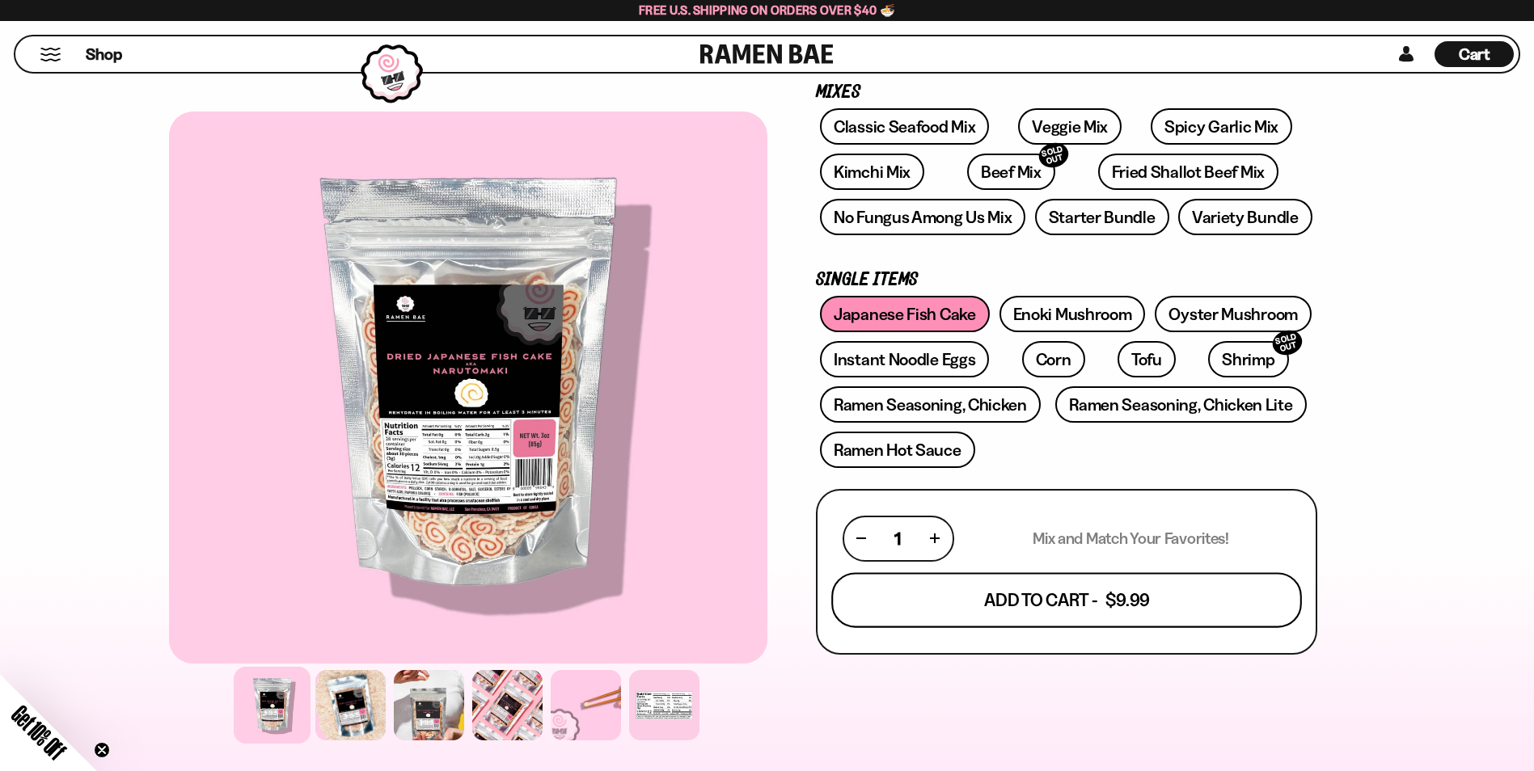
click at [984, 615] on button "Add To Cart - $9.99" at bounding box center [1066, 600] width 471 height 55
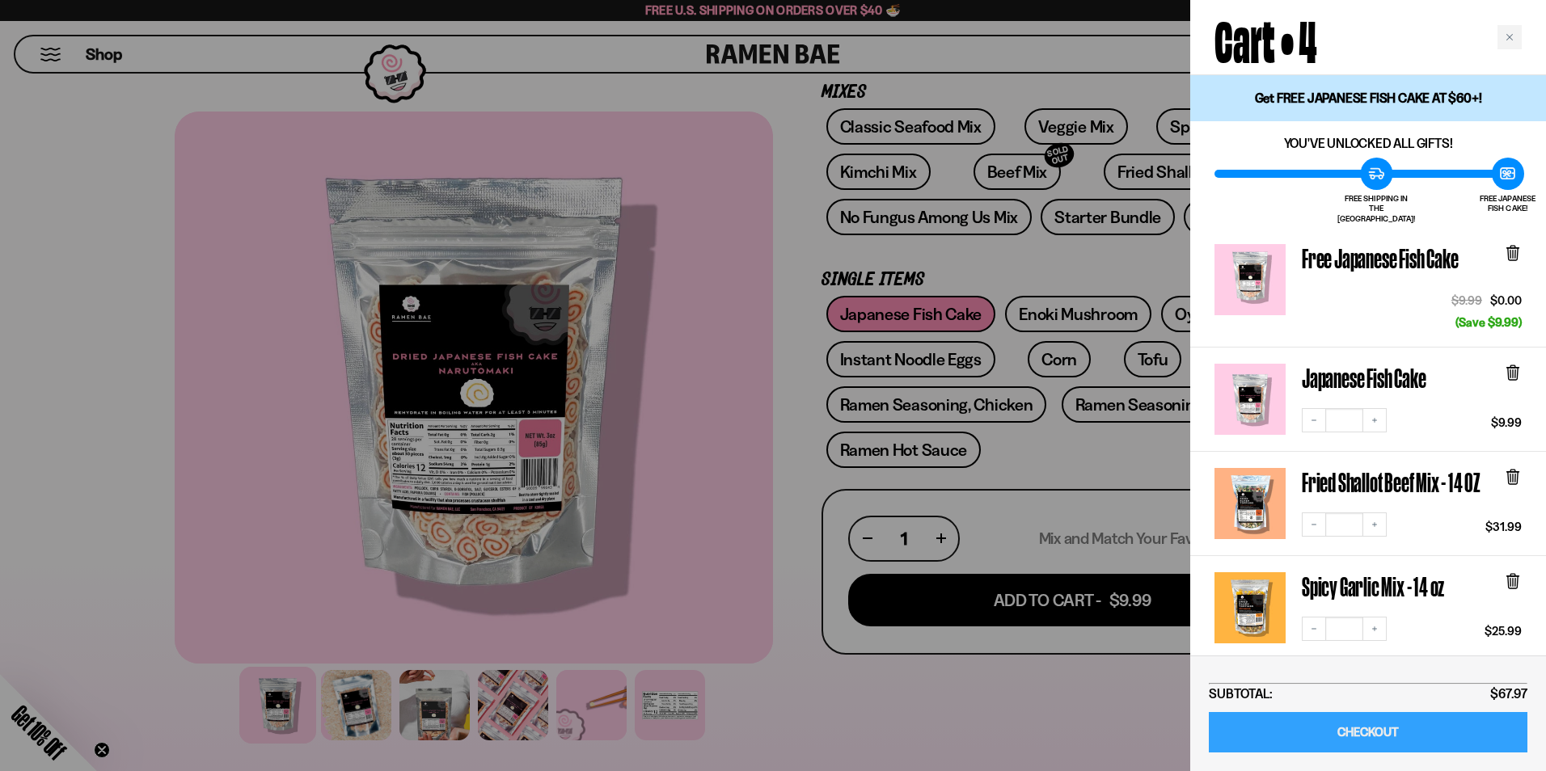
click at [1341, 726] on link "CHECKOUT" at bounding box center [1368, 732] width 319 height 41
